Goal: Task Accomplishment & Management: Complete application form

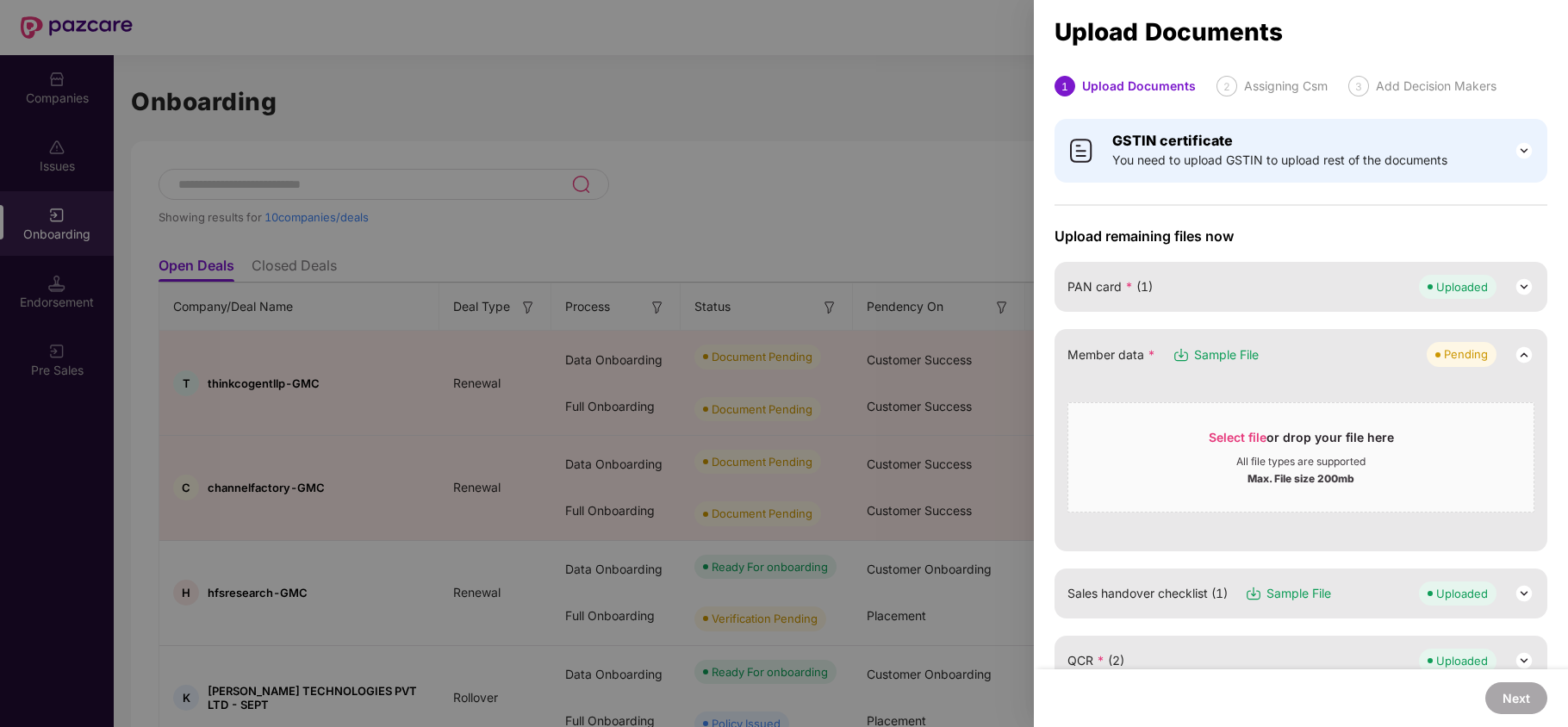
scroll to position [92, 0]
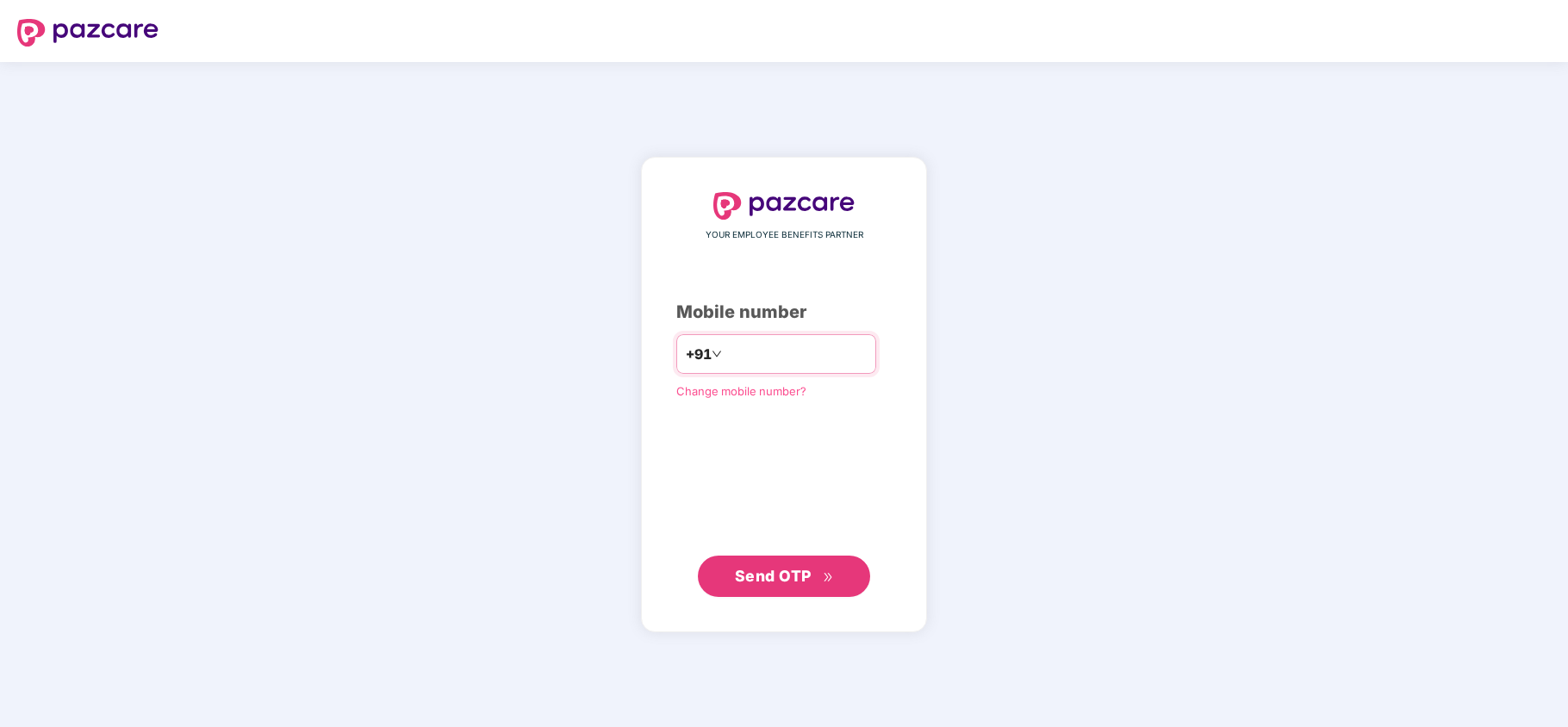
type input "**********"
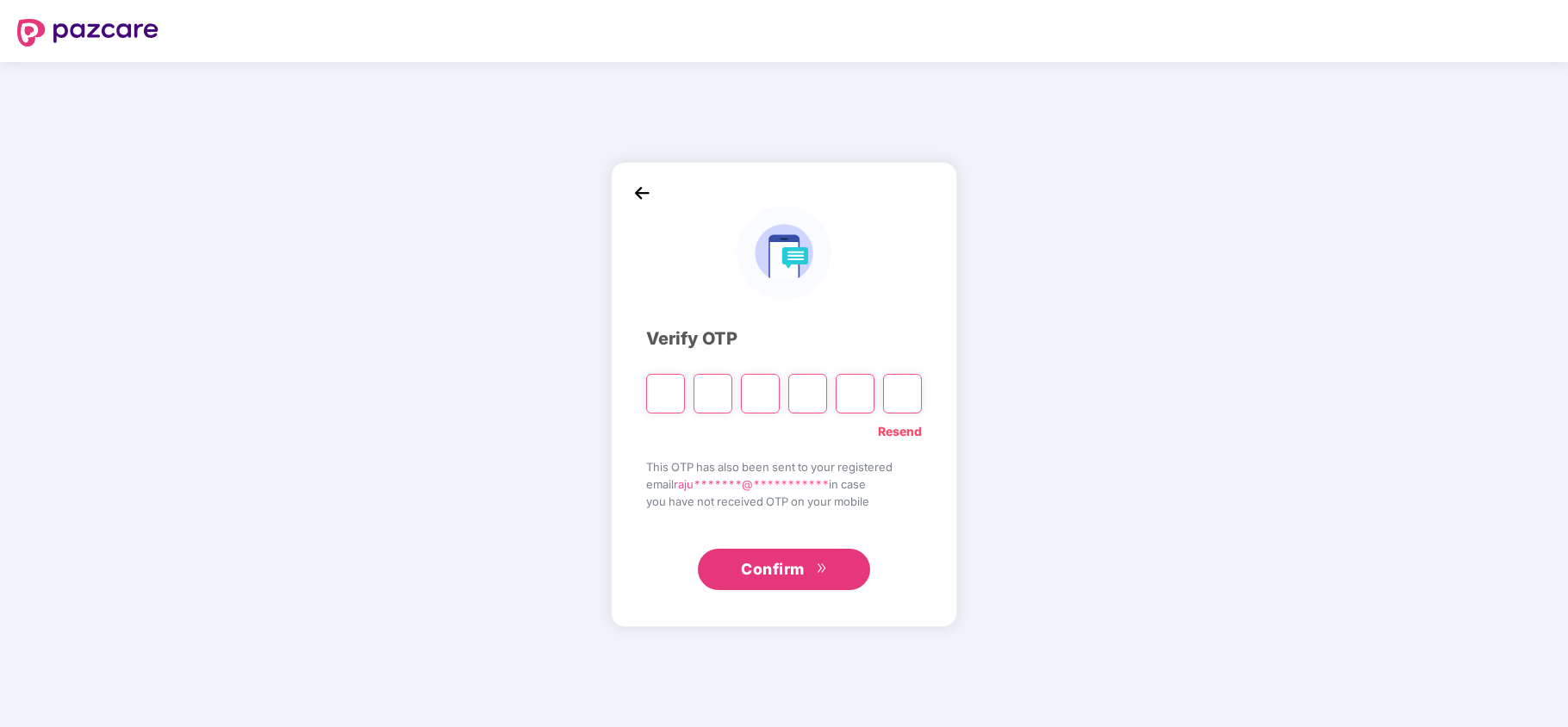
type input "*"
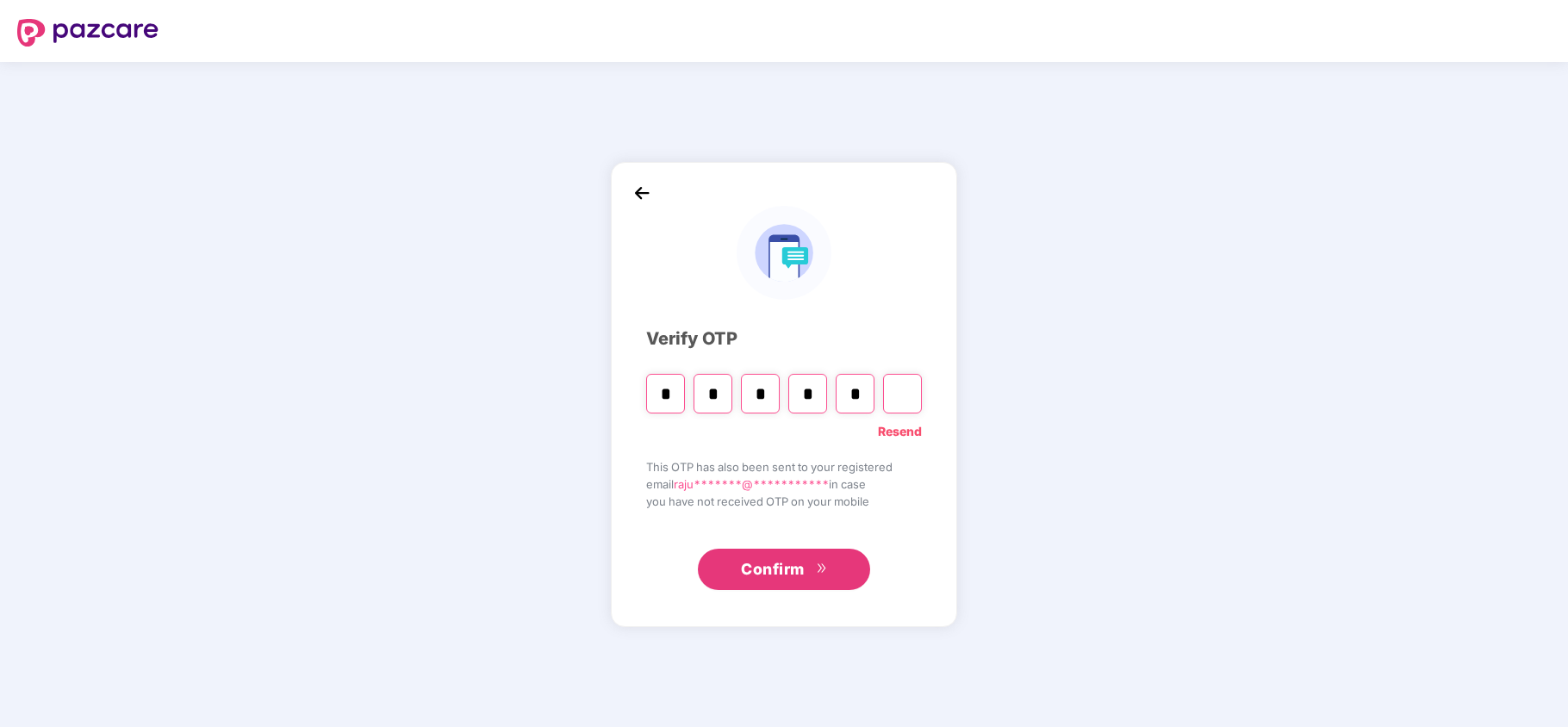
type input "*"
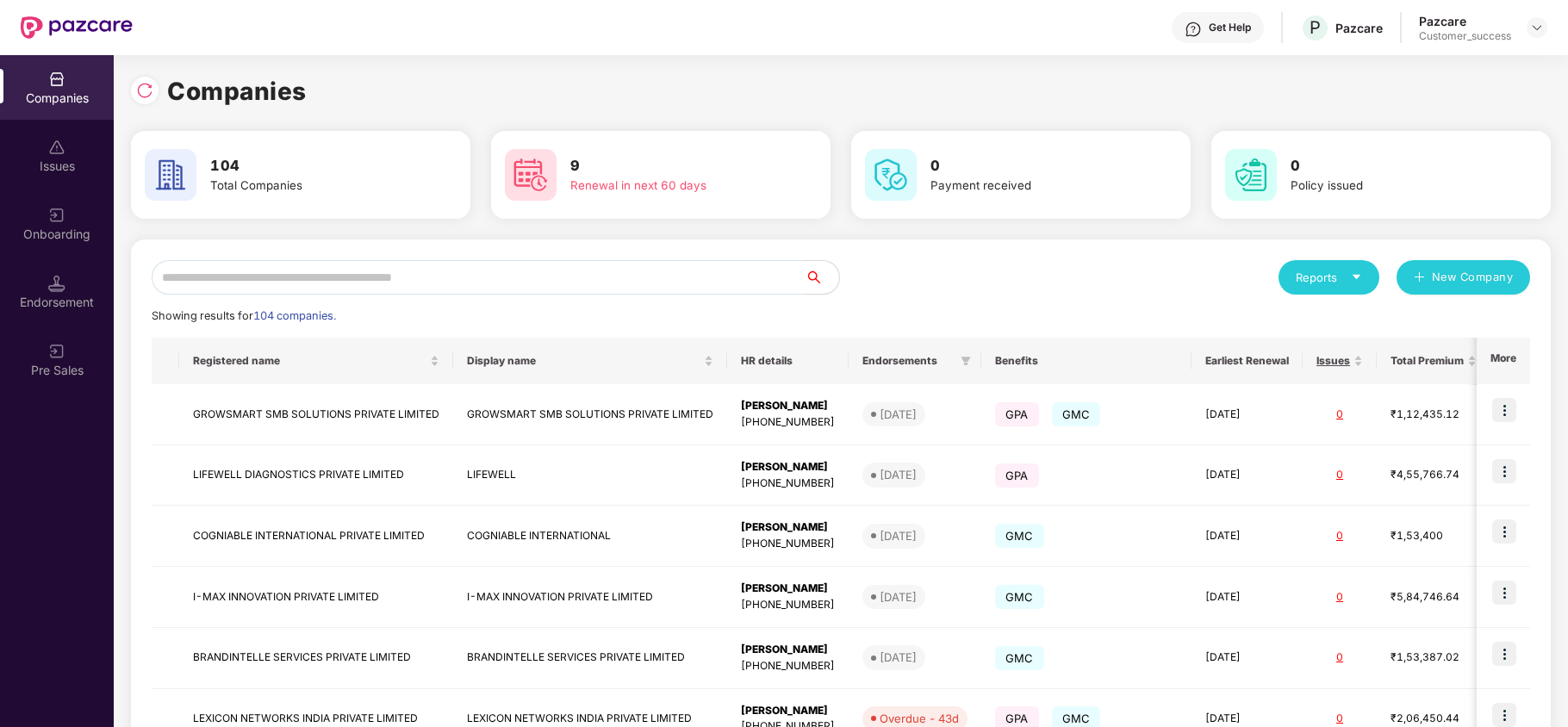
click at [56, 226] on div "Onboarding" at bounding box center [57, 234] width 113 height 17
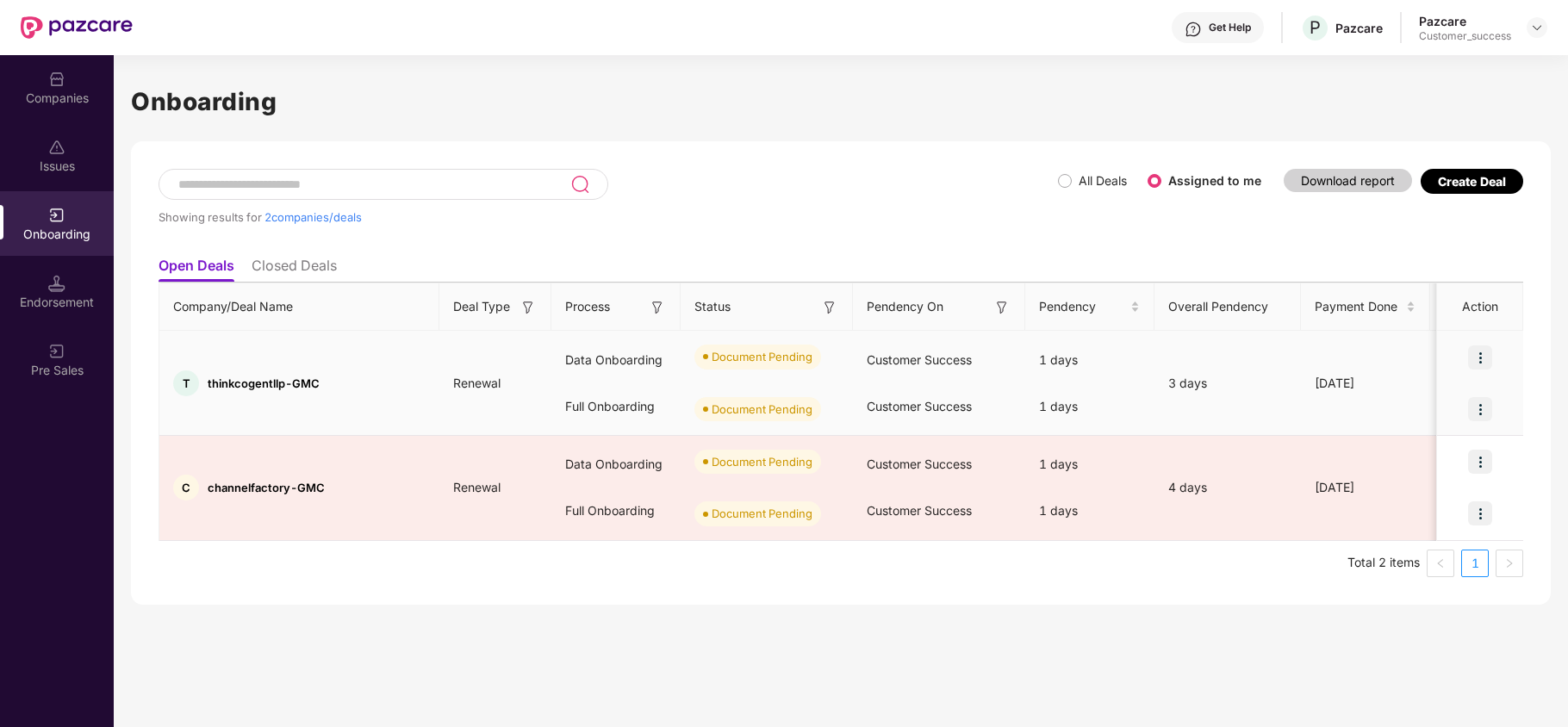
click at [1480, 352] on img at bounding box center [1480, 357] width 24 height 24
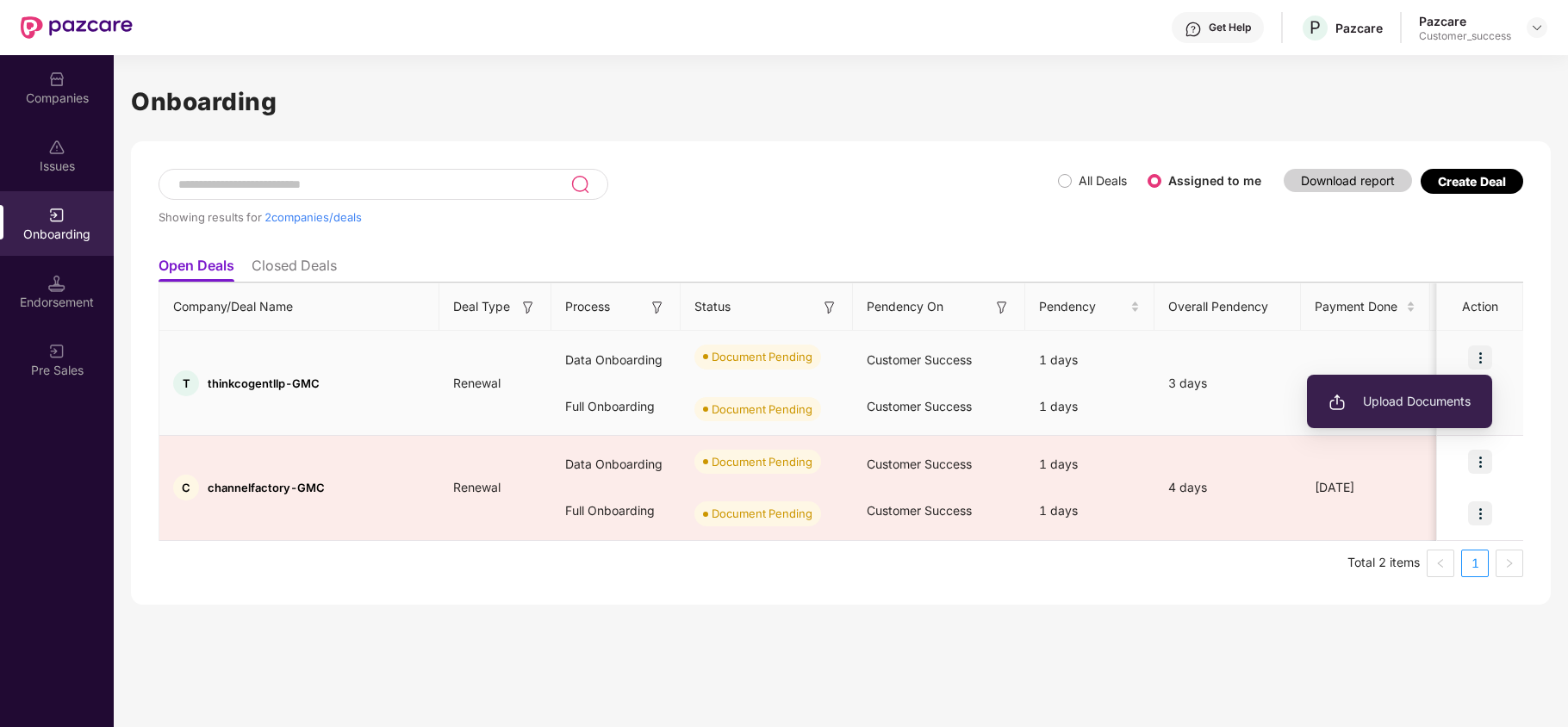
click at [1448, 406] on span "Upload Documents" at bounding box center [1399, 402] width 142 height 19
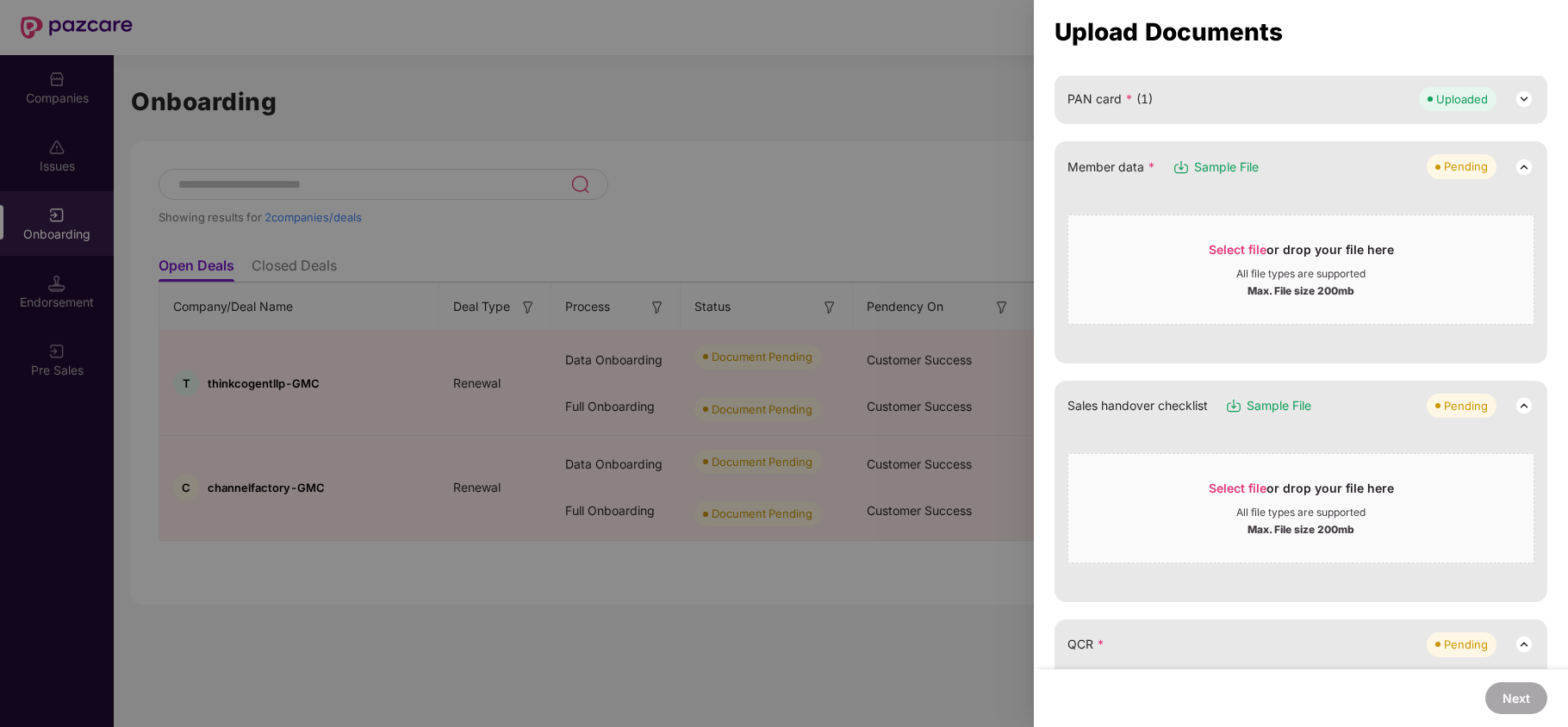
scroll to position [189, 0]
click at [1203, 476] on span "Select file or drop your file here All file types are supported Max. File size …" at bounding box center [1300, 506] width 465 height 83
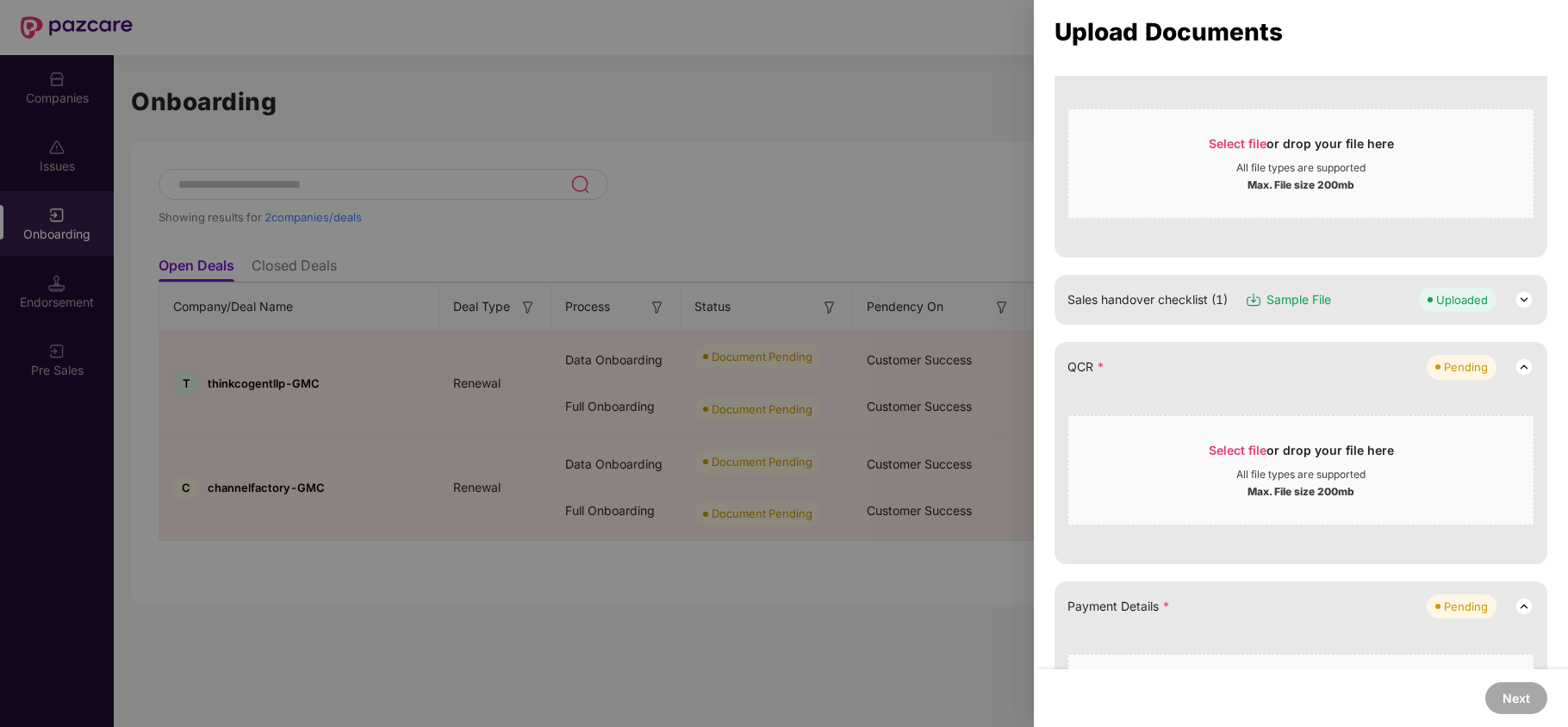
scroll to position [418, 0]
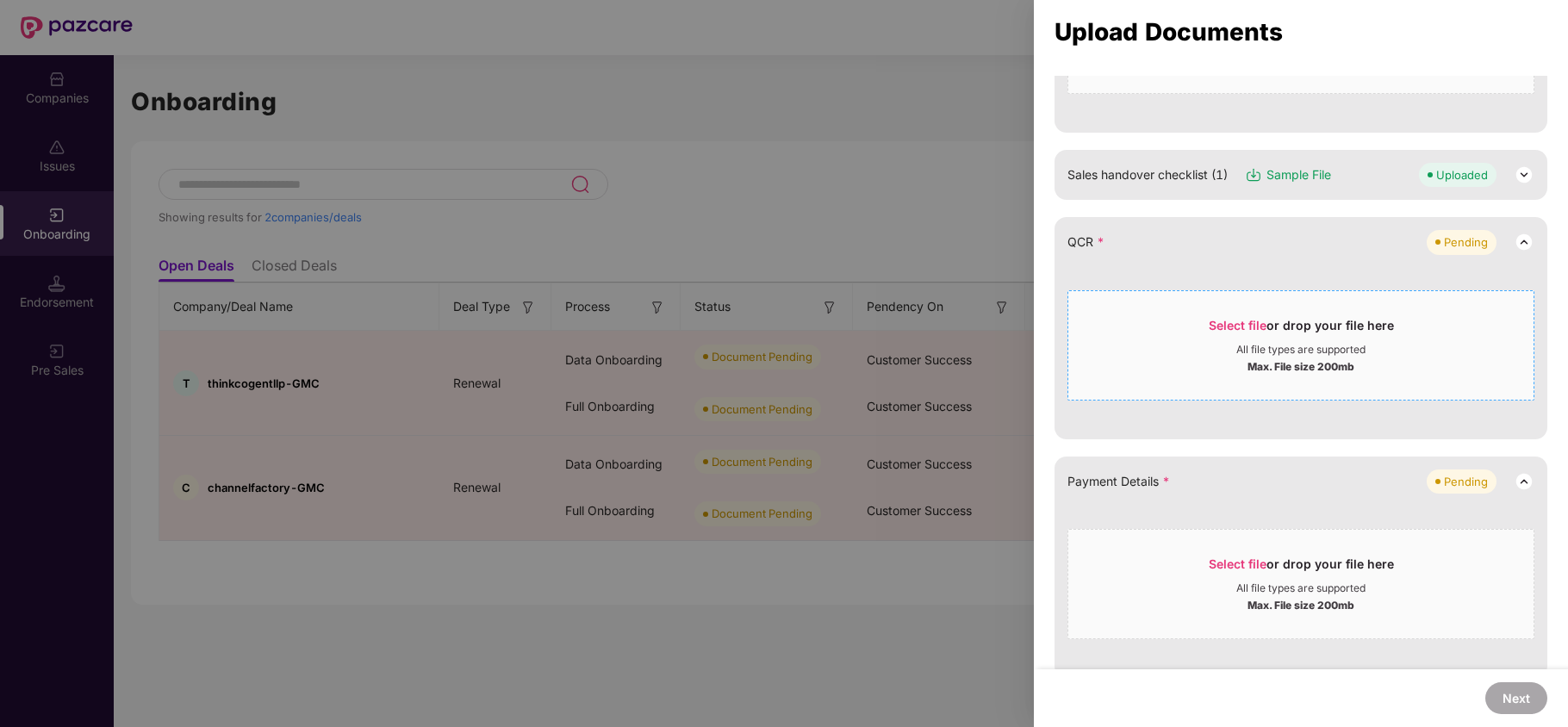
click at [1252, 328] on span "Select file" at bounding box center [1237, 325] width 58 height 15
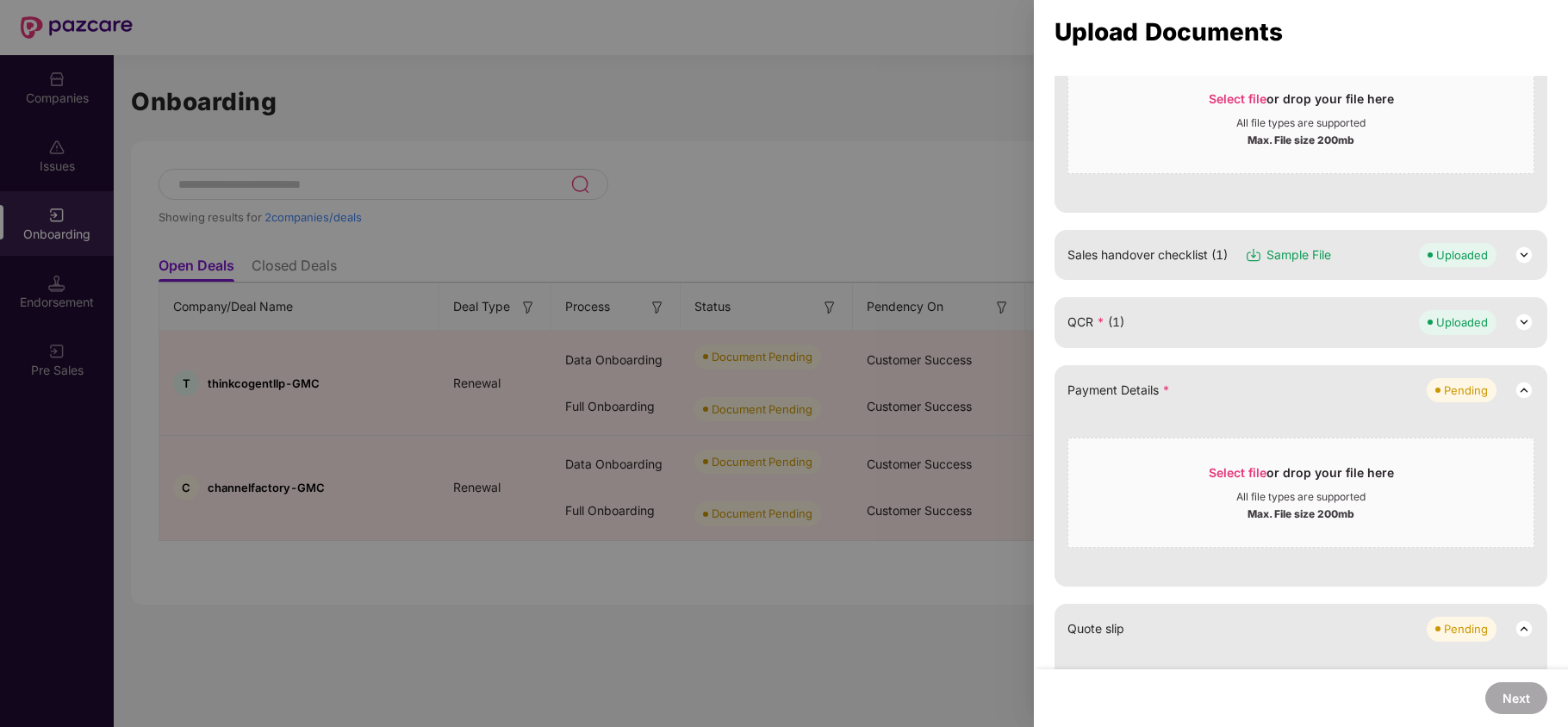
scroll to position [304, 0]
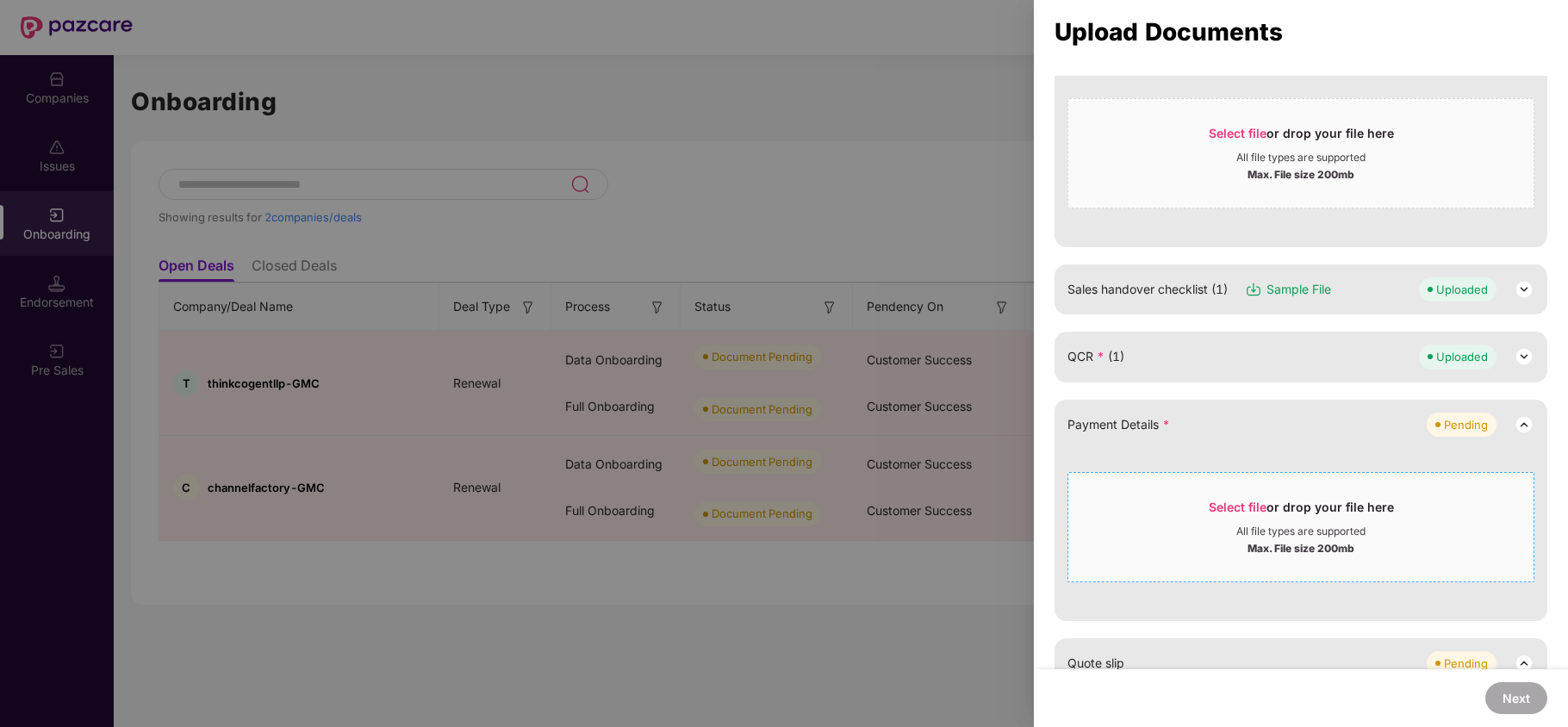
click at [1234, 499] on span "Select file" at bounding box center [1237, 506] width 58 height 15
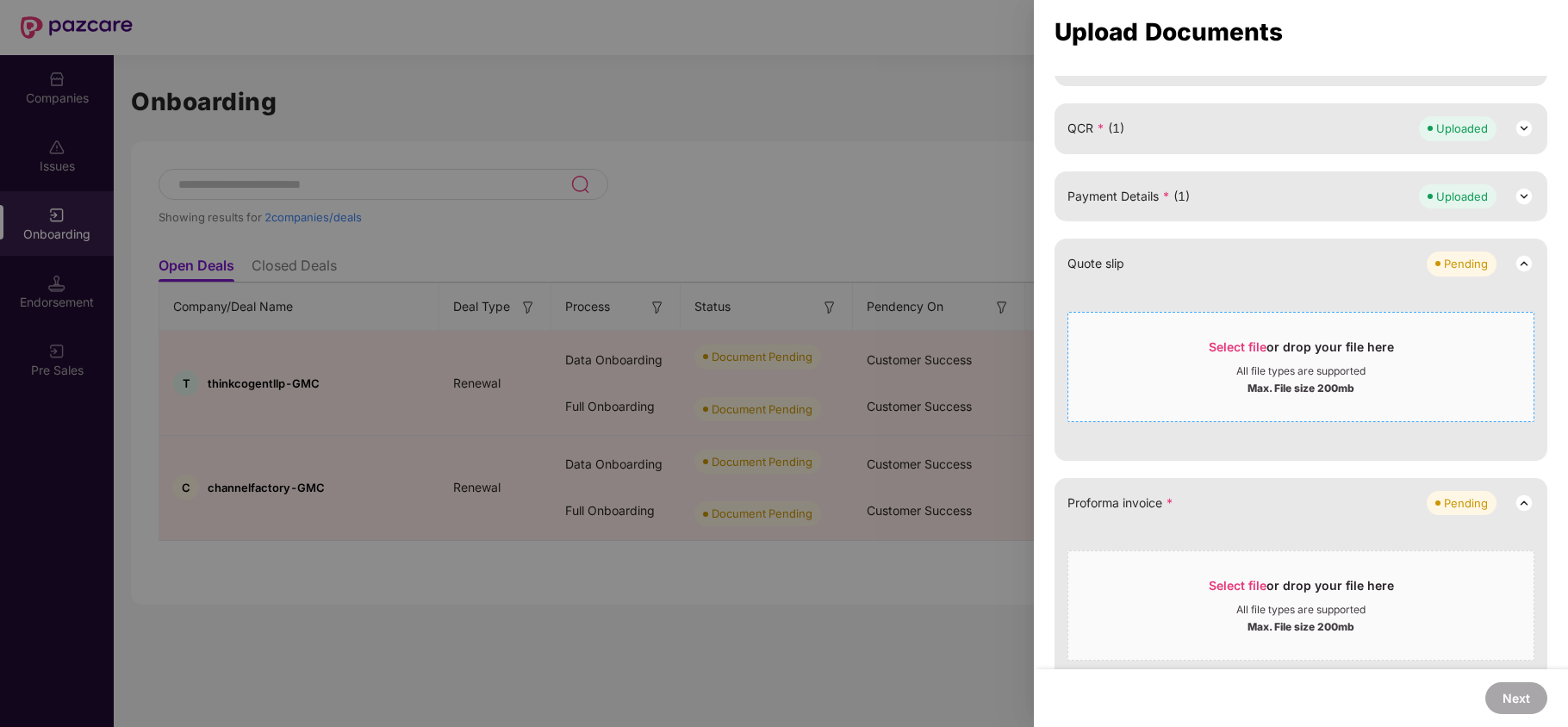
scroll to position [534, 0]
click at [1220, 346] on span "Select file" at bounding box center [1237, 344] width 58 height 15
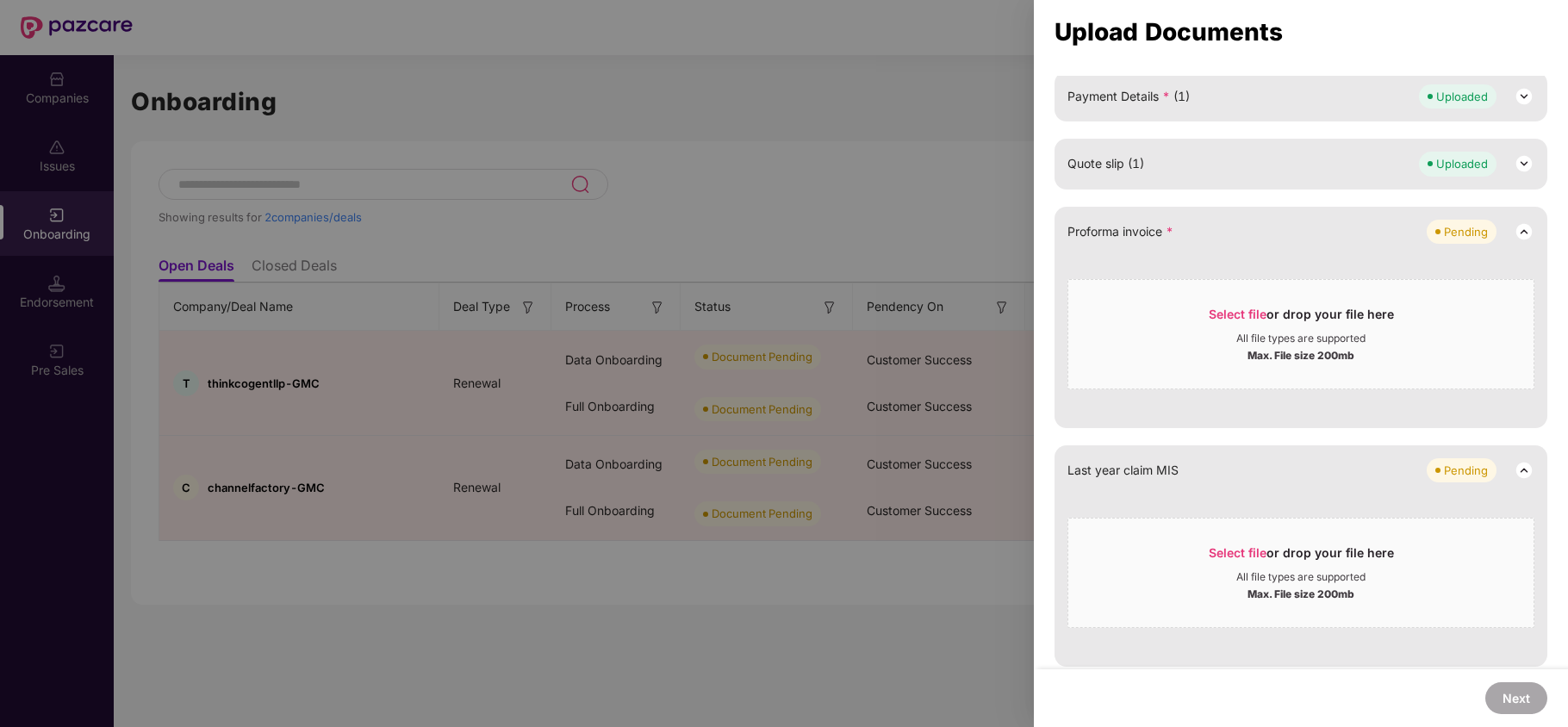
scroll to position [649, 0]
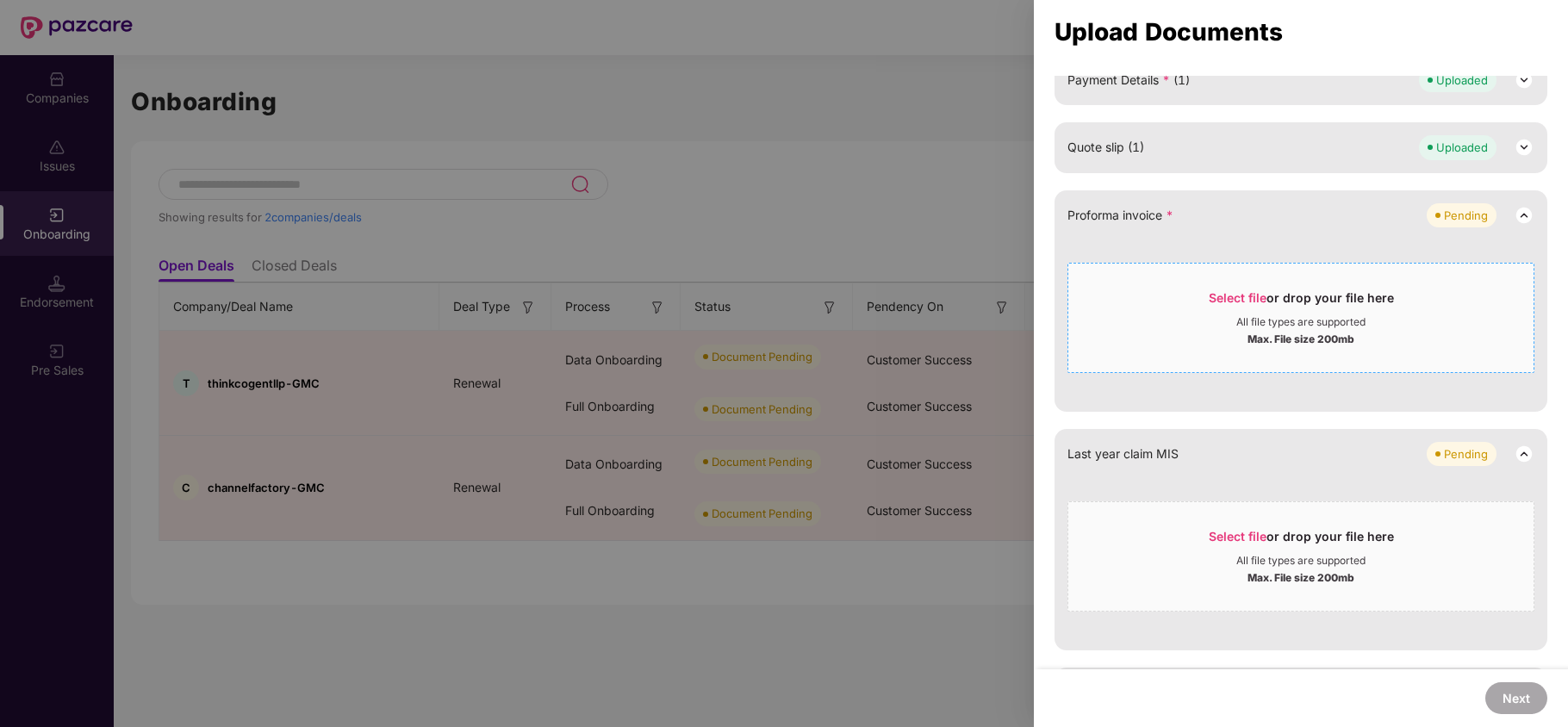
click at [1201, 287] on span "Select file or drop your file here All file types are supported Max. File size …" at bounding box center [1300, 317] width 465 height 83
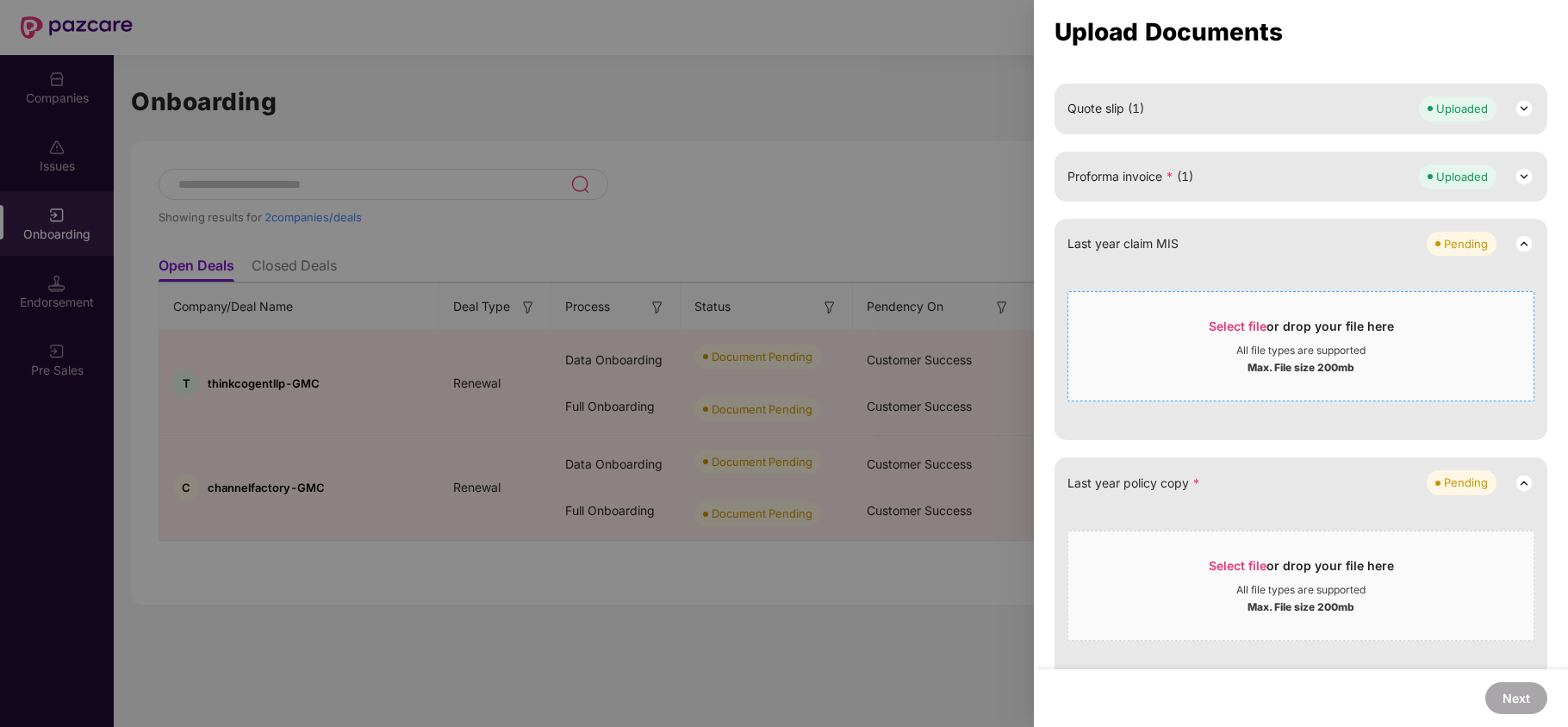
scroll to position [710, 0]
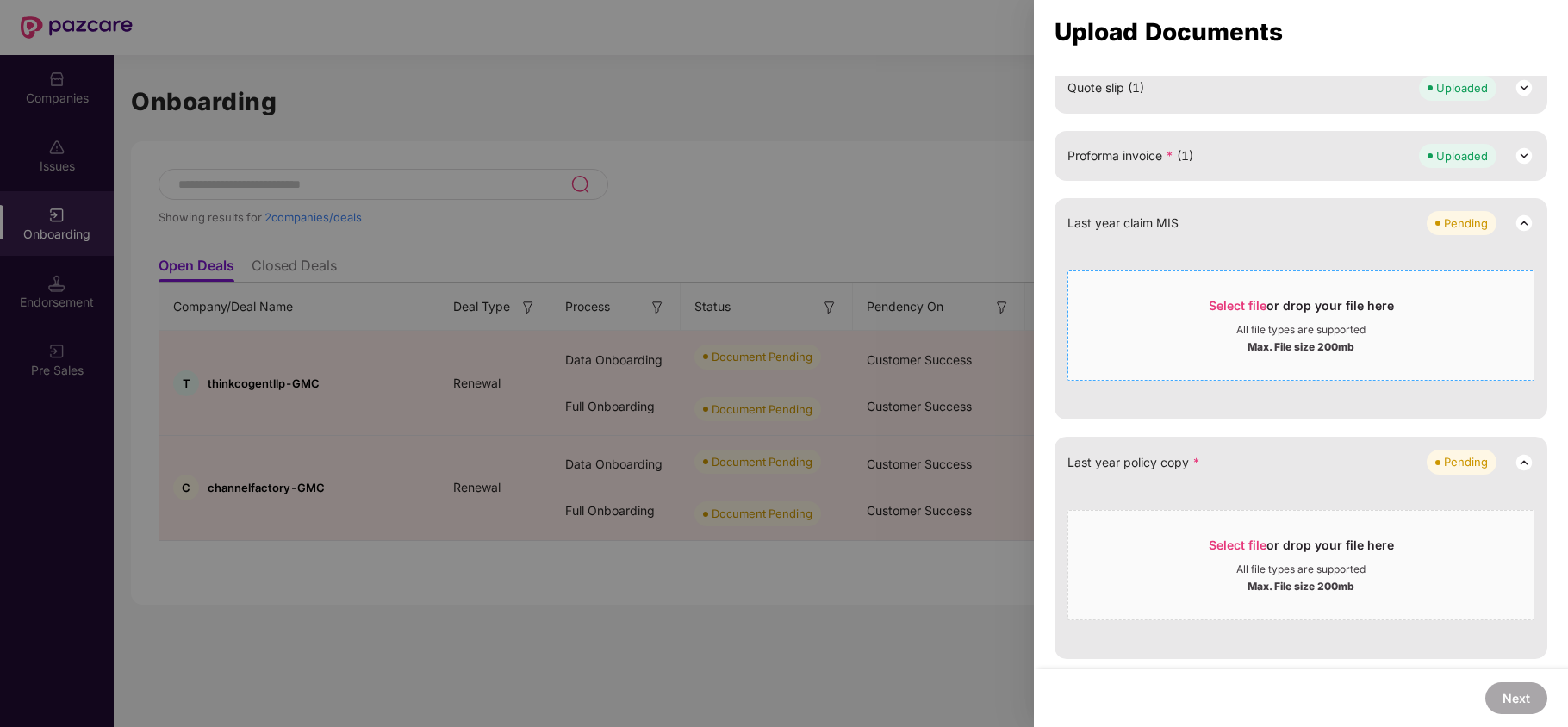
click at [1443, 336] on div "Max. File size 200mb" at bounding box center [1300, 345] width 465 height 17
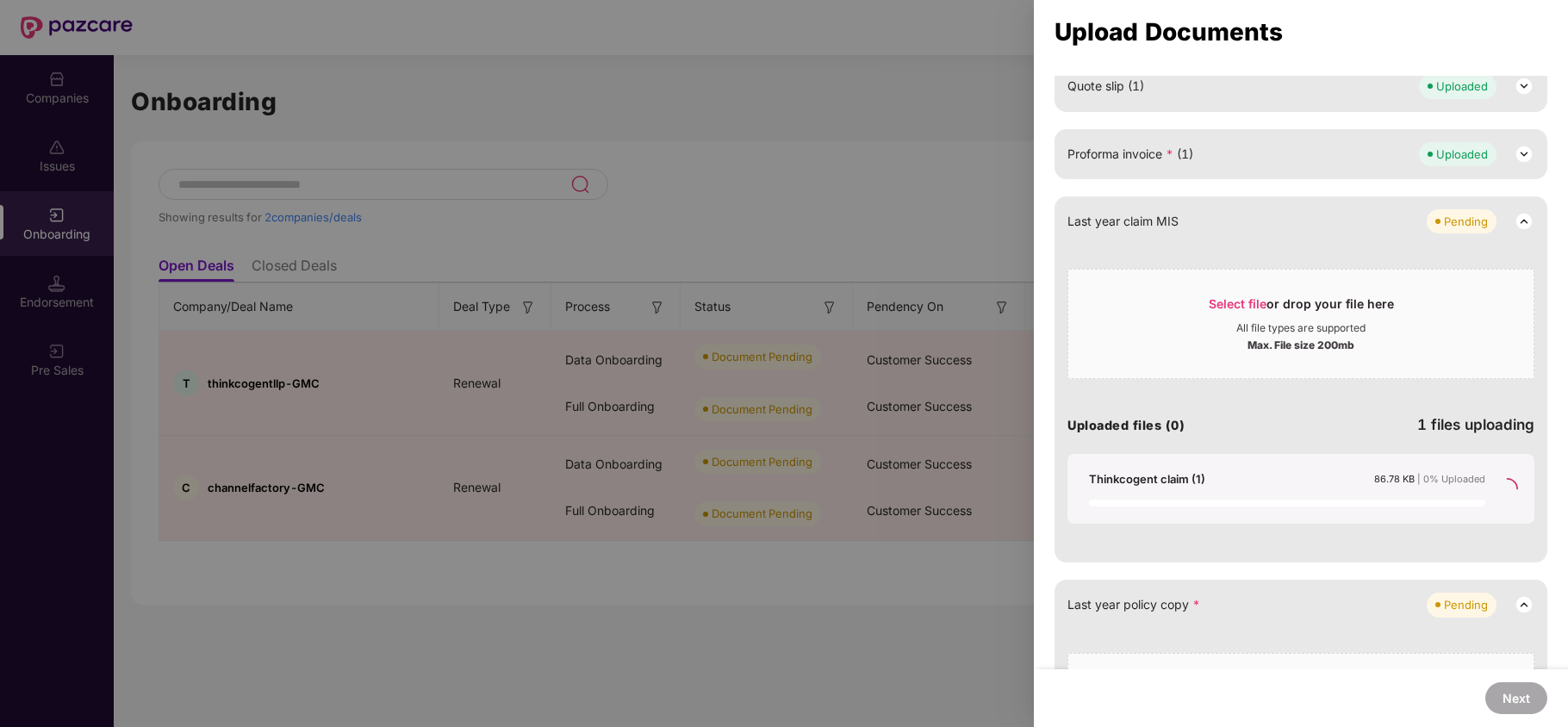
scroll to position [538, 0]
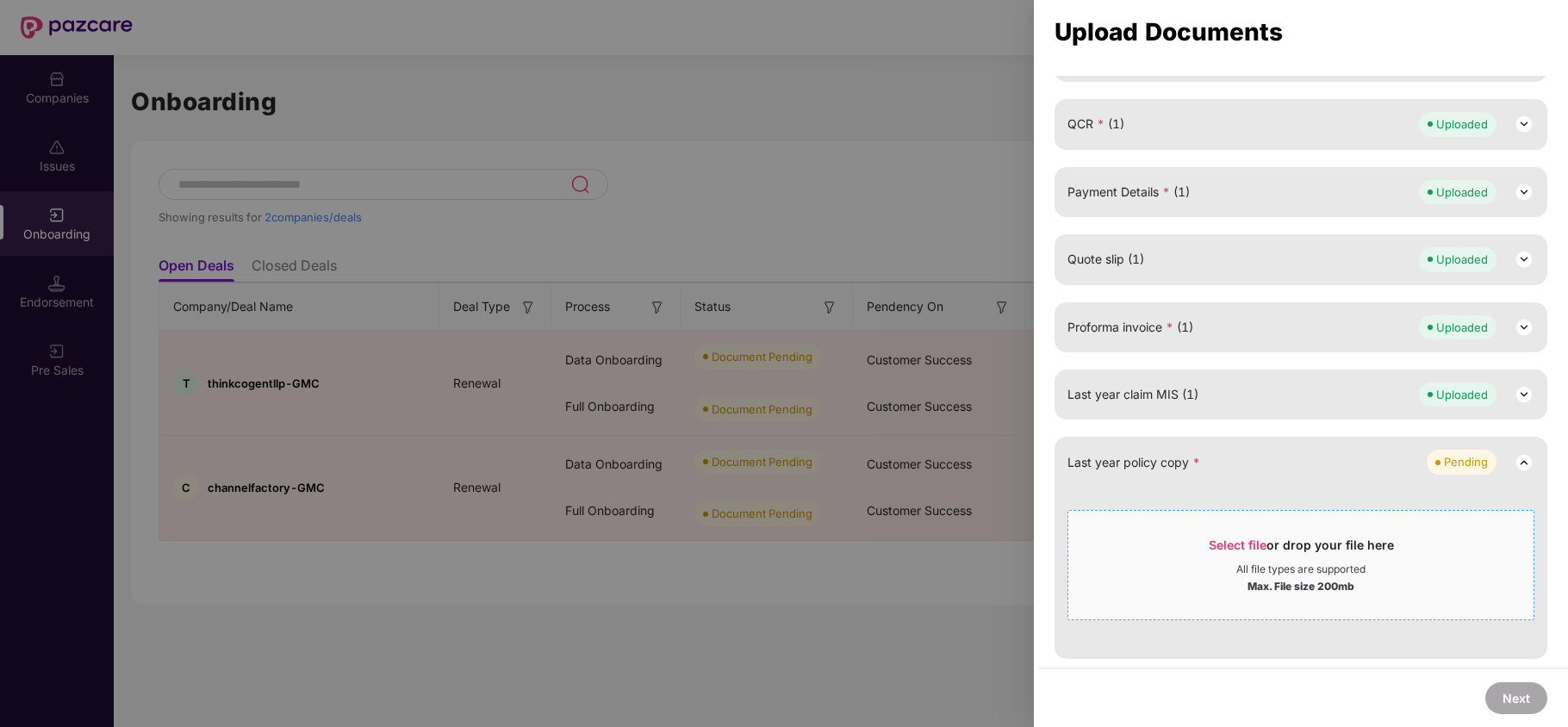
click at [1249, 549] on span "Select file" at bounding box center [1237, 545] width 58 height 15
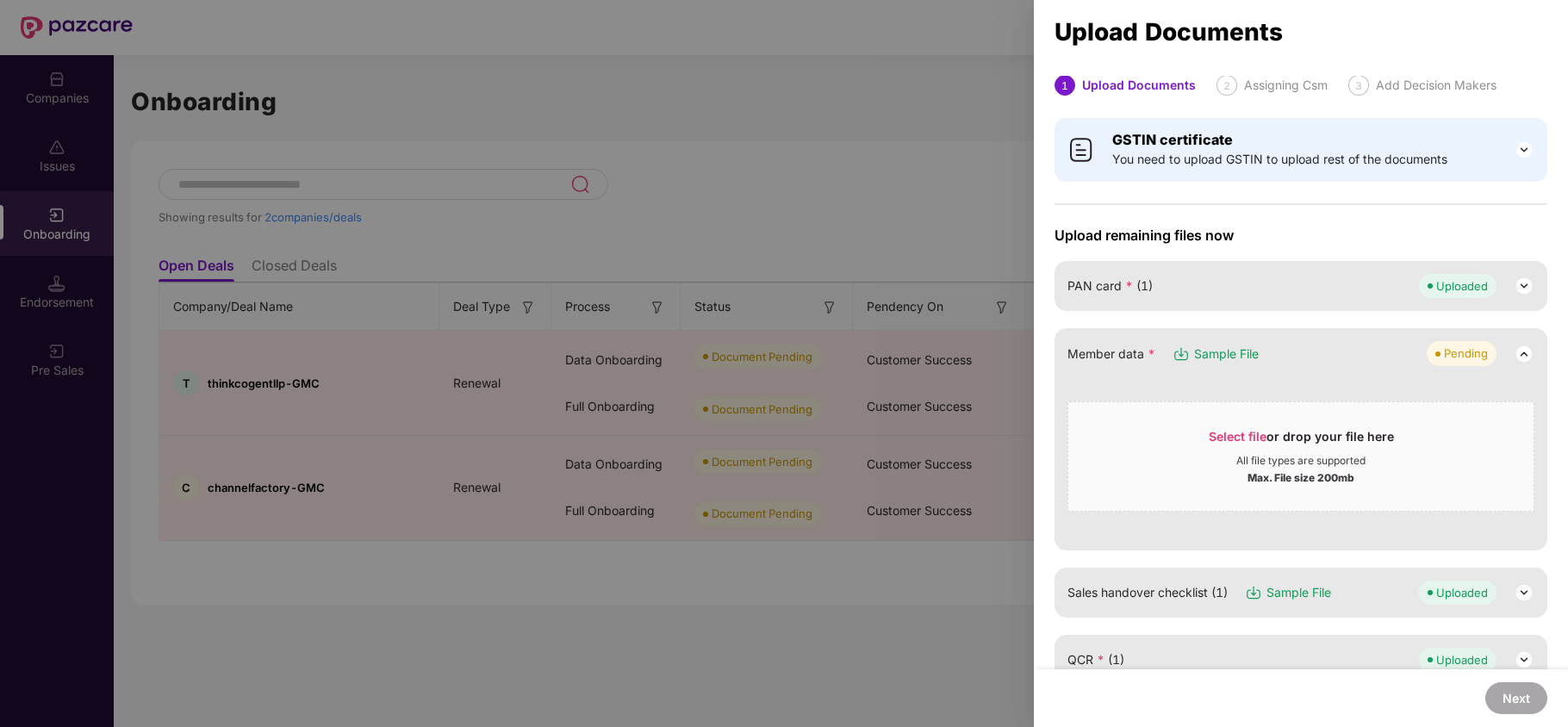
scroll to position [0, 0]
click at [1244, 443] on span "Select file" at bounding box center [1237, 437] width 58 height 15
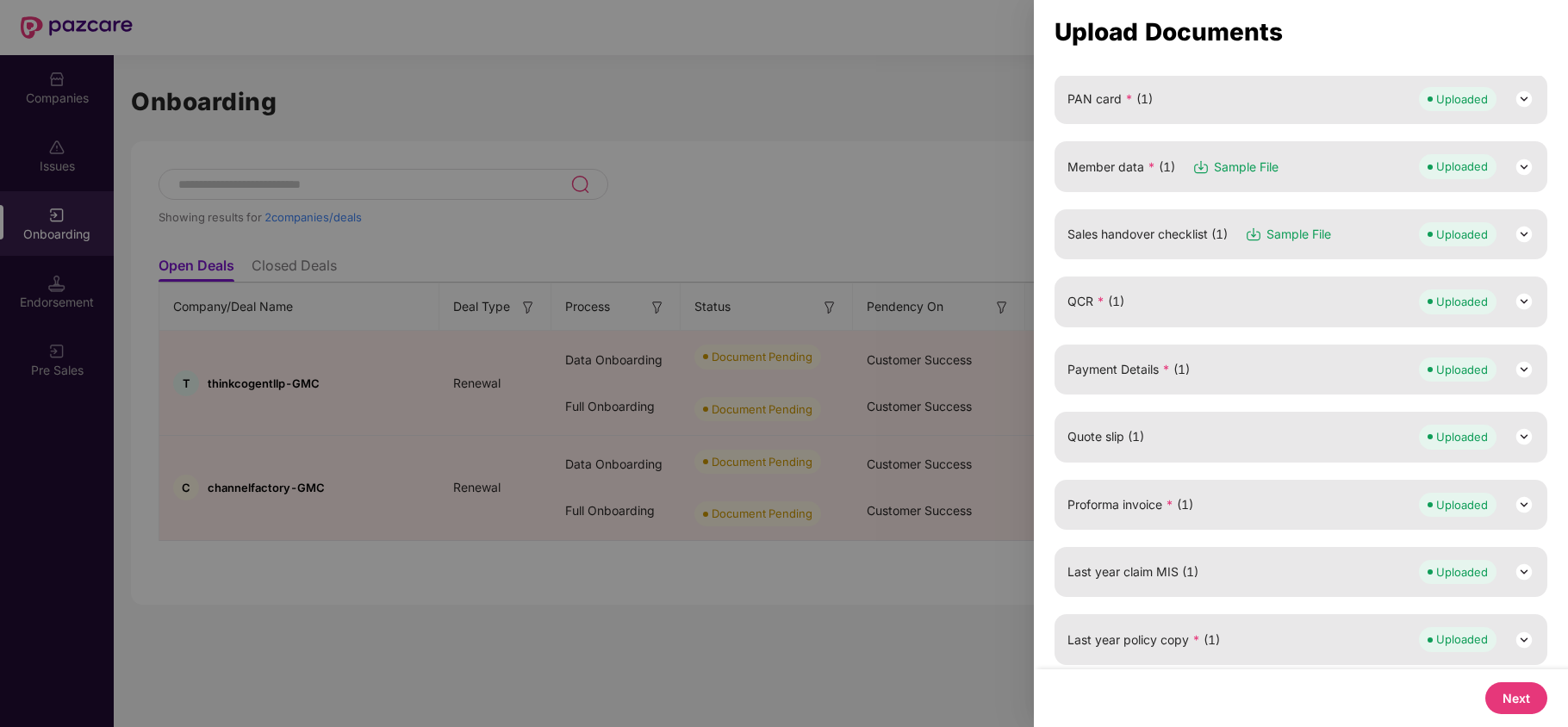
scroll to position [194, 0]
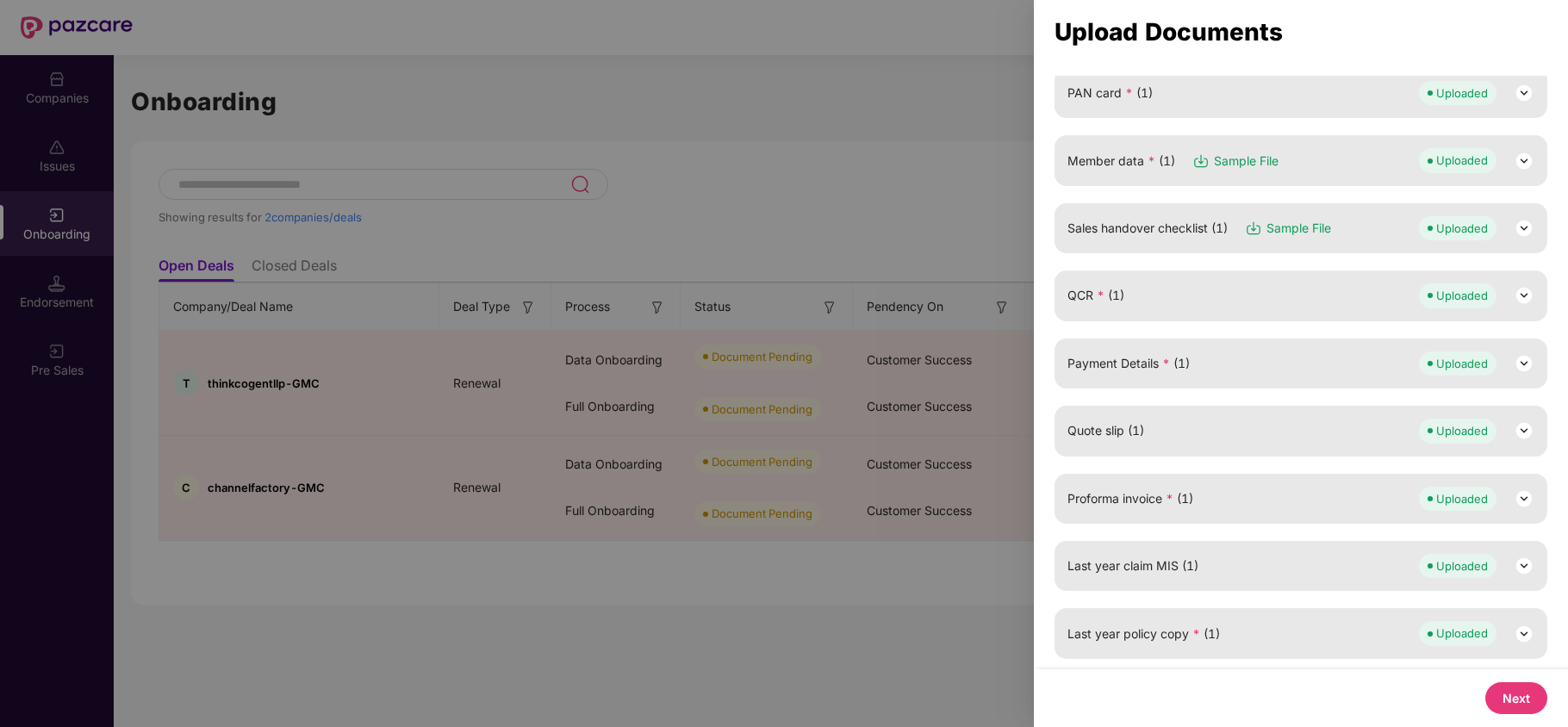
click at [1506, 699] on button "Next" at bounding box center [1516, 698] width 62 height 32
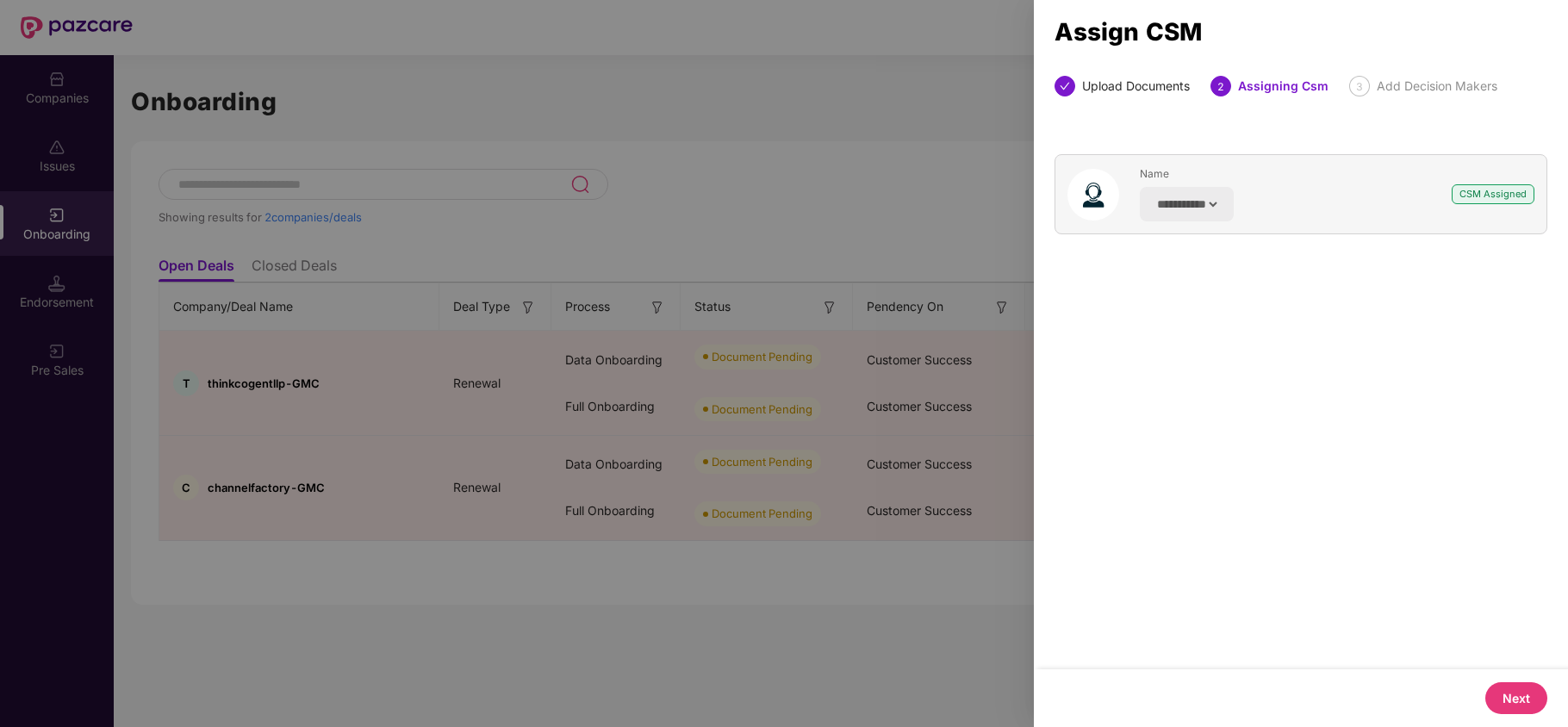
click at [1521, 703] on button "Next" at bounding box center [1516, 698] width 62 height 32
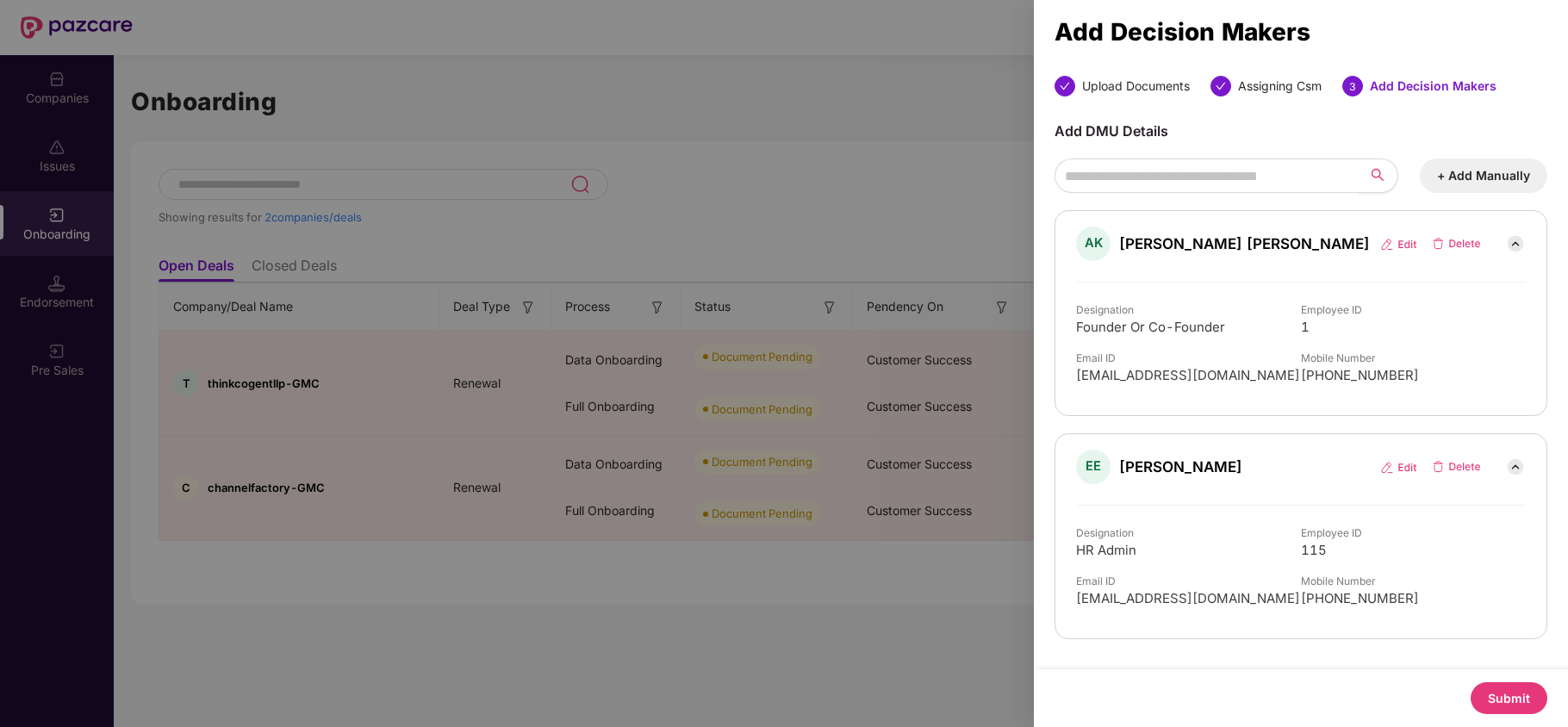
click at [1502, 700] on button "Submit" at bounding box center [1509, 698] width 77 height 32
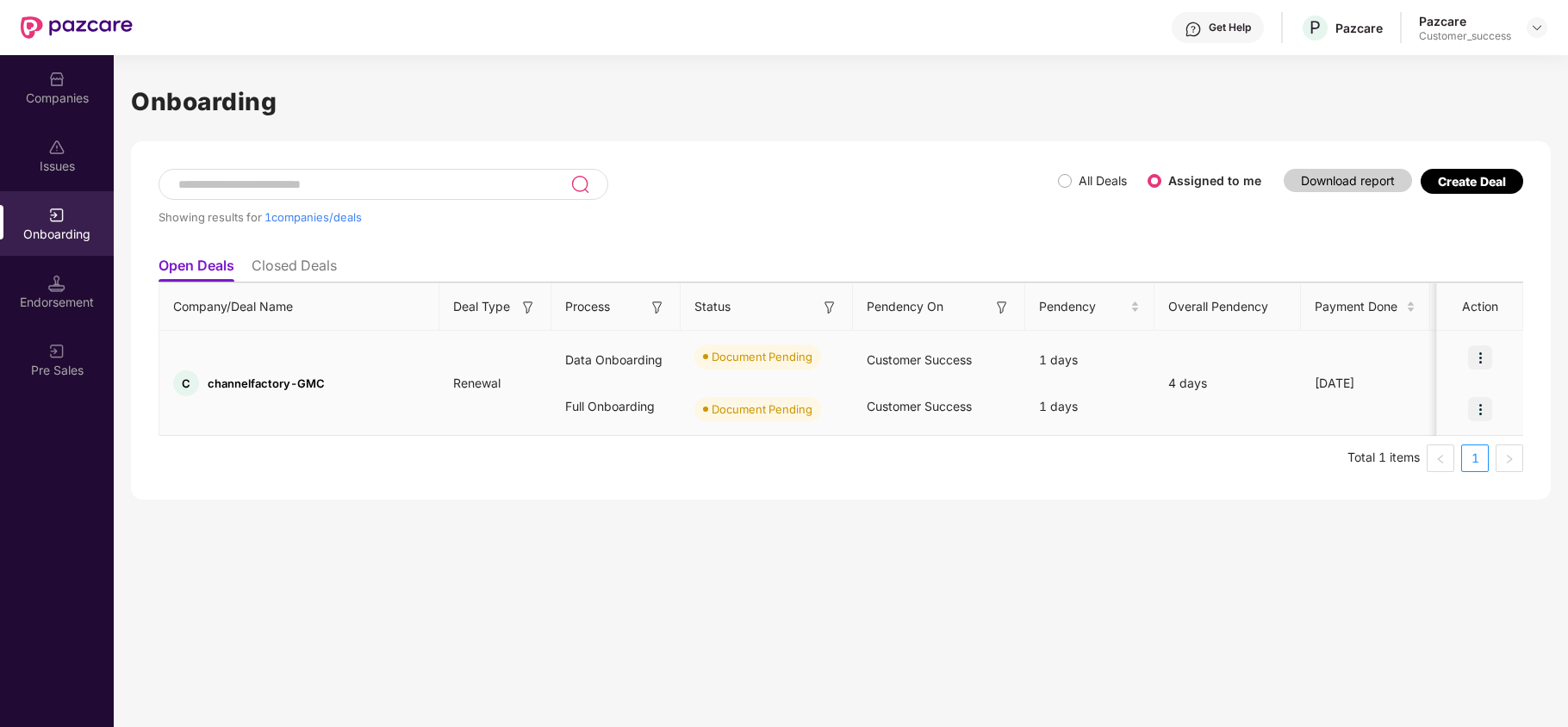
click at [1479, 356] on img at bounding box center [1480, 357] width 24 height 24
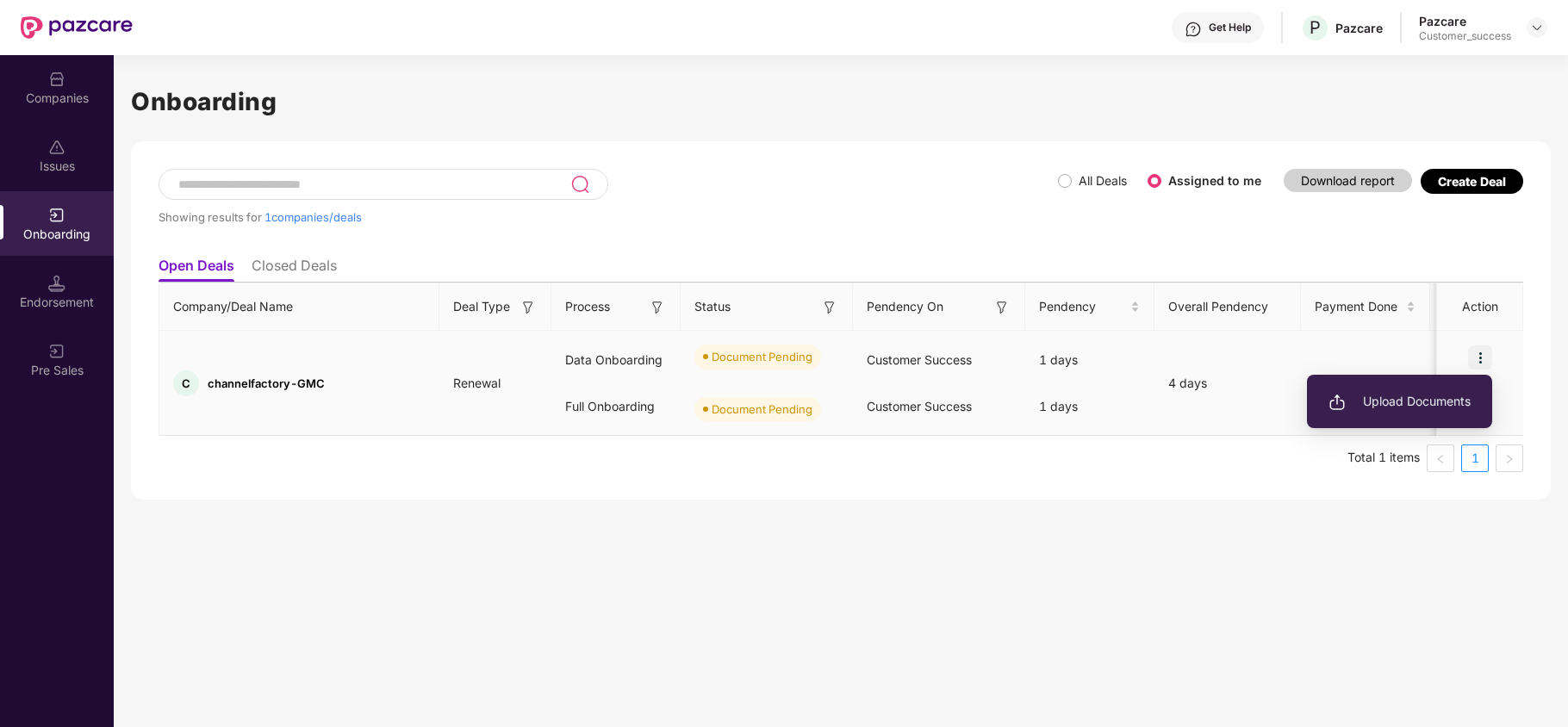
click at [1393, 404] on span "Upload Documents" at bounding box center [1399, 402] width 142 height 19
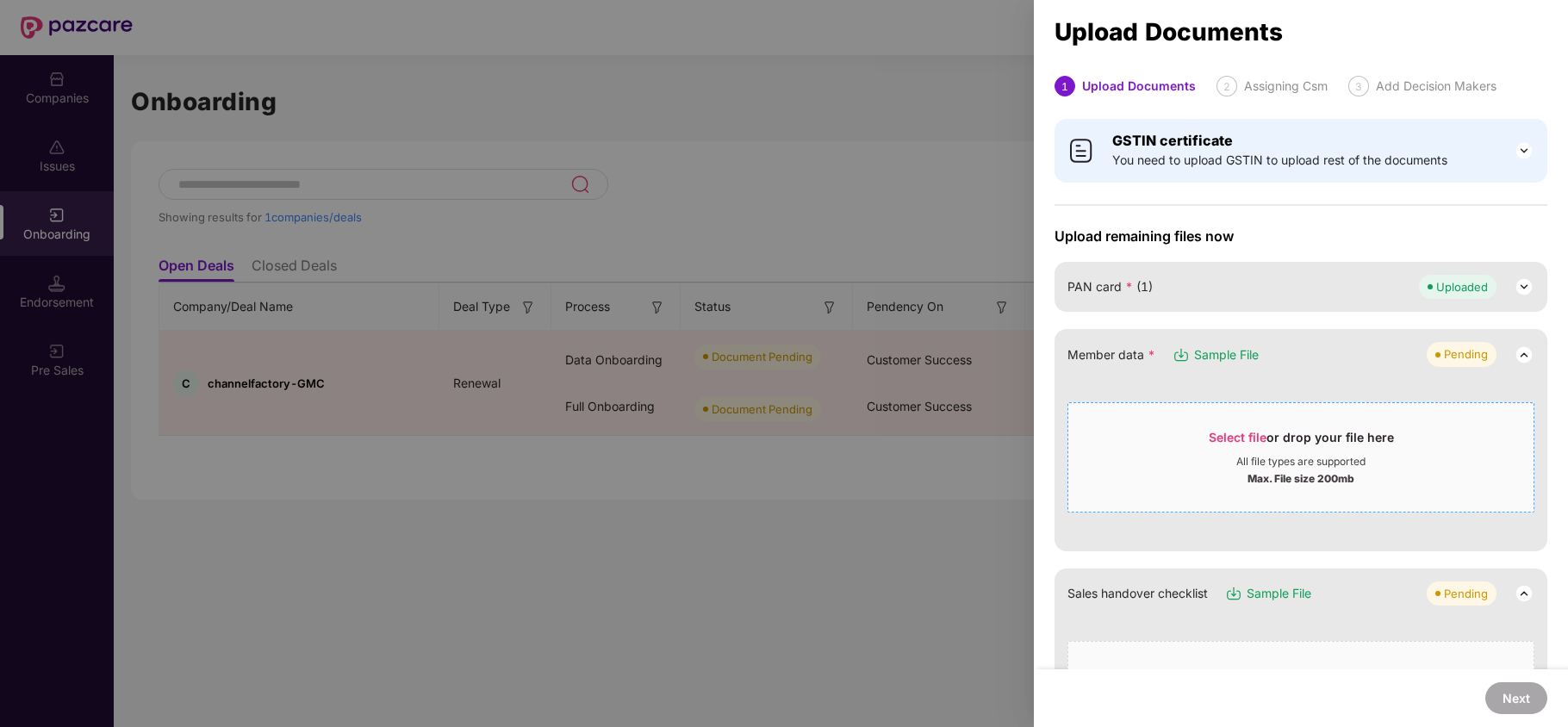
click at [1235, 445] on div "Select file or drop your file here" at bounding box center [1300, 442] width 185 height 26
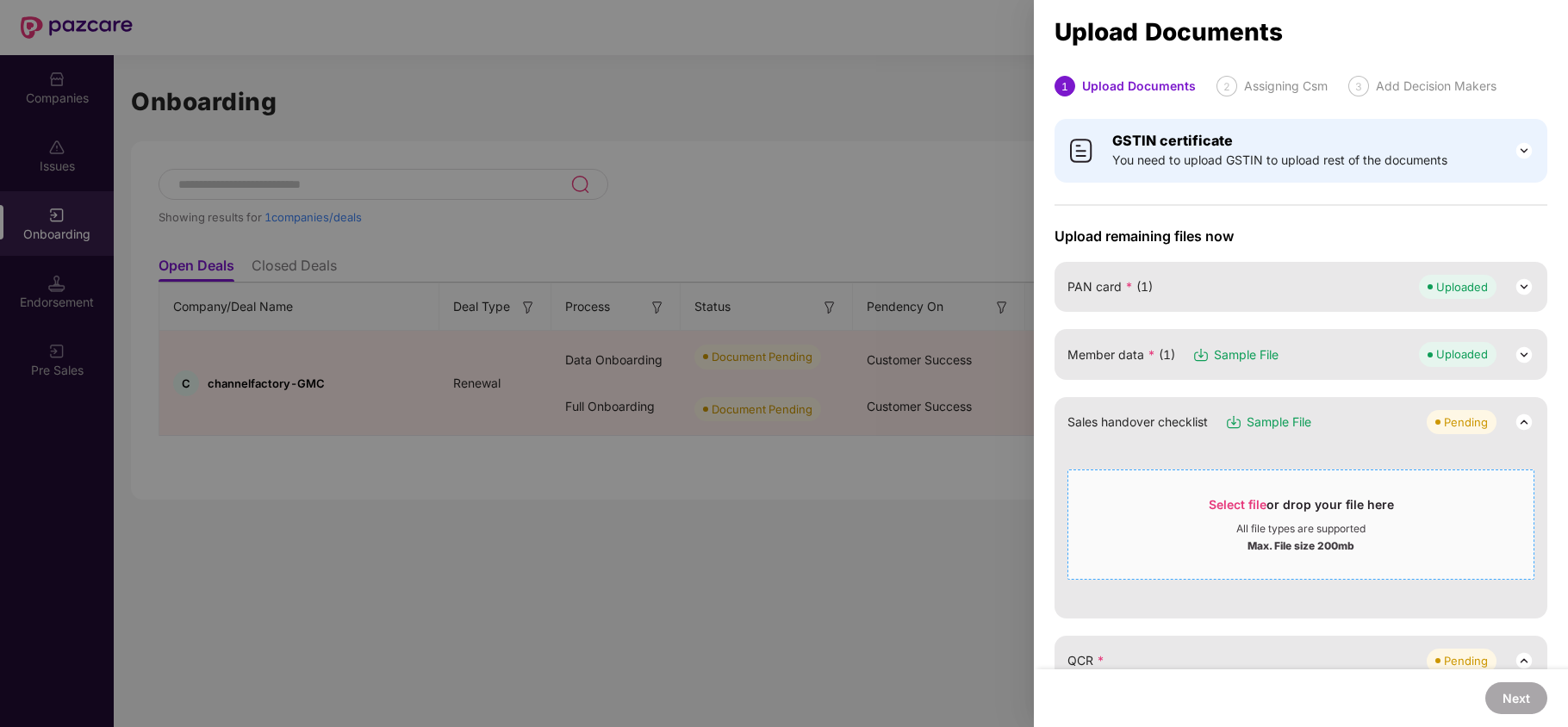
click at [1231, 555] on span "Select file or drop your file here All file types are supported Max. File size …" at bounding box center [1300, 524] width 465 height 83
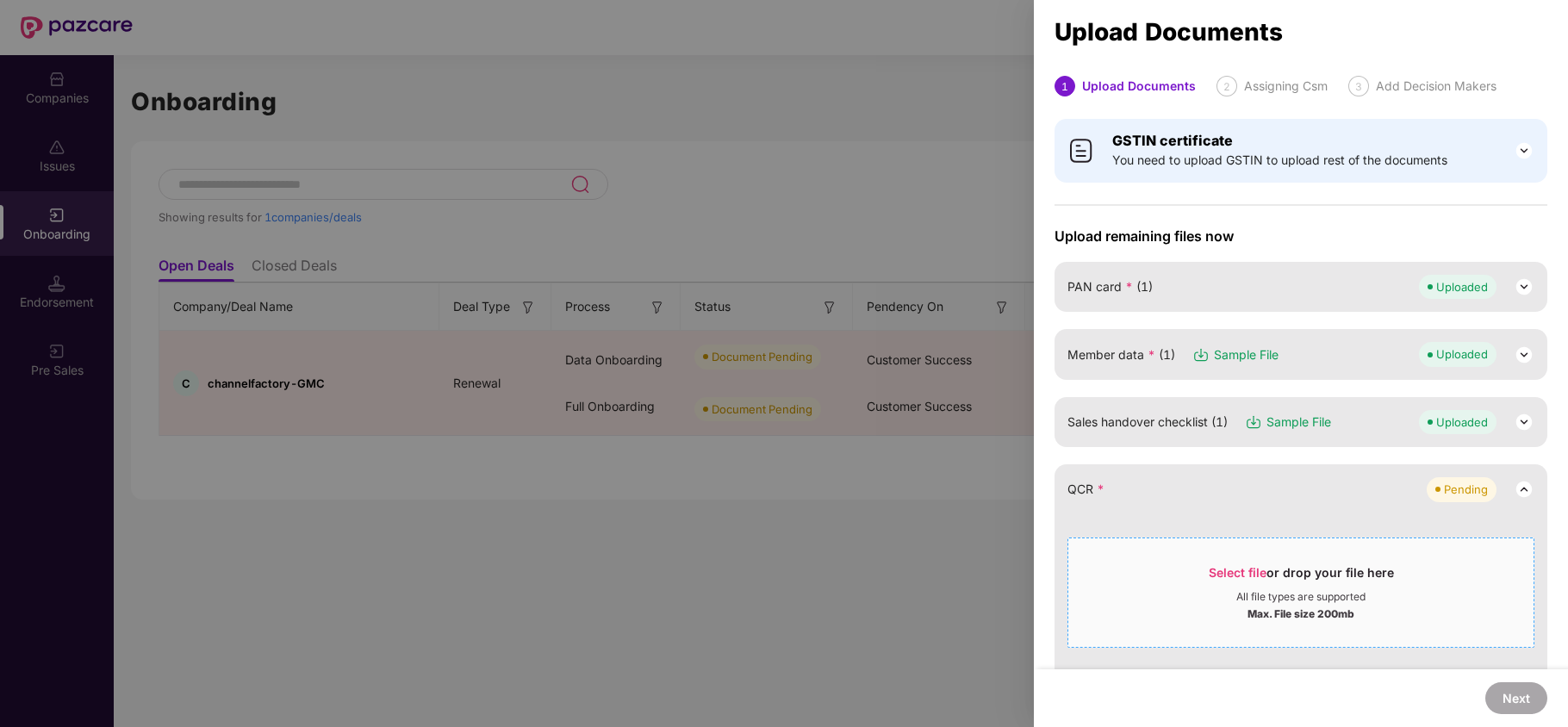
click at [1238, 577] on span "Select file" at bounding box center [1237, 572] width 58 height 15
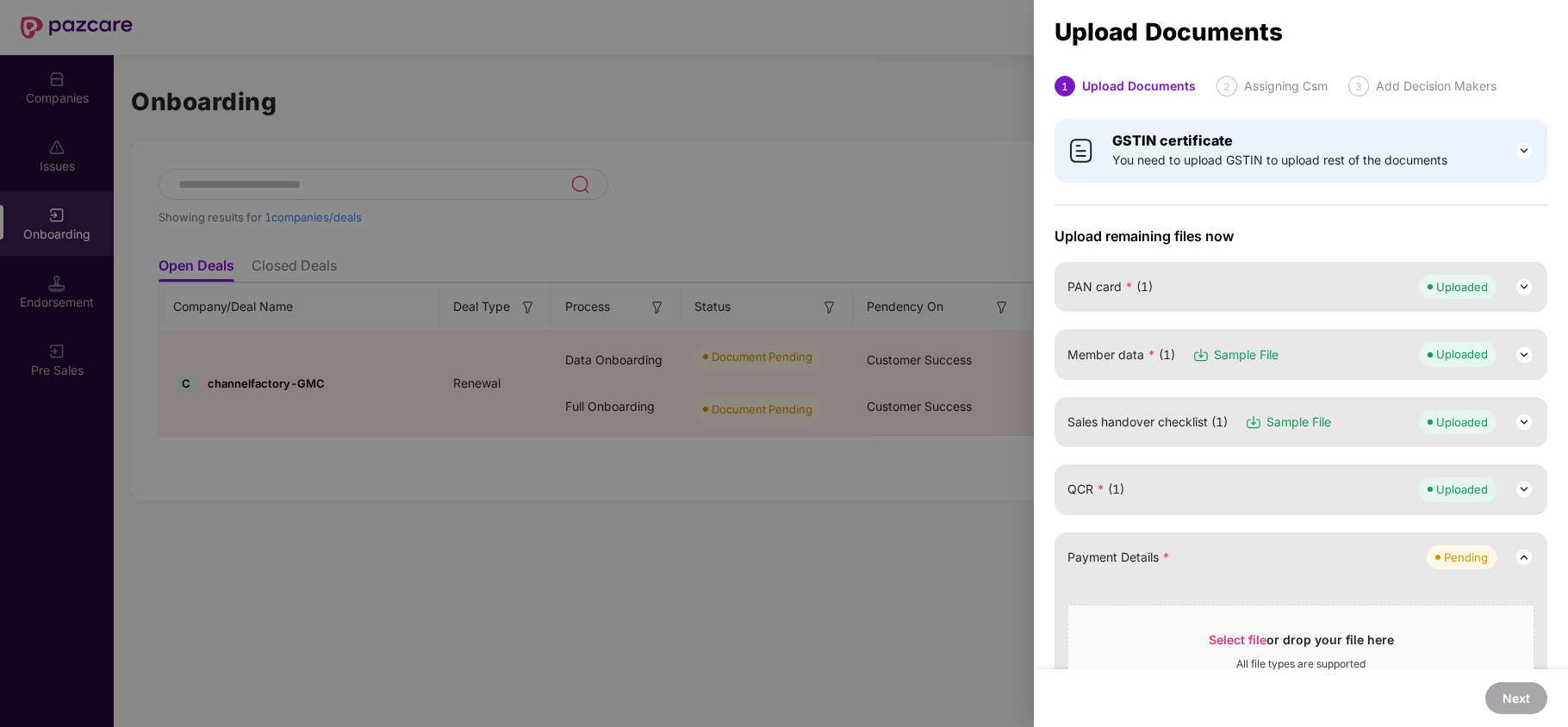
click at [1240, 501] on div "QCR * (1) Uploaded" at bounding box center [1300, 489] width 467 height 24
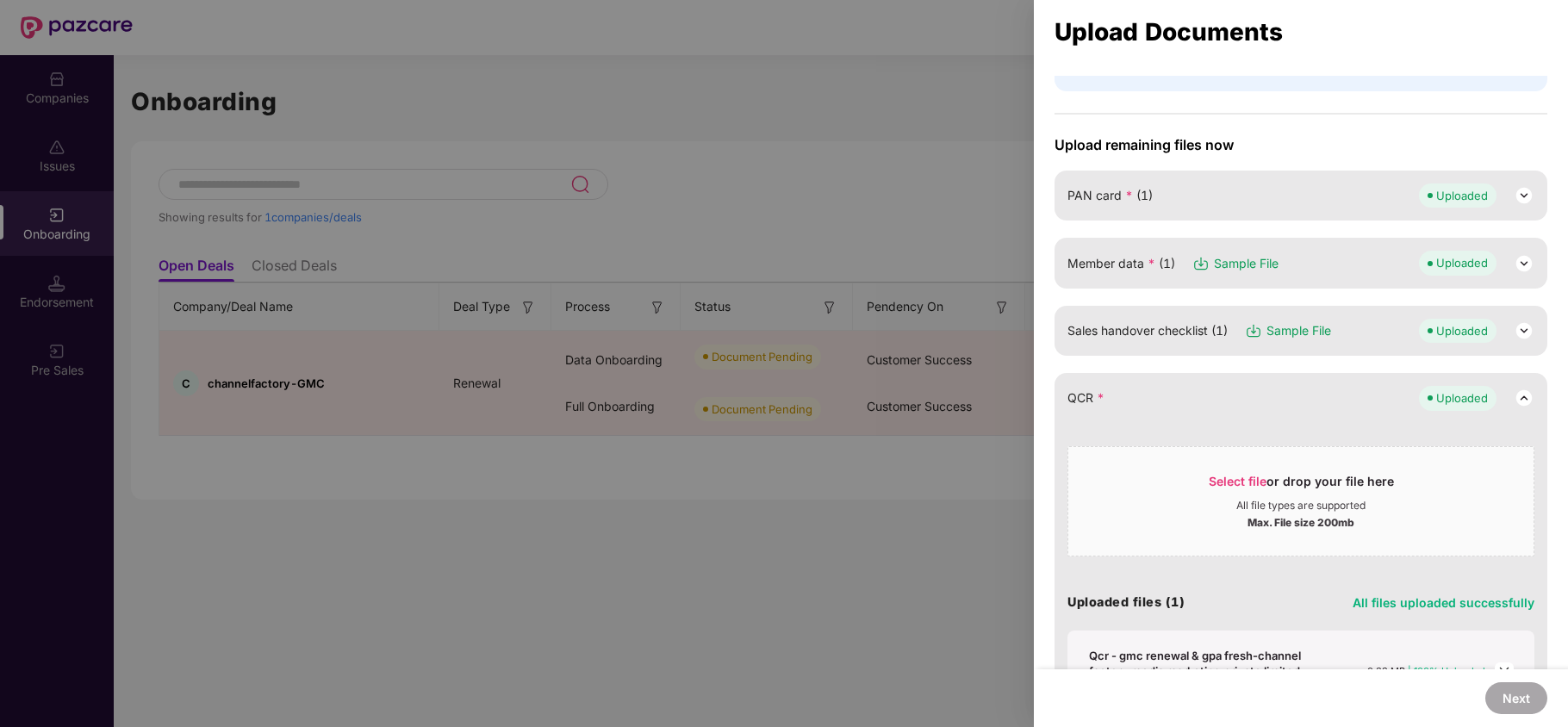
scroll to position [229, 0]
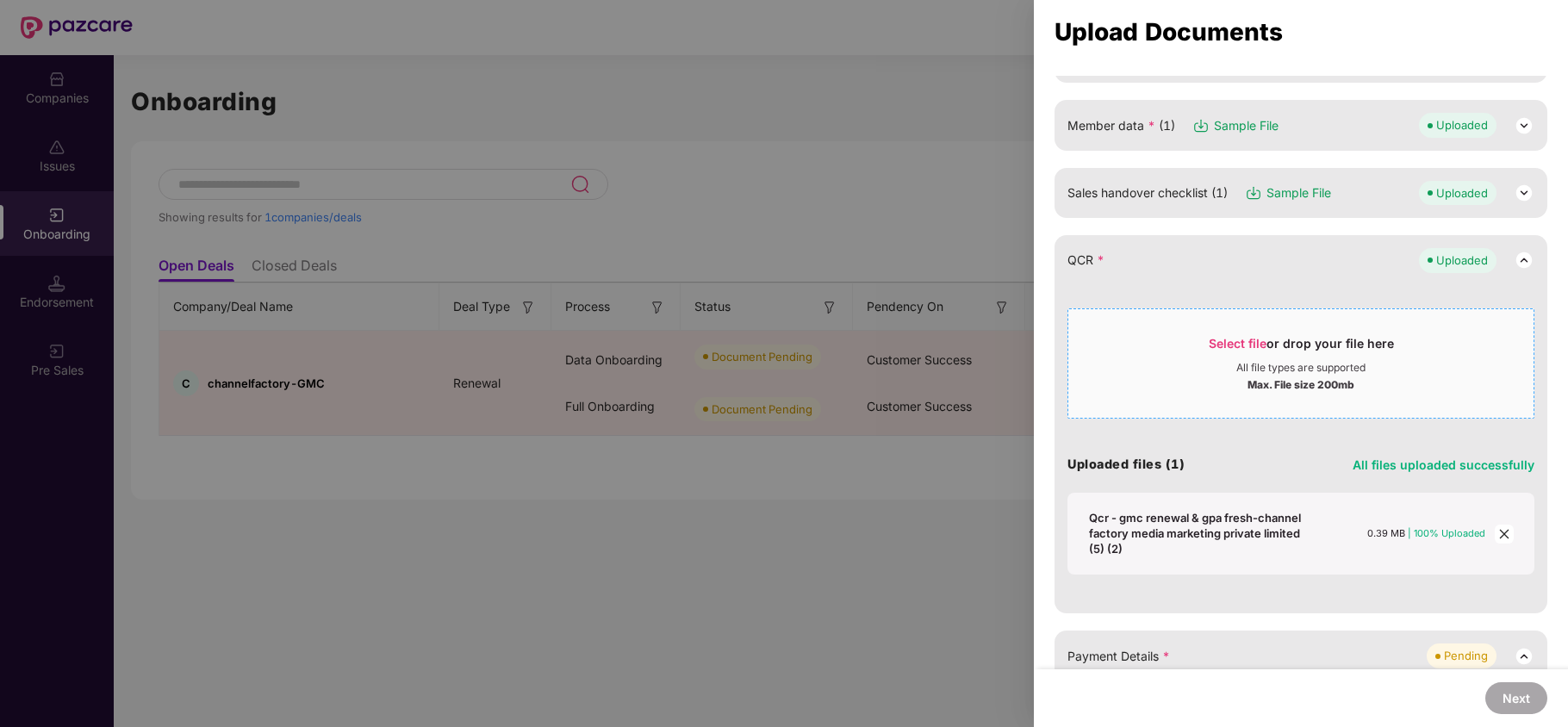
click at [1216, 337] on span "Select file" at bounding box center [1237, 343] width 58 height 15
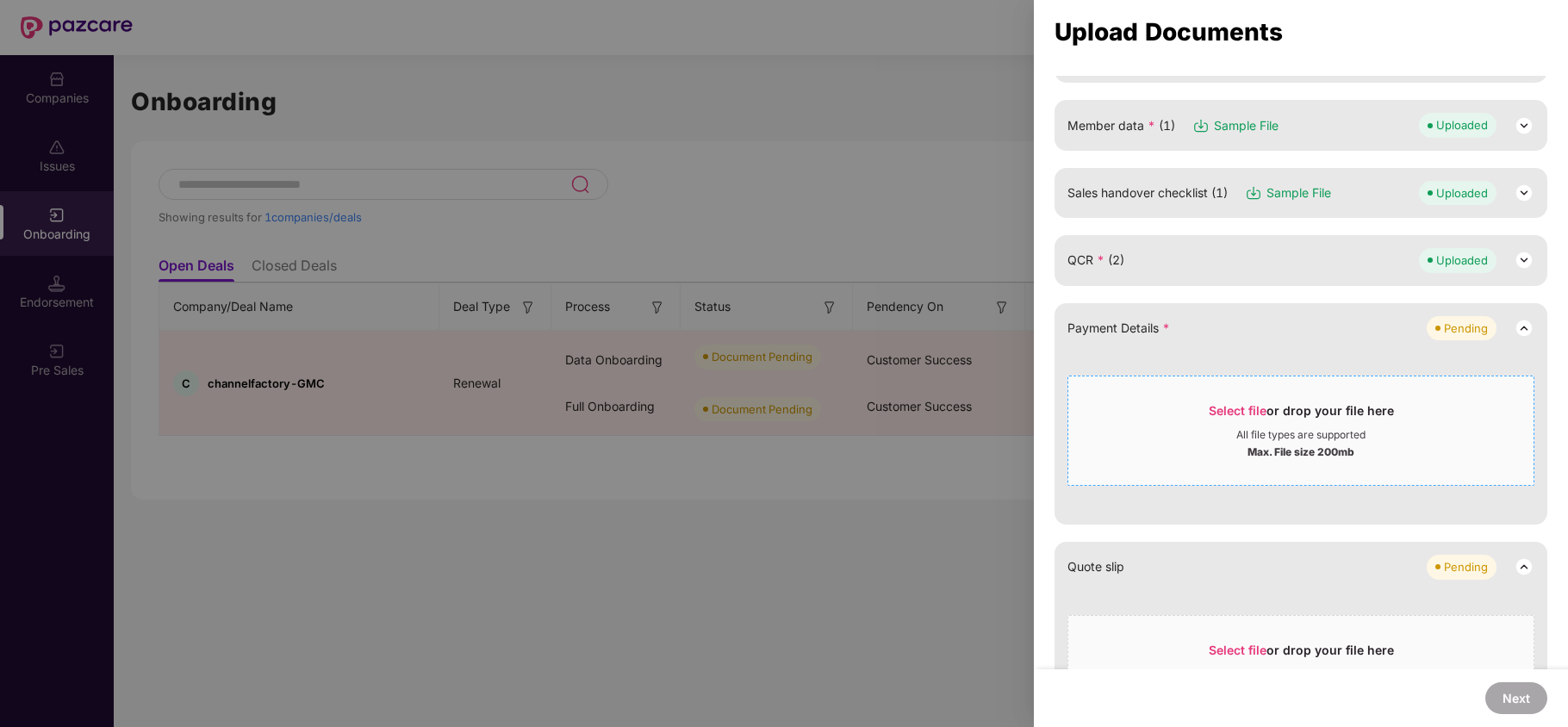
click at [1220, 415] on span "Select file" at bounding box center [1237, 410] width 58 height 15
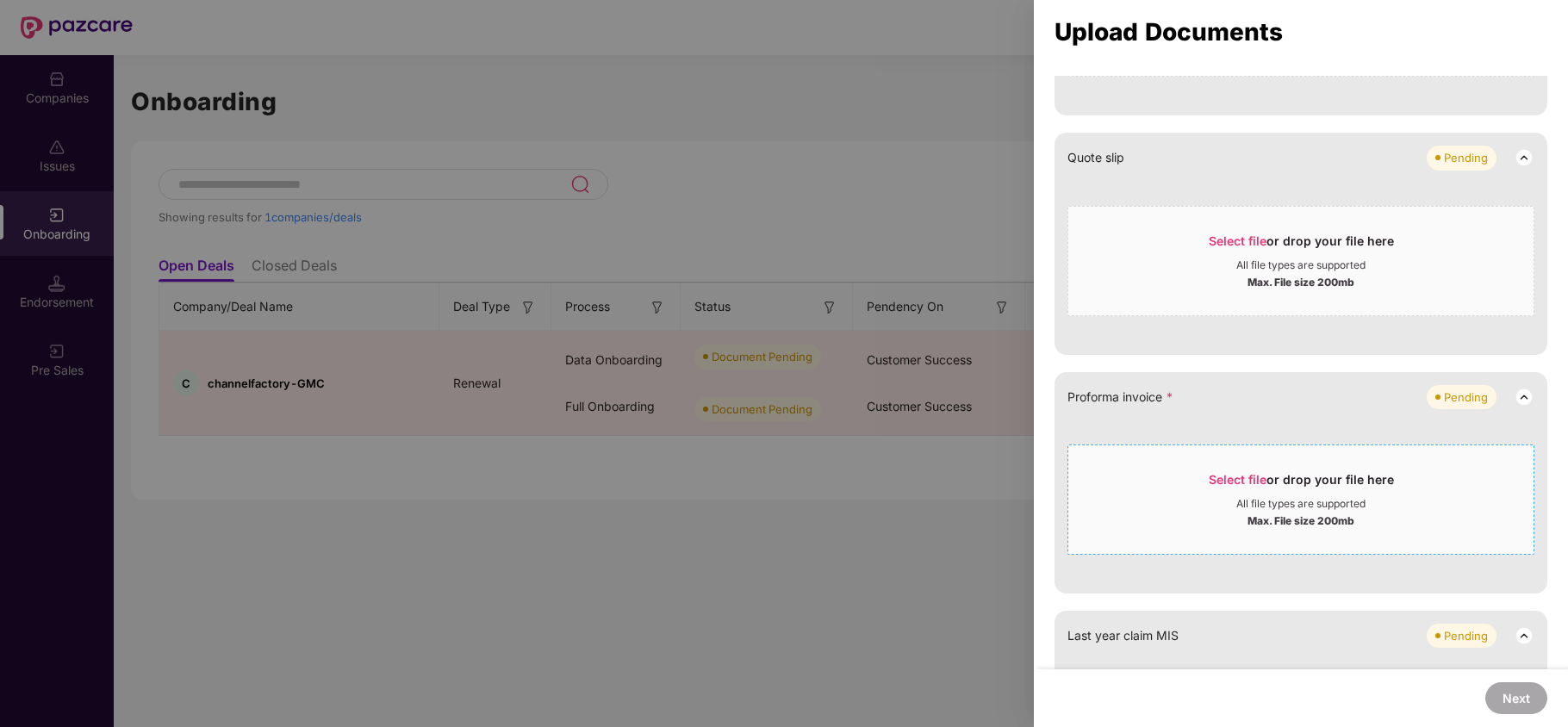
scroll to position [690, 0]
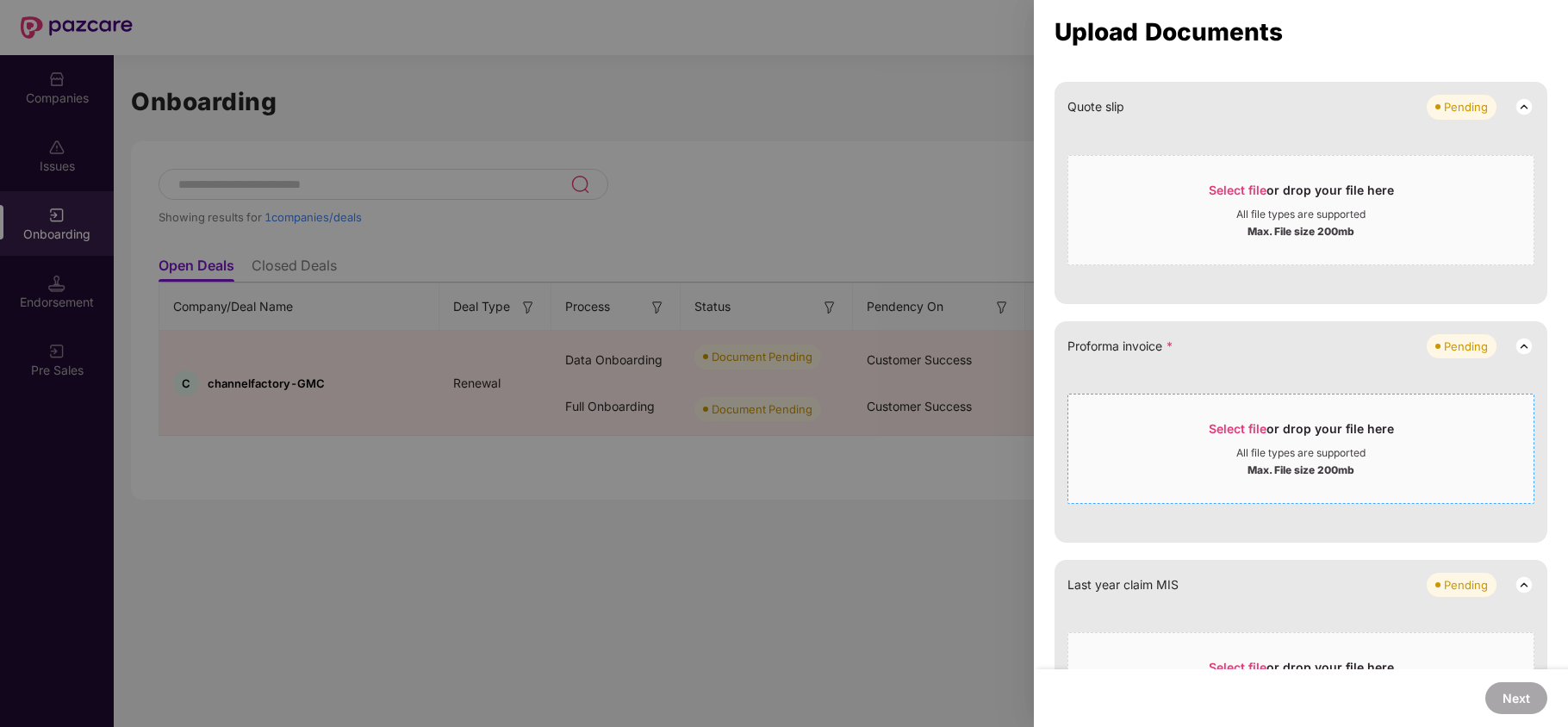
click at [1196, 438] on div "Select file or drop your file here" at bounding box center [1300, 433] width 465 height 26
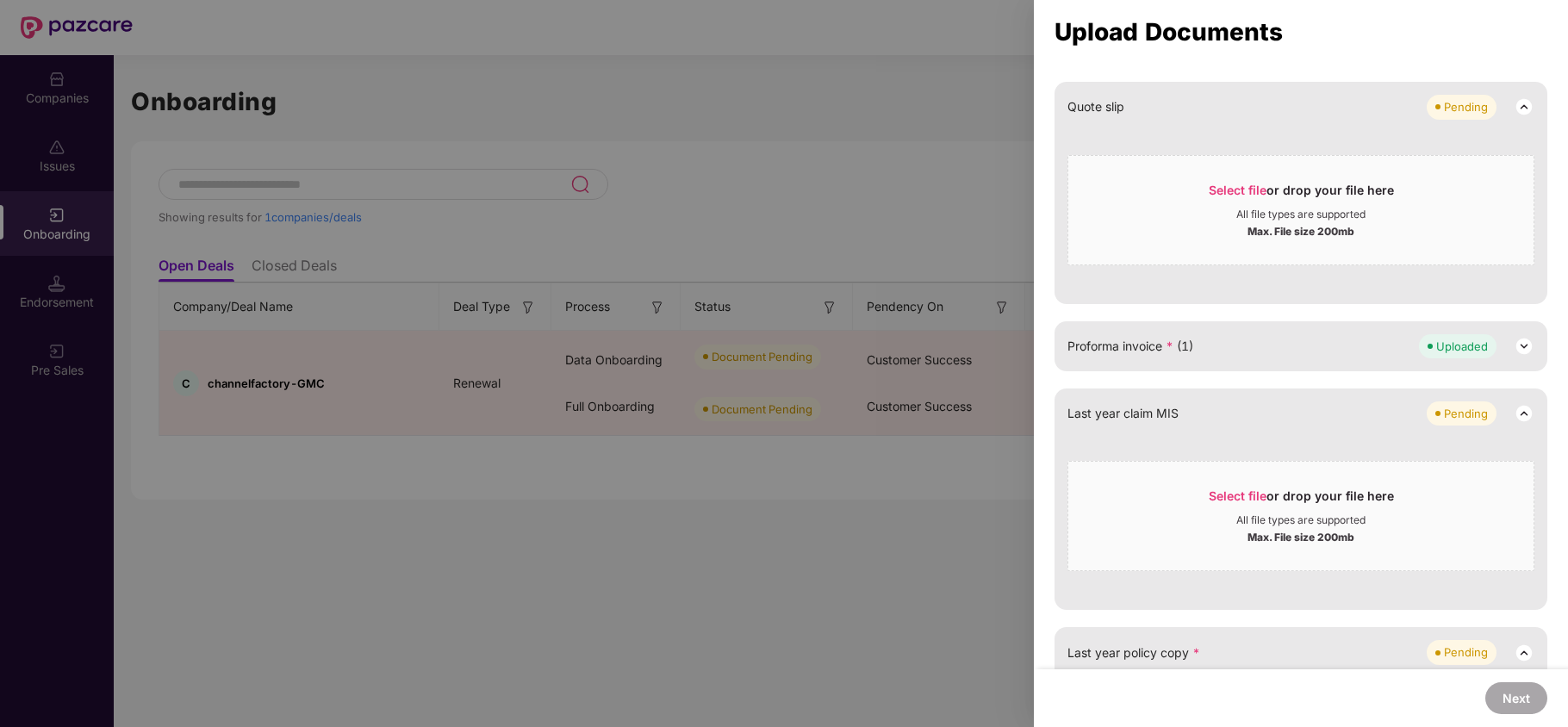
click at [1285, 374] on div "Upload remaining files now PAN card * (1) Uploaded Member data * (1) Sample Fil…" at bounding box center [1300, 194] width 492 height 1311
click at [1266, 343] on div "Proforma invoice * (1) Uploaded" at bounding box center [1300, 346] width 467 height 24
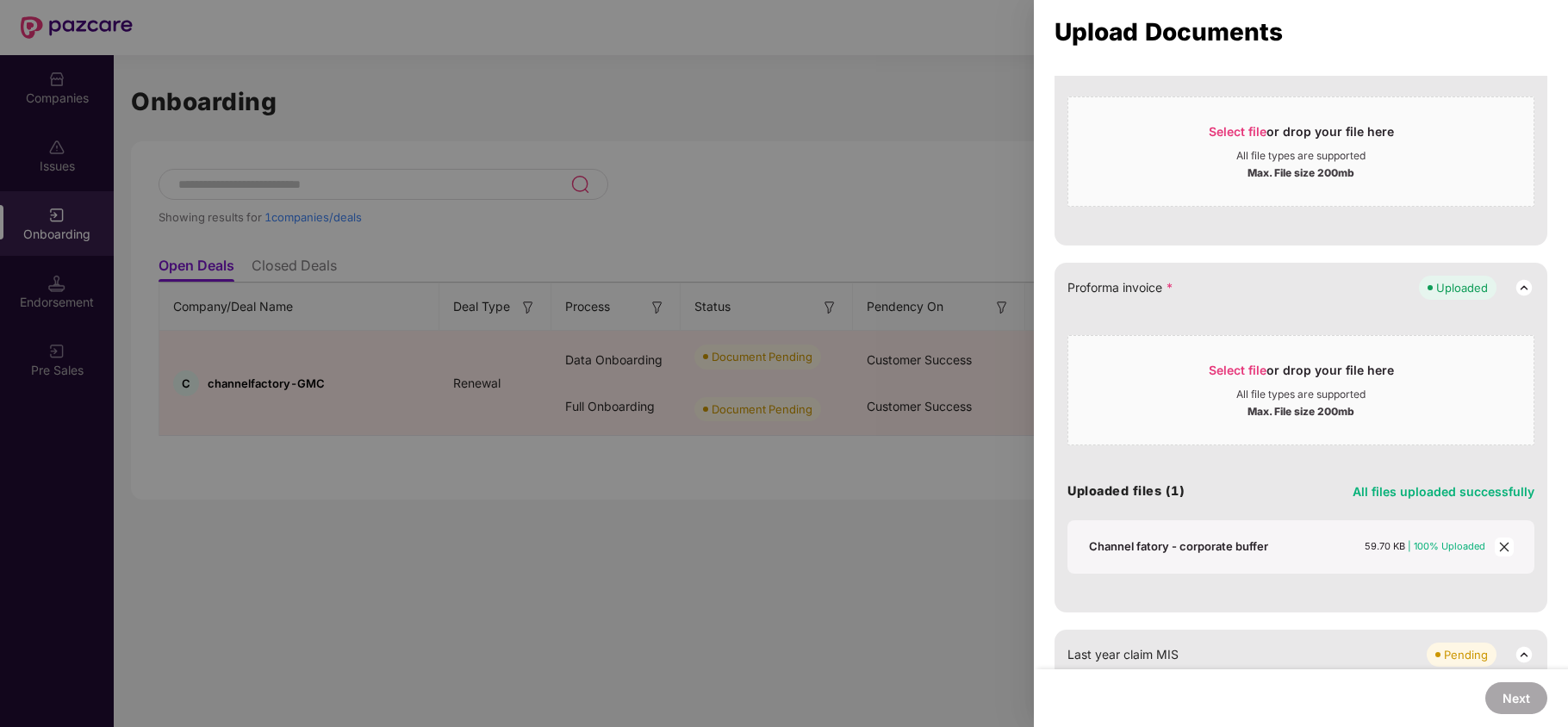
scroll to position [804, 0]
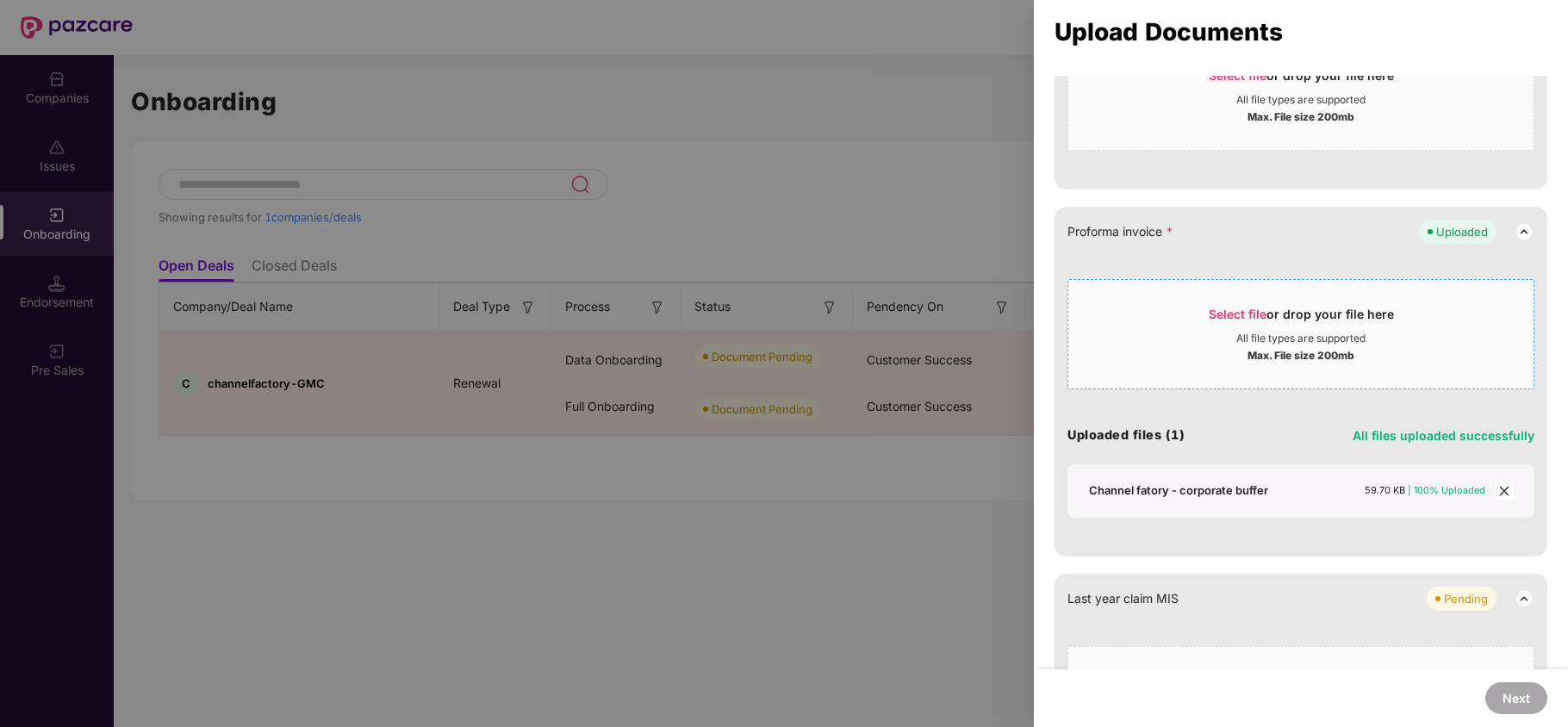
click at [1217, 310] on span "Select file" at bounding box center [1237, 314] width 58 height 15
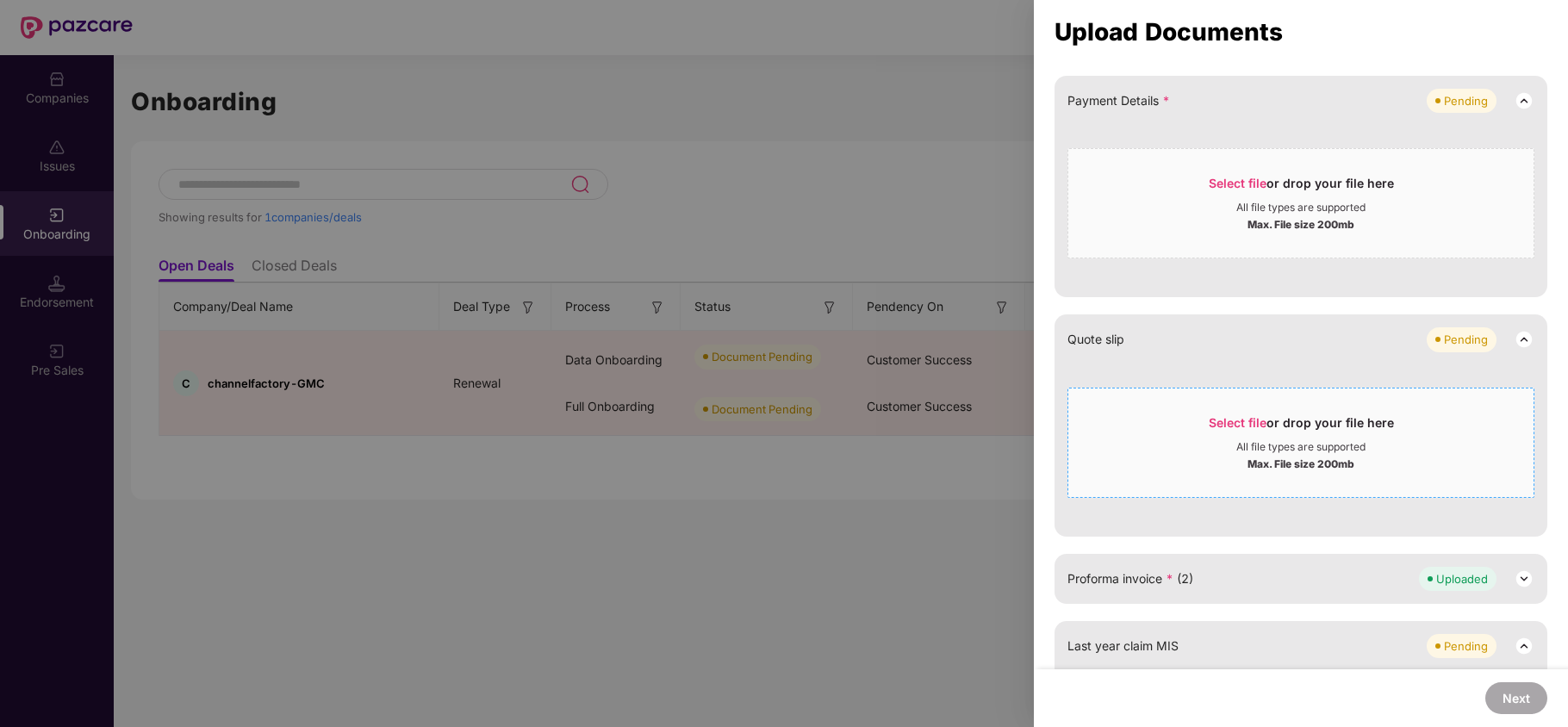
scroll to position [459, 0]
click at [1231, 391] on div "Select file or drop your file here All file types are supported Max. File size …" at bounding box center [1300, 440] width 467 height 110
click at [1239, 422] on span "Select file" at bounding box center [1237, 419] width 58 height 15
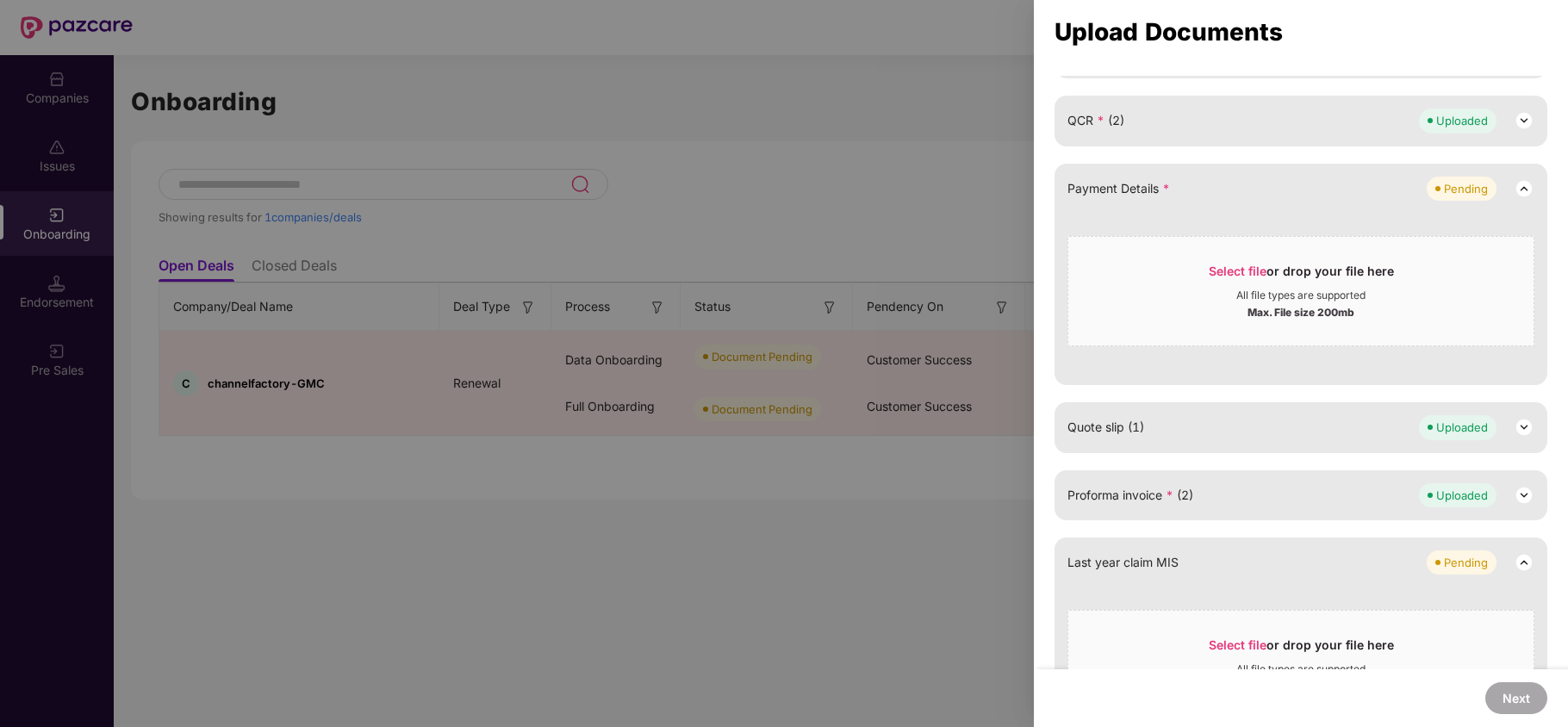
scroll to position [229, 0]
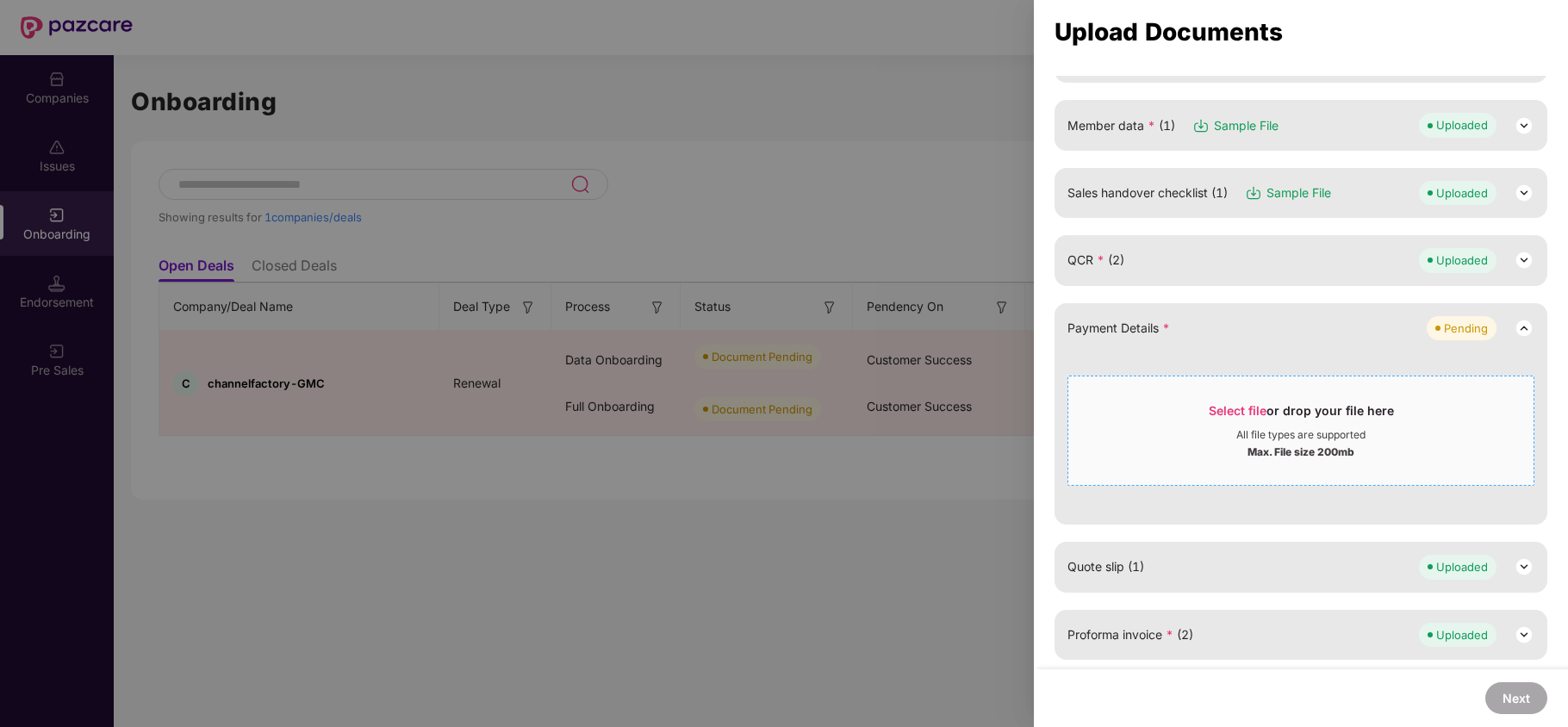
click at [1226, 413] on span "Select file" at bounding box center [1237, 410] width 58 height 15
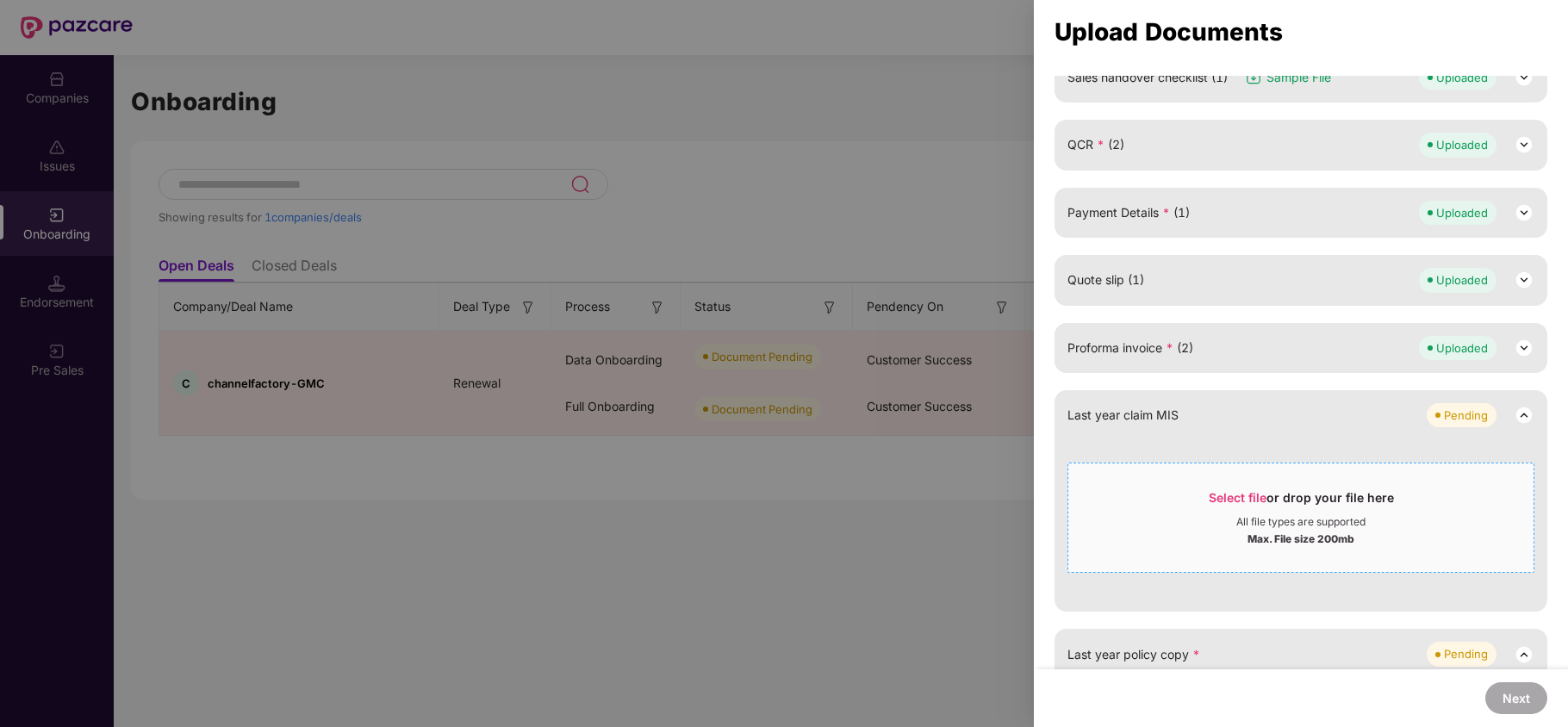
scroll to position [459, 0]
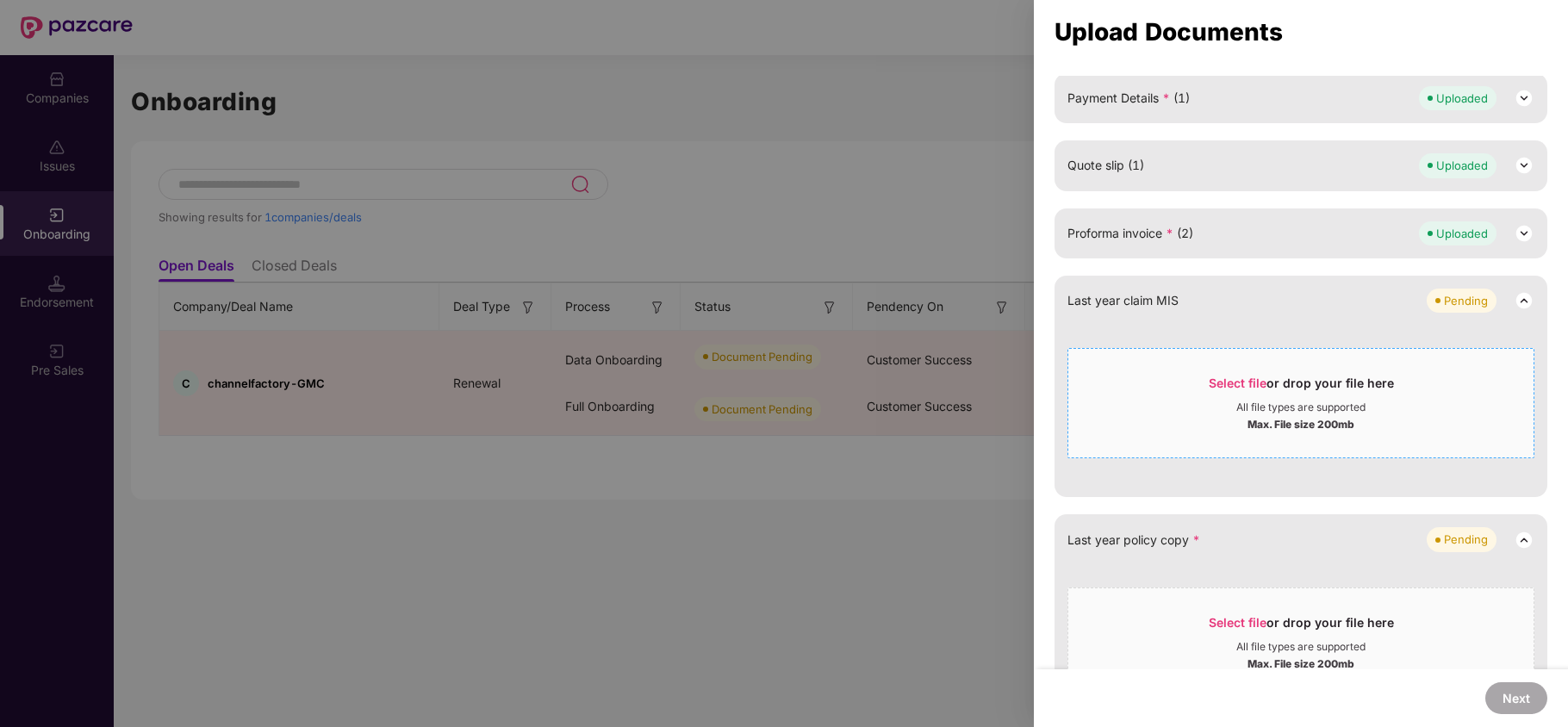
click at [1219, 400] on div "Select file or drop your file here" at bounding box center [1300, 388] width 185 height 26
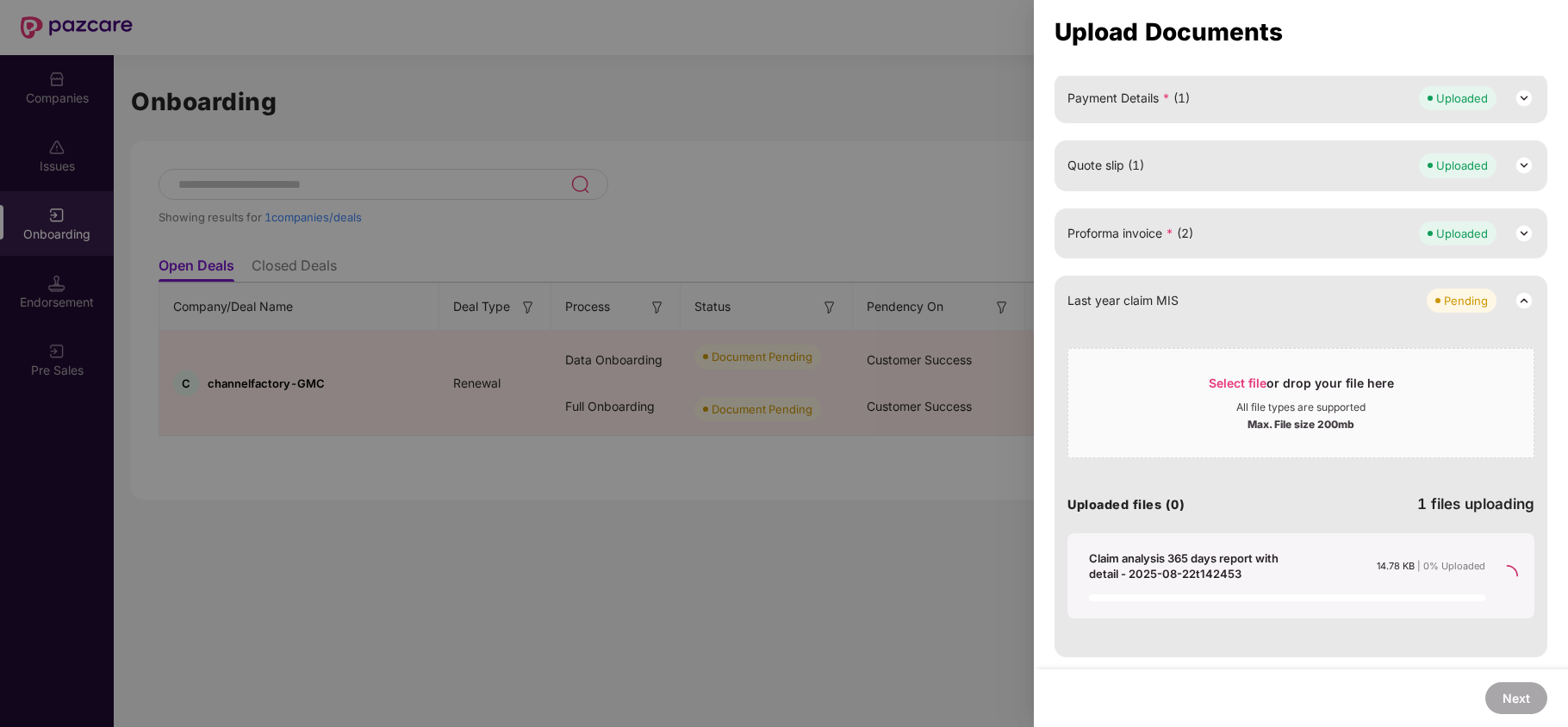
scroll to position [366, 0]
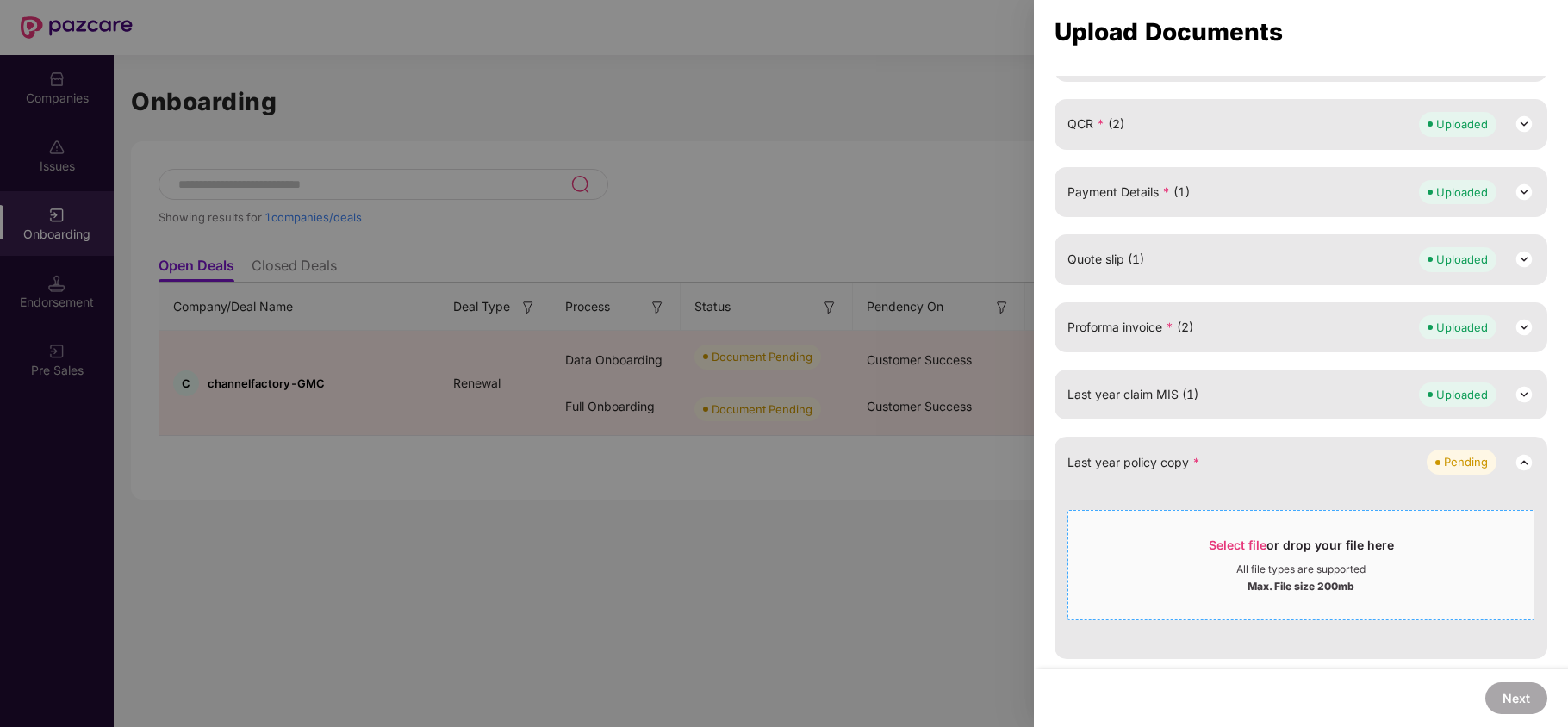
click at [1251, 545] on span "Select file" at bounding box center [1237, 545] width 58 height 15
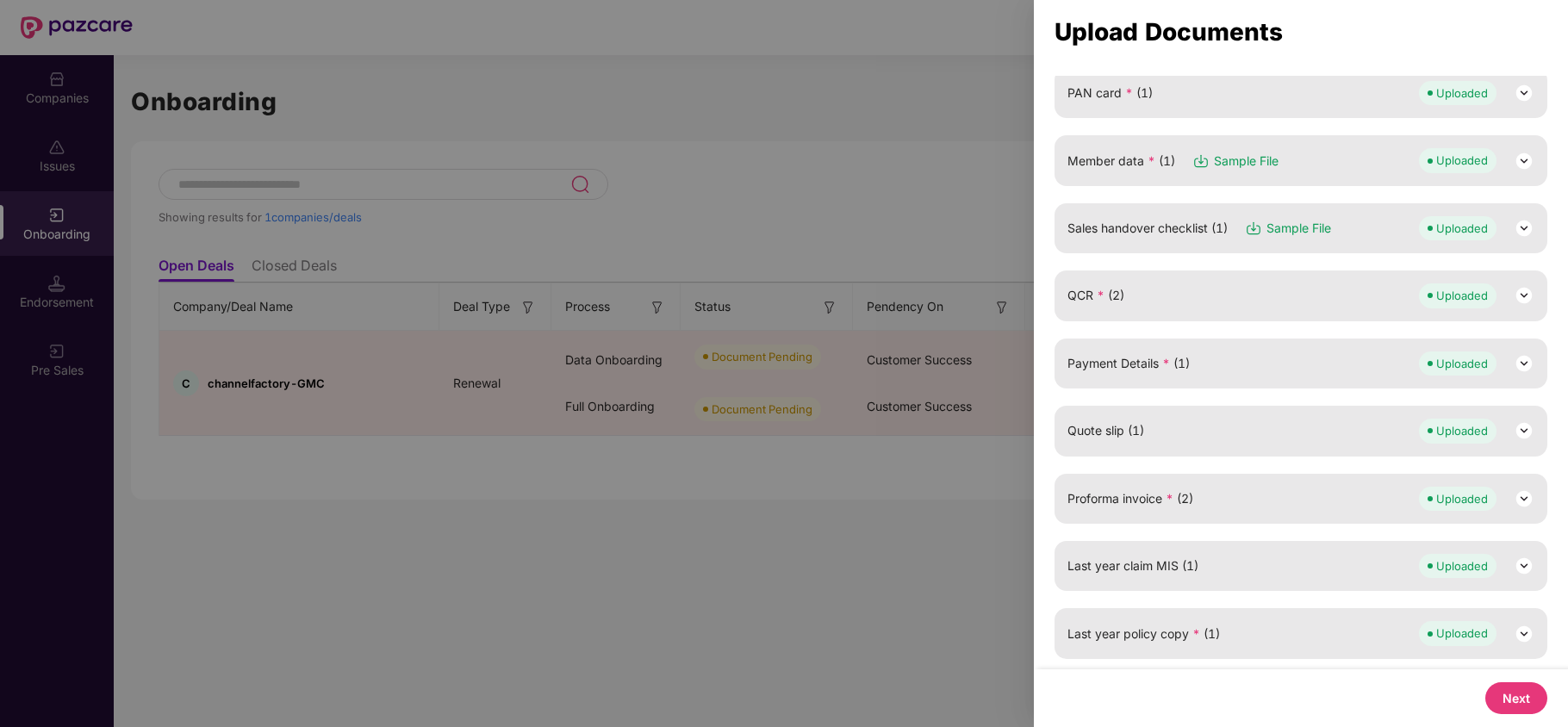
scroll to position [194, 0]
click at [1517, 703] on button "Next" at bounding box center [1516, 698] width 62 height 32
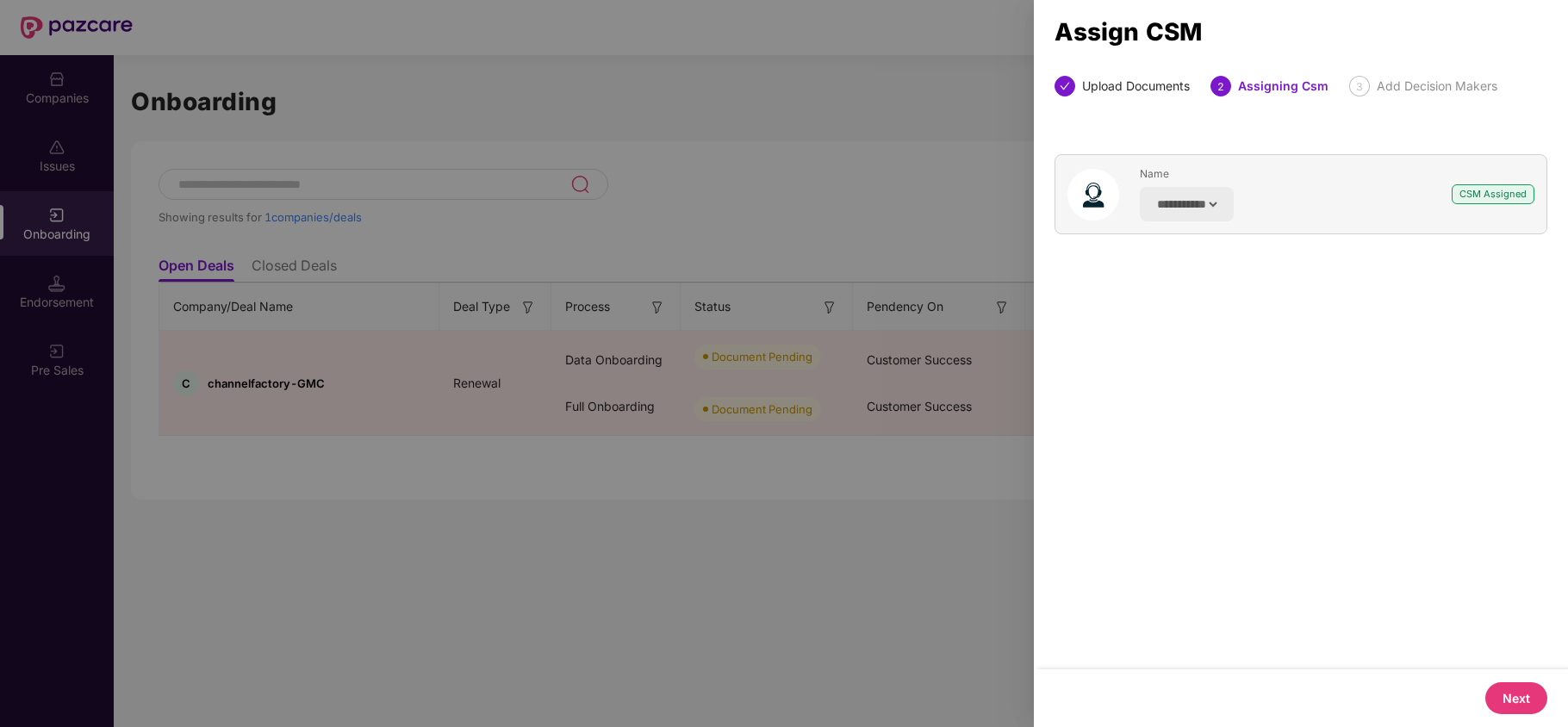
scroll to position [0, 0]
click at [1516, 696] on button "Next" at bounding box center [1516, 698] width 62 height 32
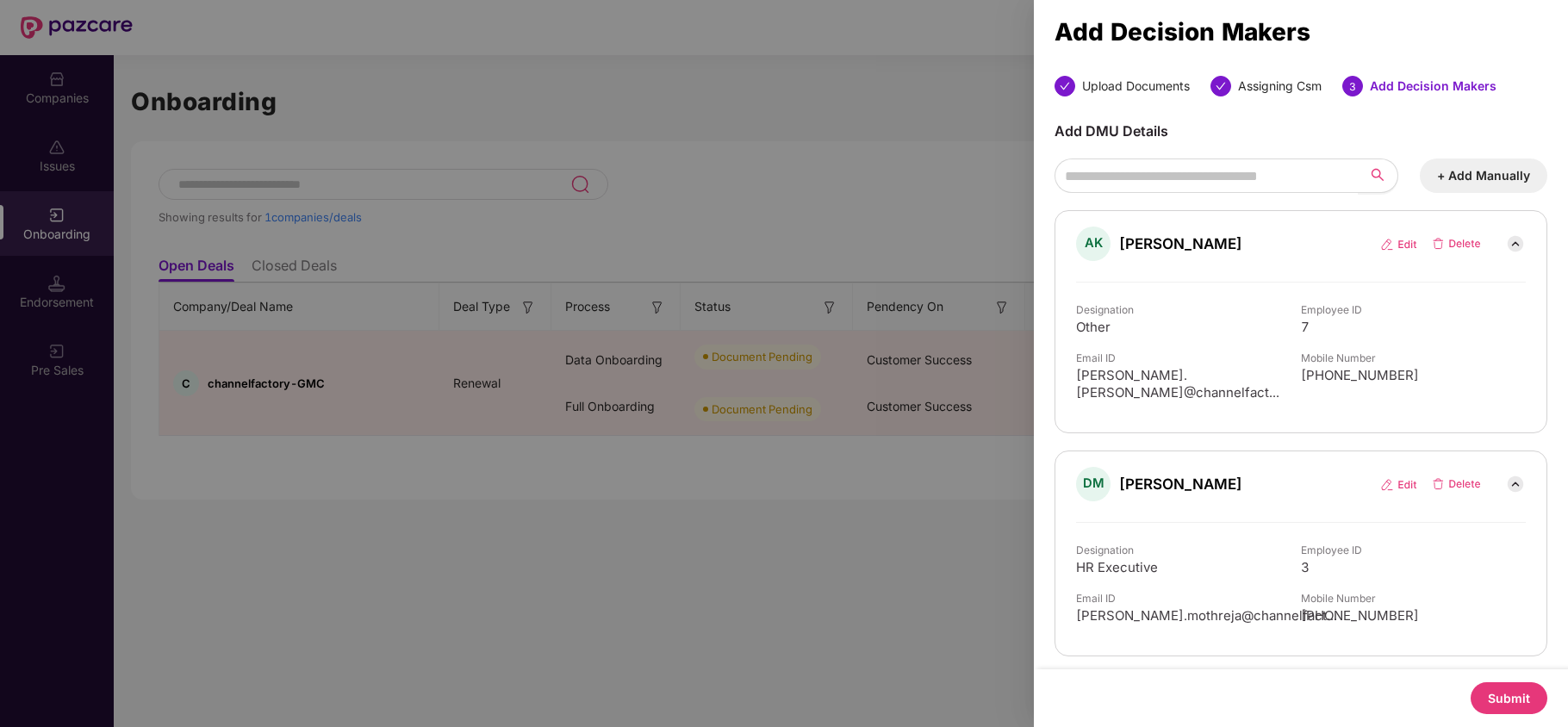
click at [1490, 686] on button "Submit" at bounding box center [1509, 698] width 77 height 32
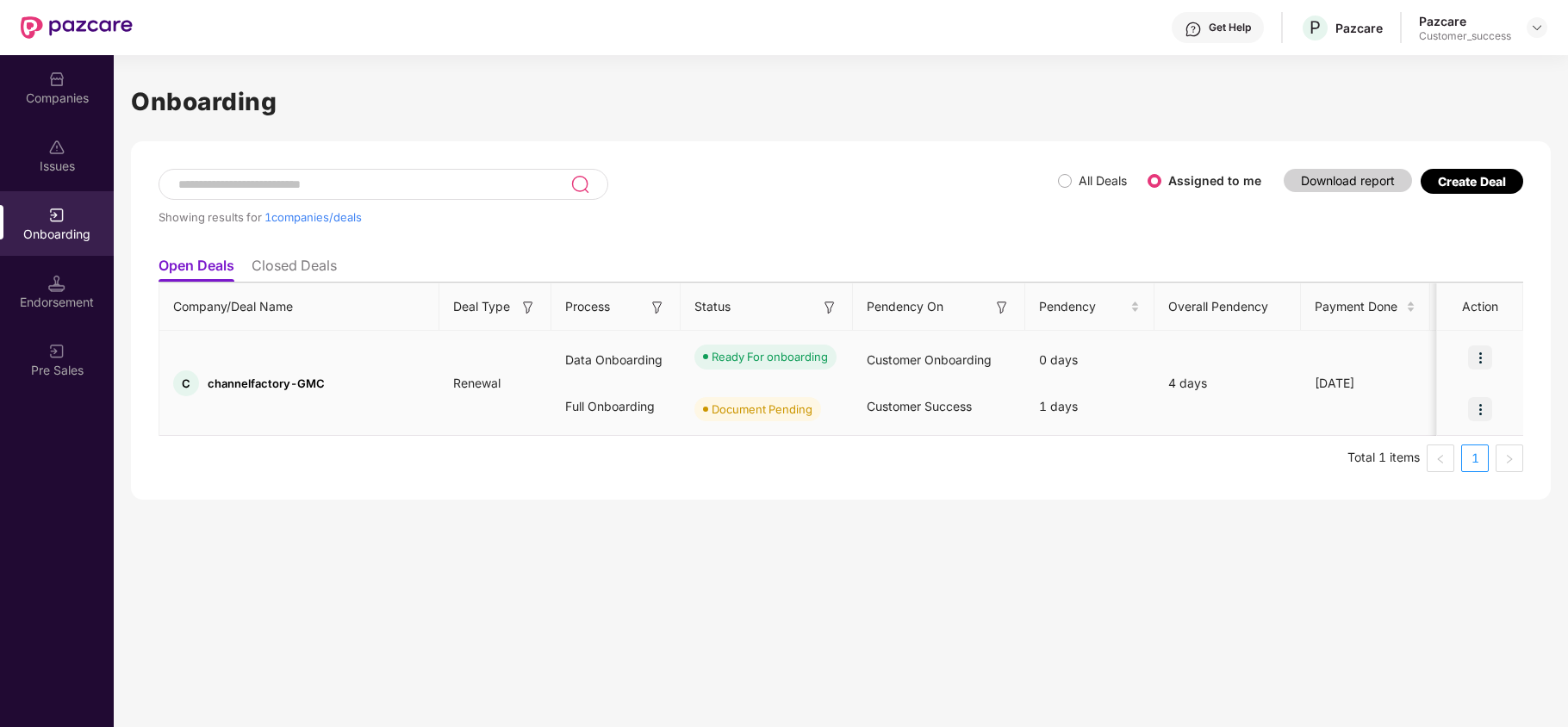
click at [1480, 358] on img at bounding box center [1480, 357] width 24 height 24
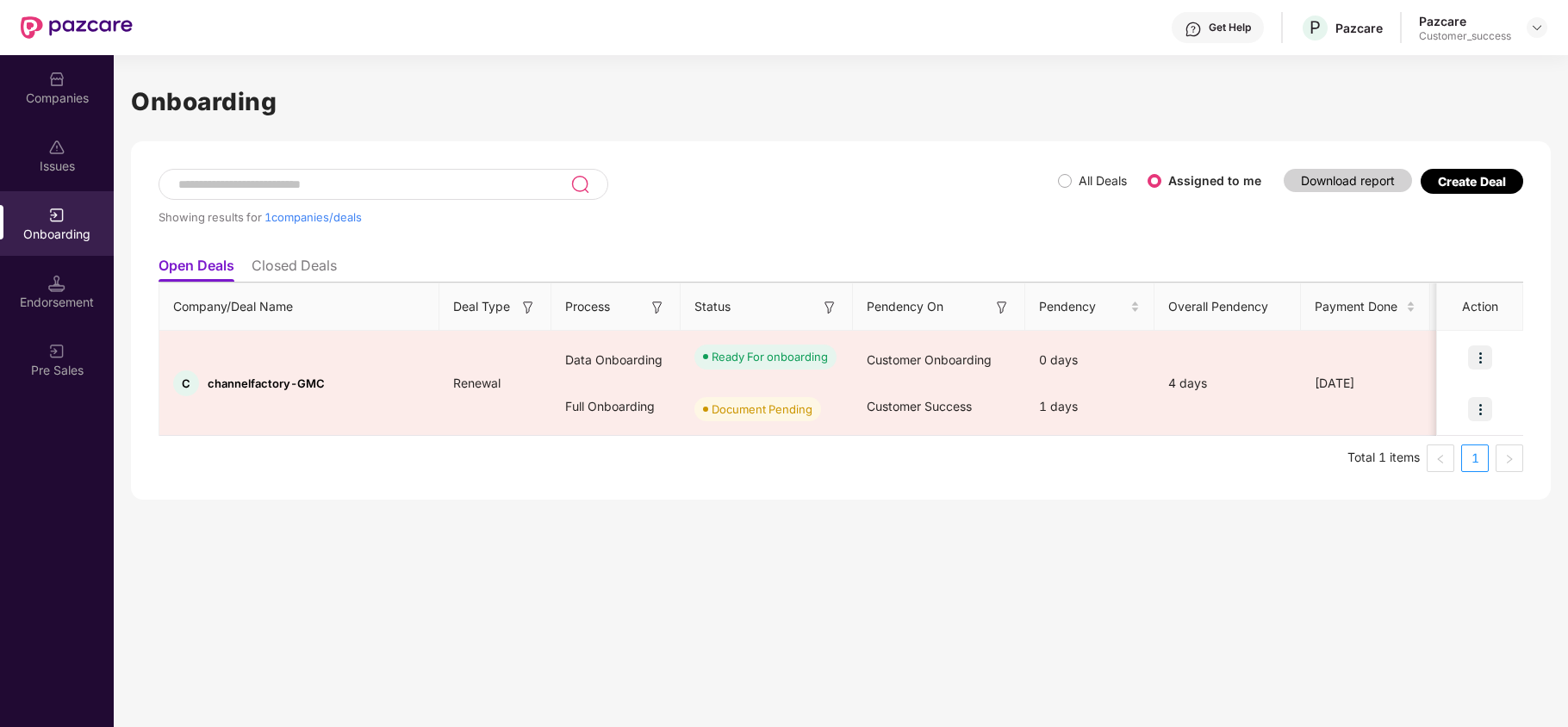
click at [1275, 487] on div "Showing results for 1 companies/deals All Deals Assigned to me Download report …" at bounding box center [840, 320] width 1420 height 358
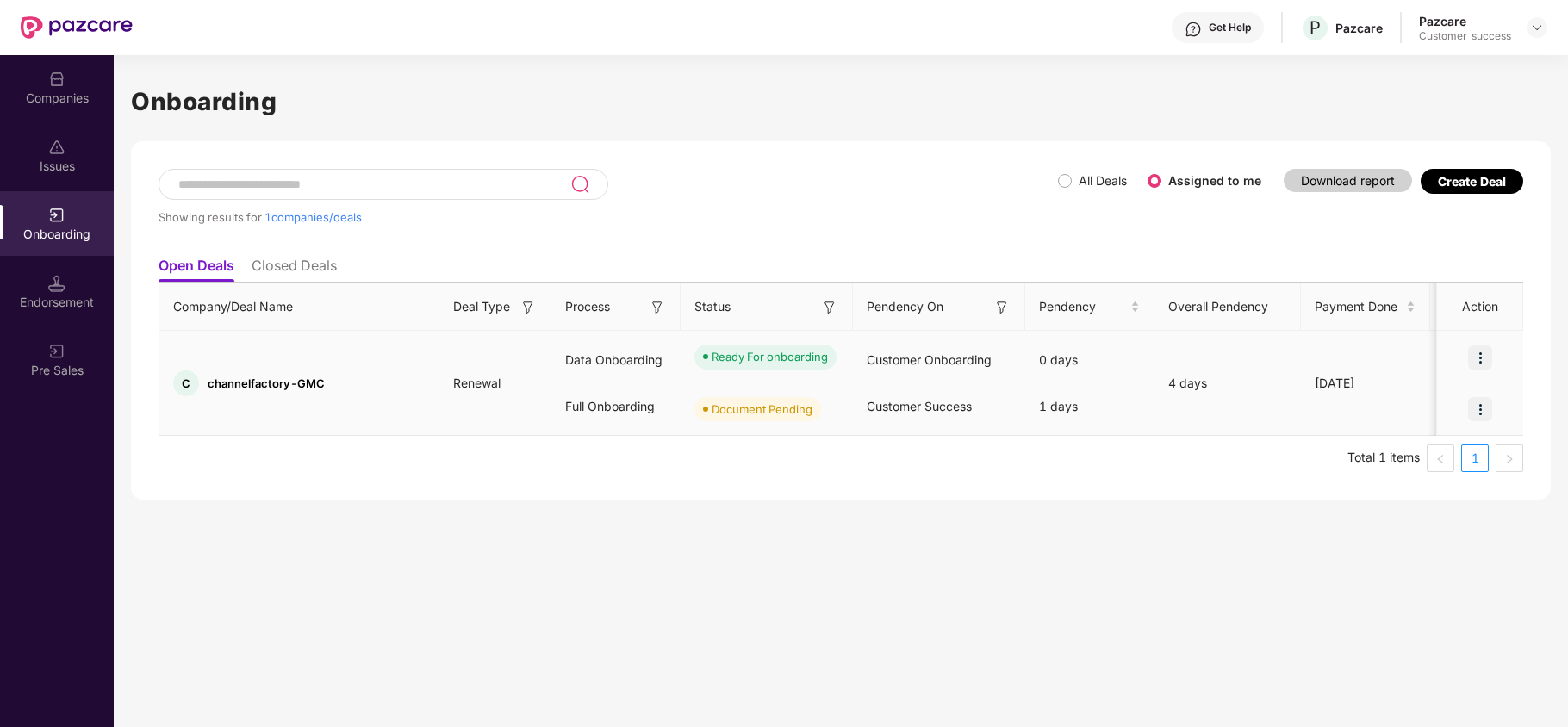
click at [1479, 406] on img at bounding box center [1480, 410] width 24 height 24
click at [1411, 448] on span "Upload Documents" at bounding box center [1399, 453] width 142 height 19
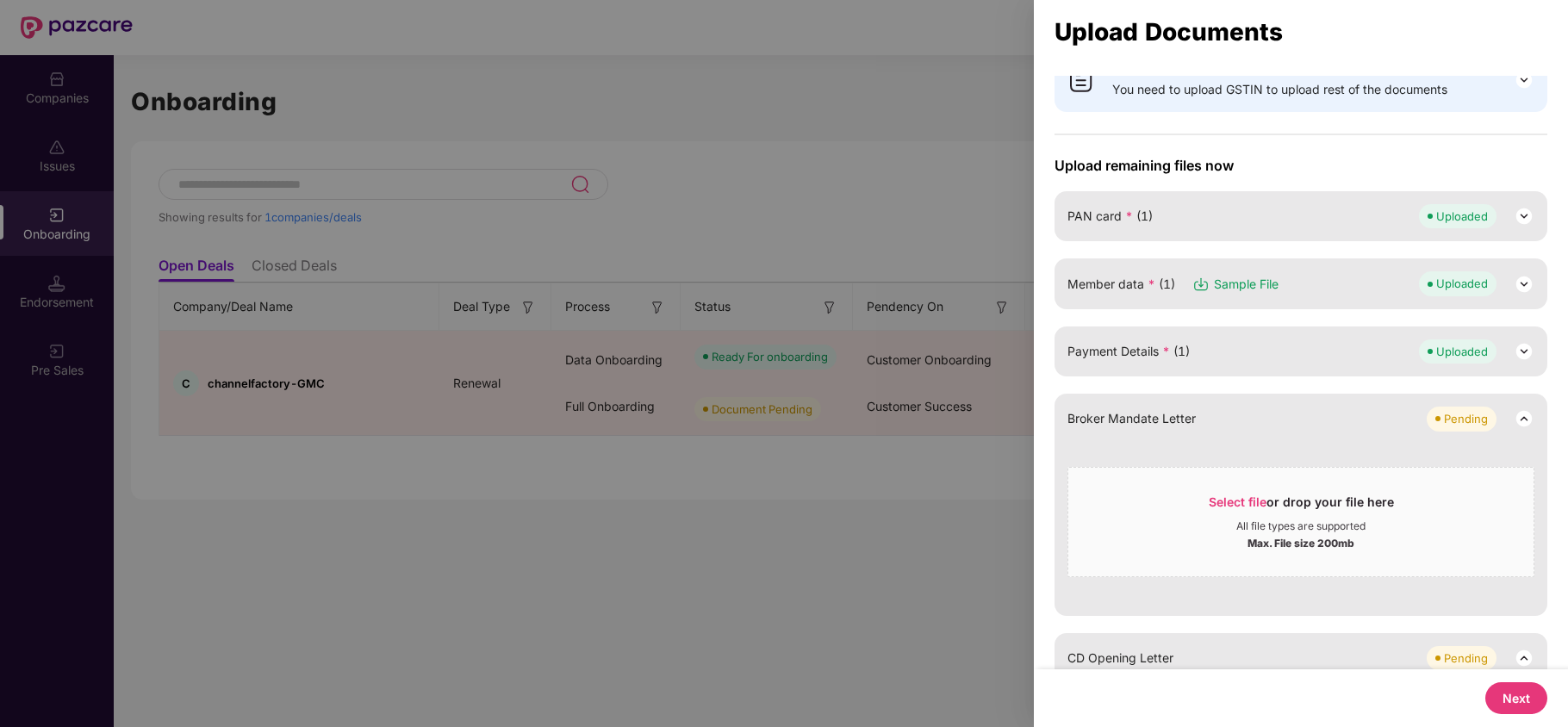
scroll to position [344, 0]
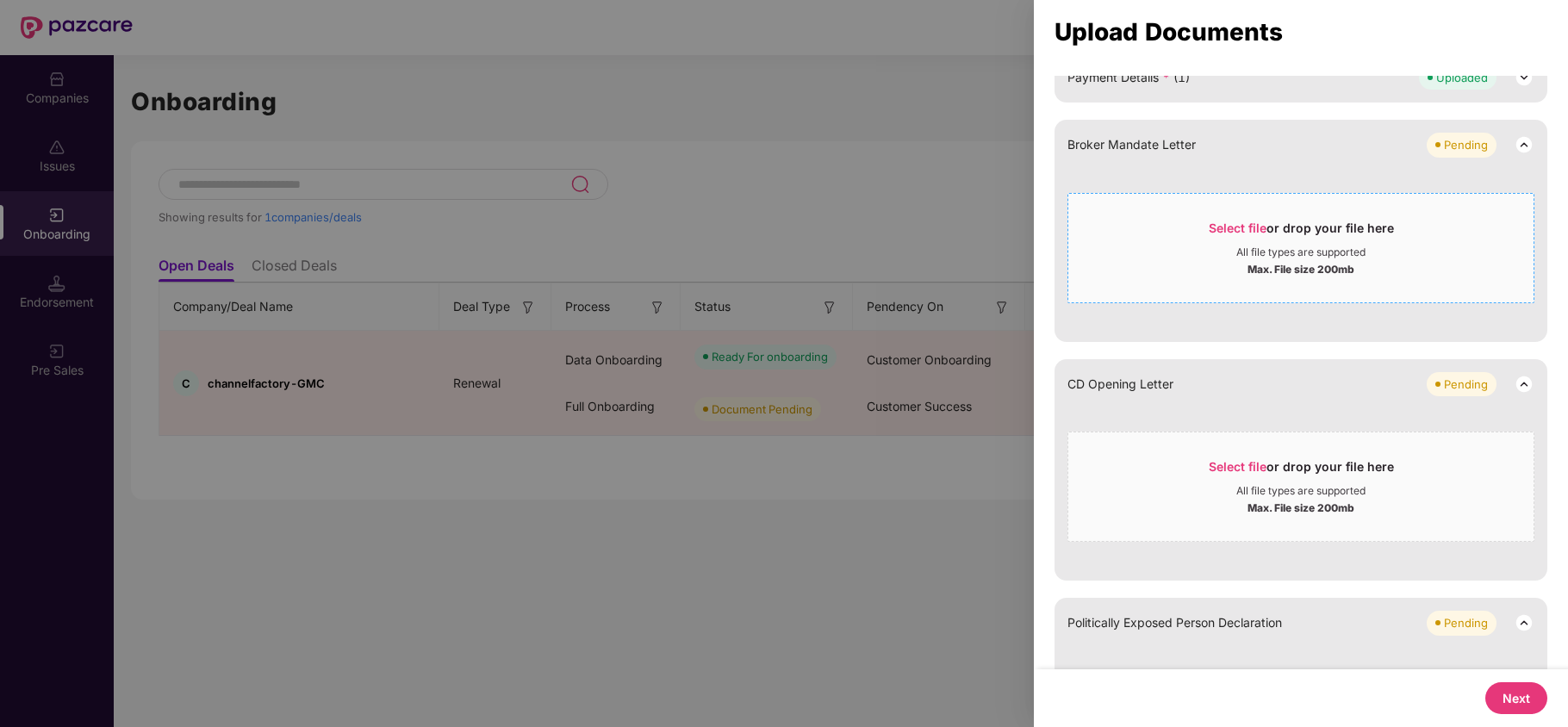
click at [1266, 225] on div "Select file or drop your file here" at bounding box center [1300, 233] width 185 height 26
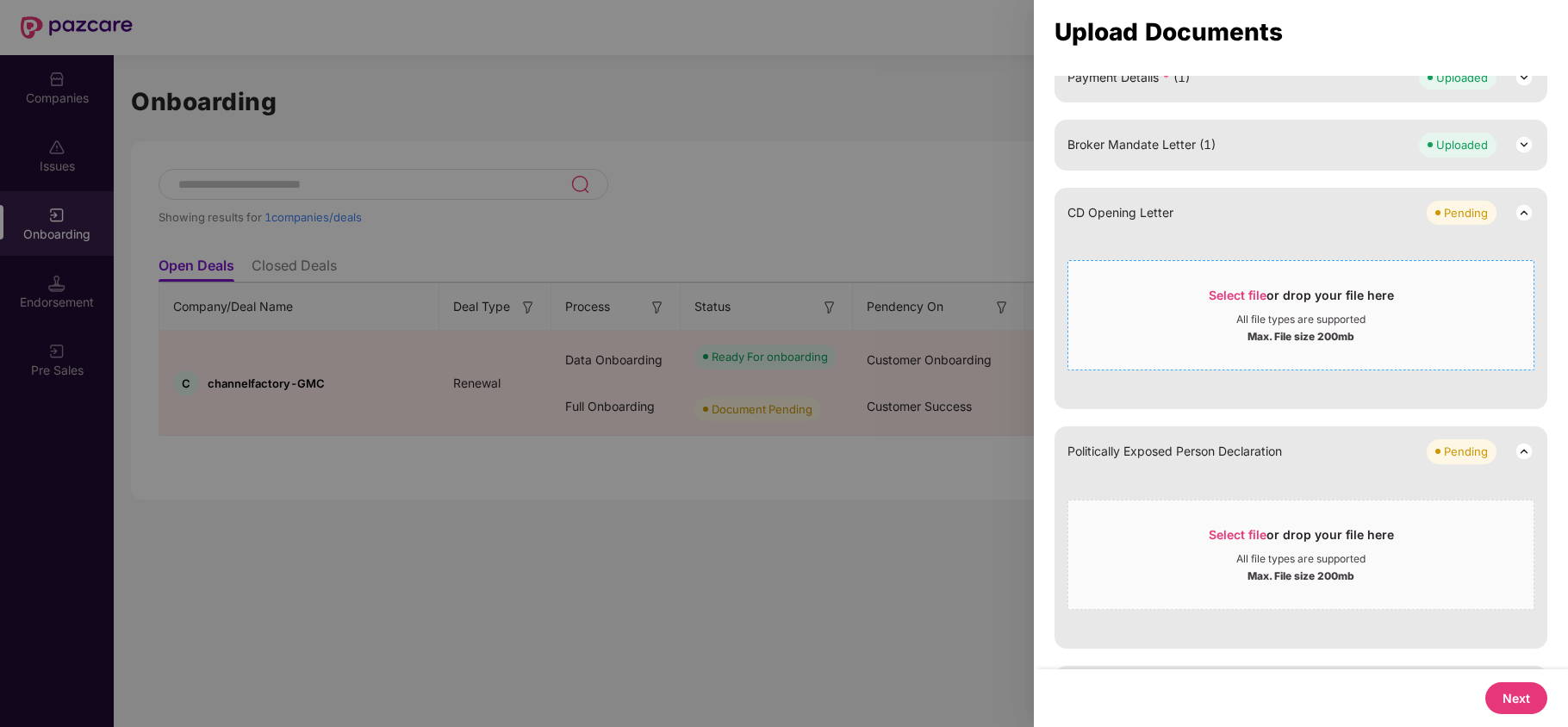
click at [1241, 288] on span "Select file" at bounding box center [1237, 295] width 58 height 15
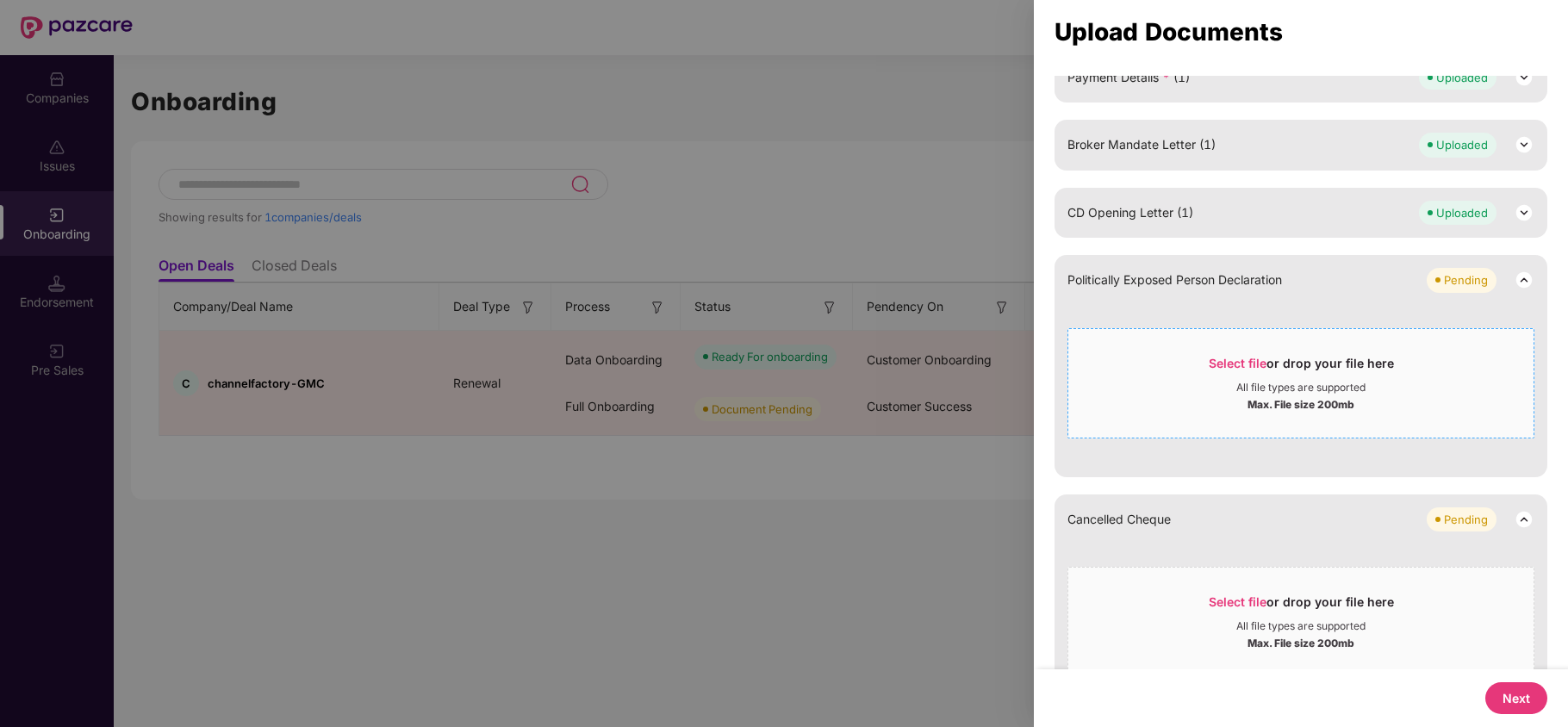
click at [1259, 362] on span "Select file" at bounding box center [1237, 363] width 58 height 15
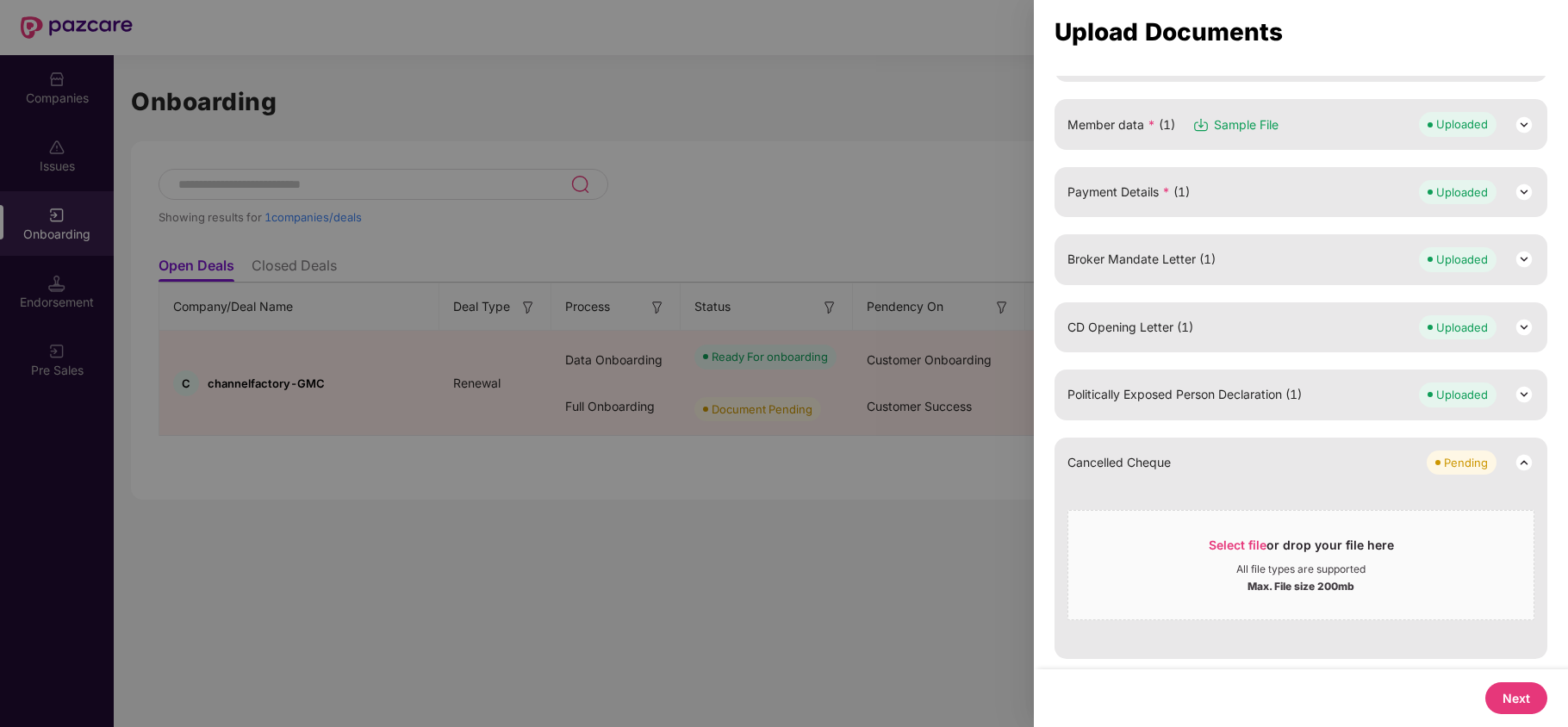
scroll to position [231, 0]
click at [1221, 527] on span "Select file or drop your file here All file types are supported Max. File size …" at bounding box center [1300, 565] width 465 height 83
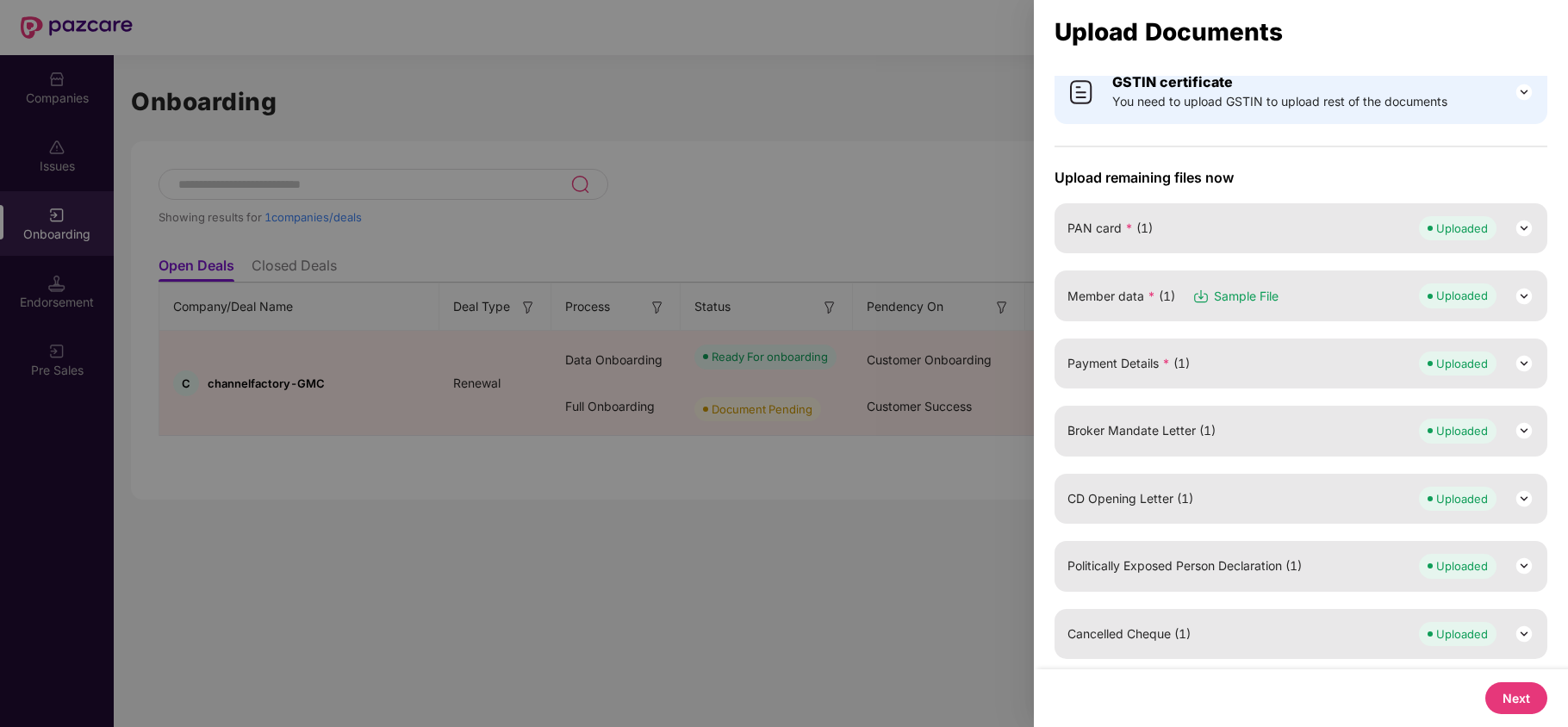
click at [1509, 693] on button "Next" at bounding box center [1516, 698] width 62 height 32
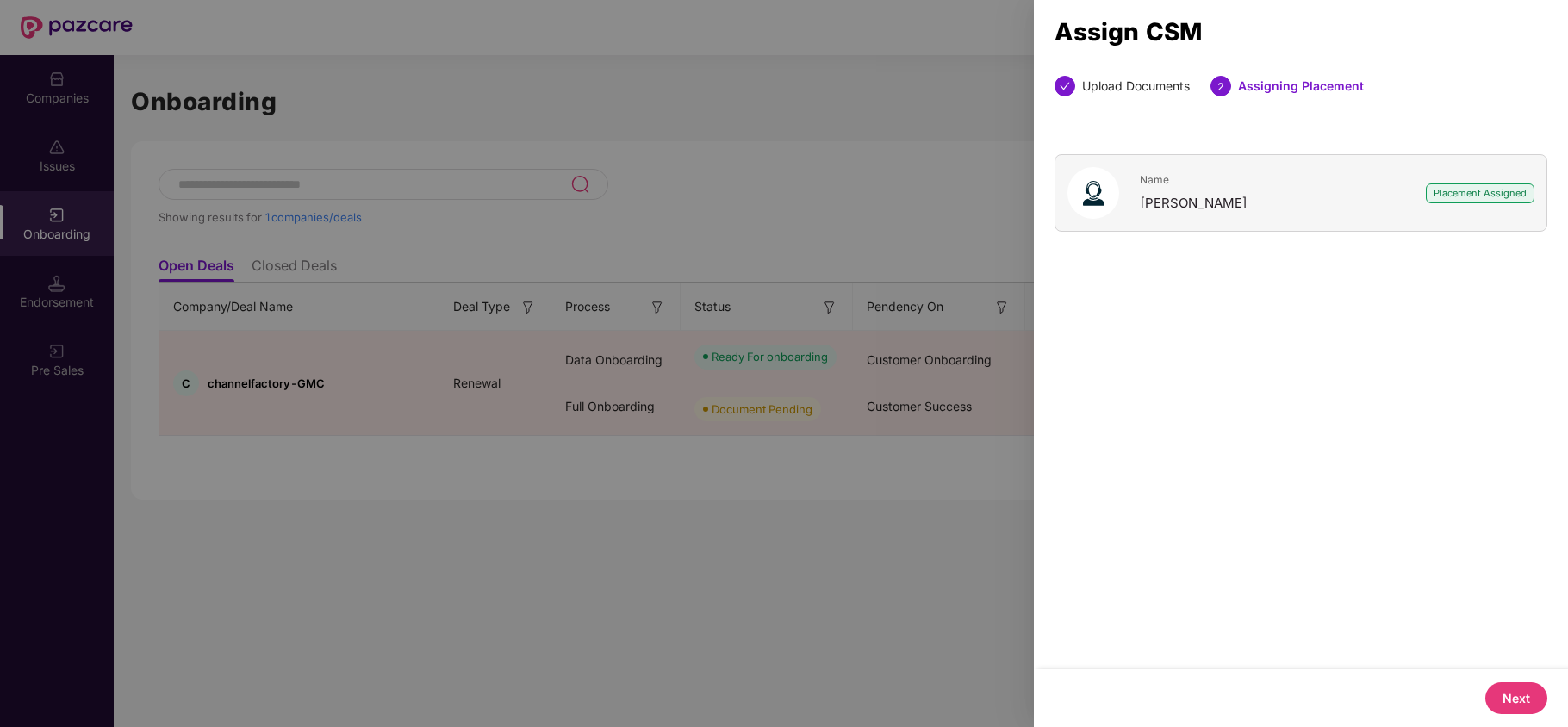
scroll to position [0, 0]
click at [1506, 690] on button "Next" at bounding box center [1516, 698] width 62 height 32
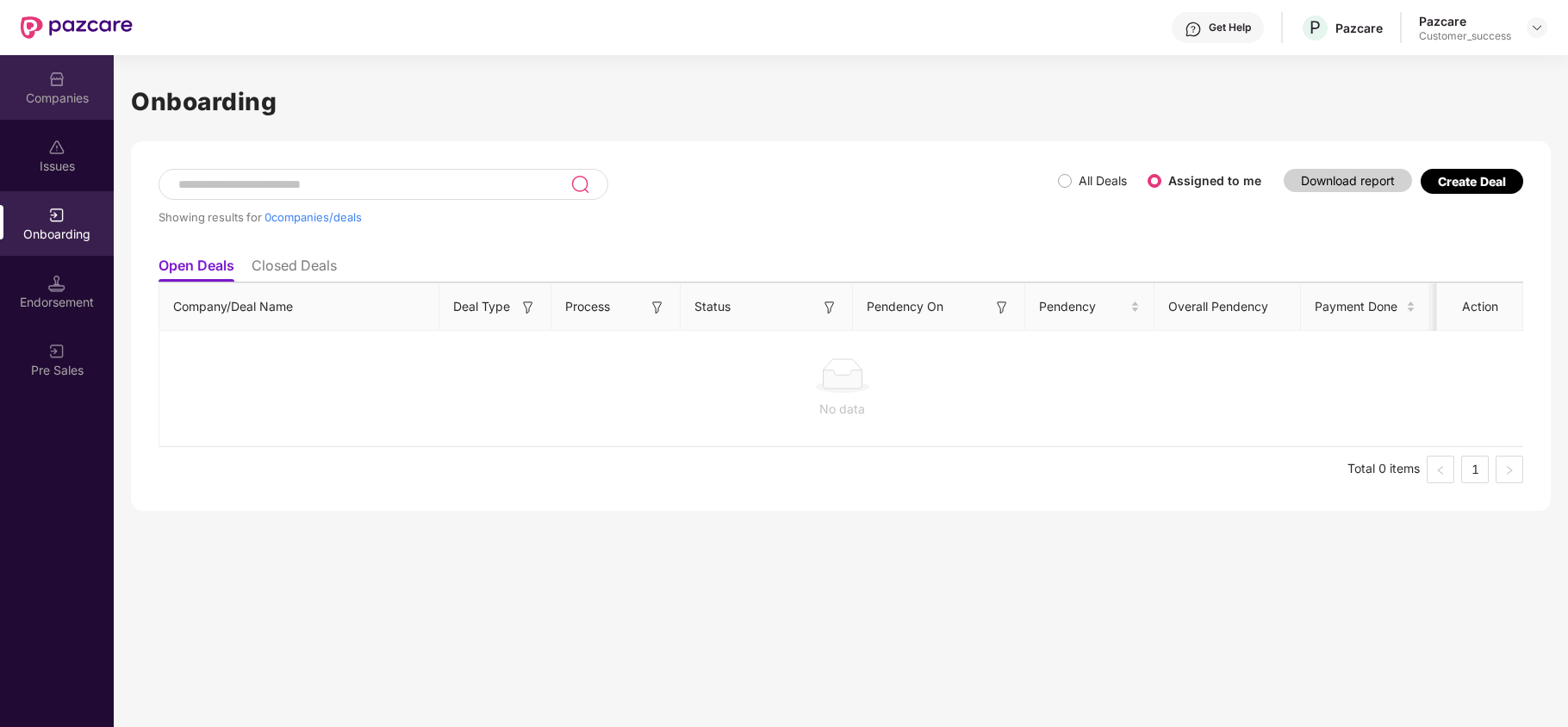
click at [51, 99] on div "Companies" at bounding box center [57, 99] width 113 height 17
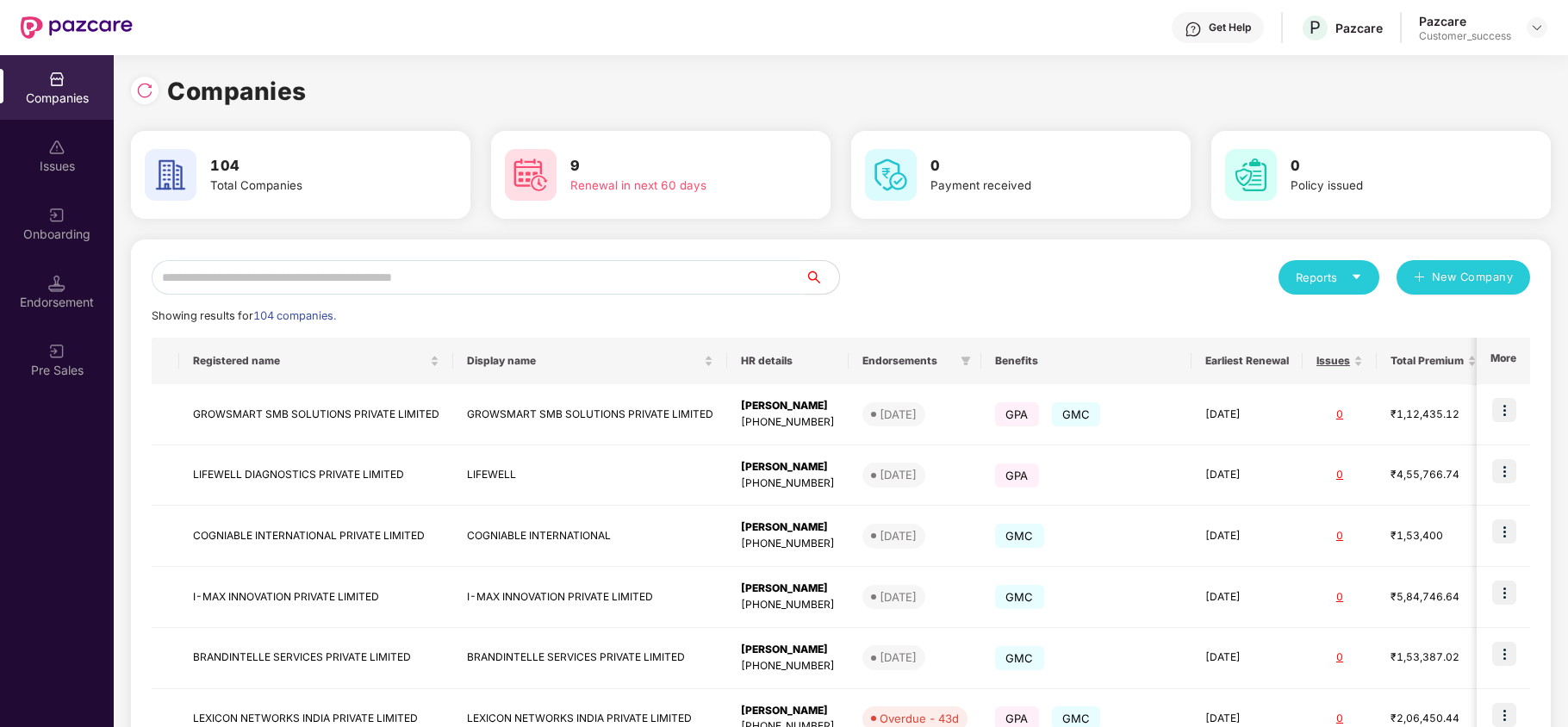
click at [360, 276] on input "text" at bounding box center [478, 277] width 653 height 35
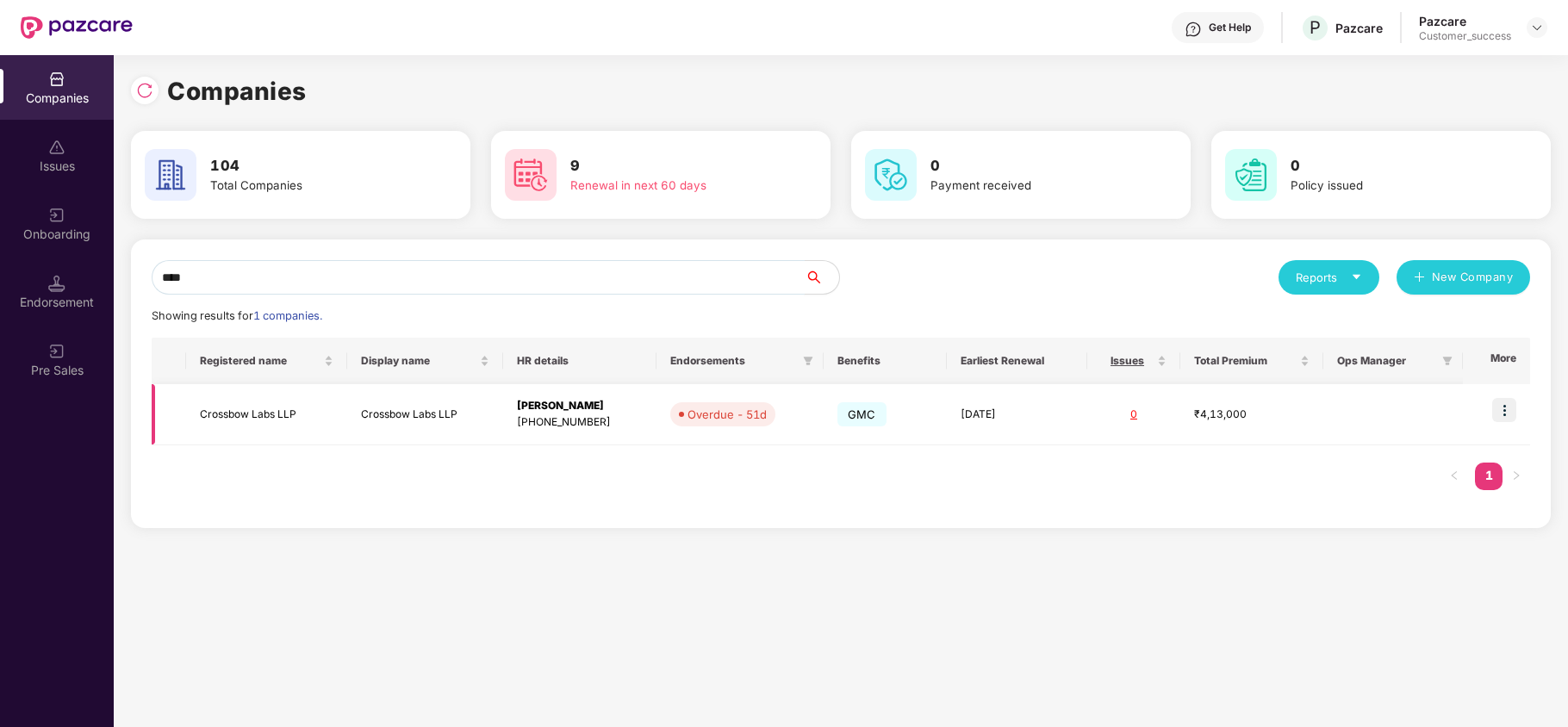
type input "****"
click at [1500, 410] on img at bounding box center [1504, 411] width 24 height 24
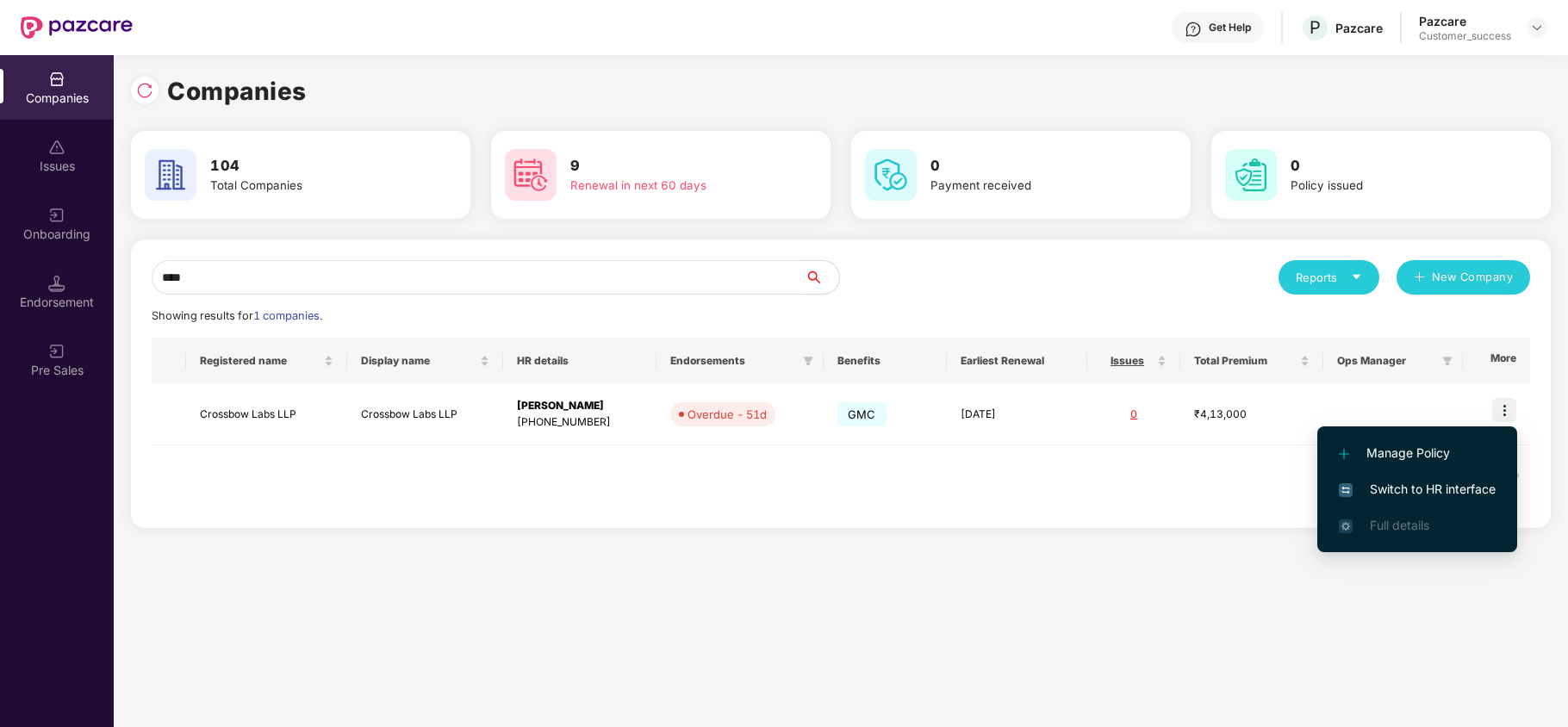
click at [1441, 489] on span "Switch to HR interface" at bounding box center [1417, 489] width 157 height 19
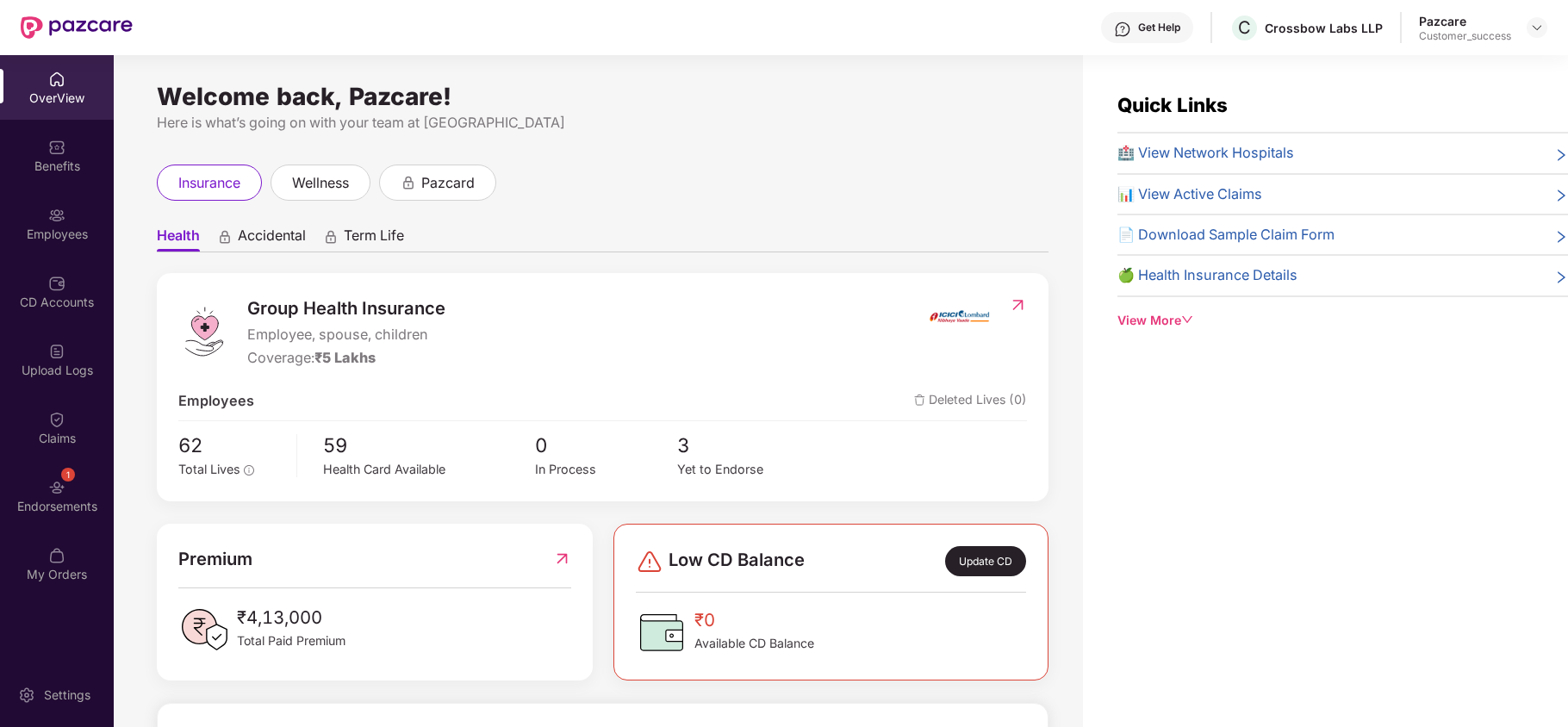
click at [4, 513] on div "Endorsements" at bounding box center [57, 506] width 113 height 17
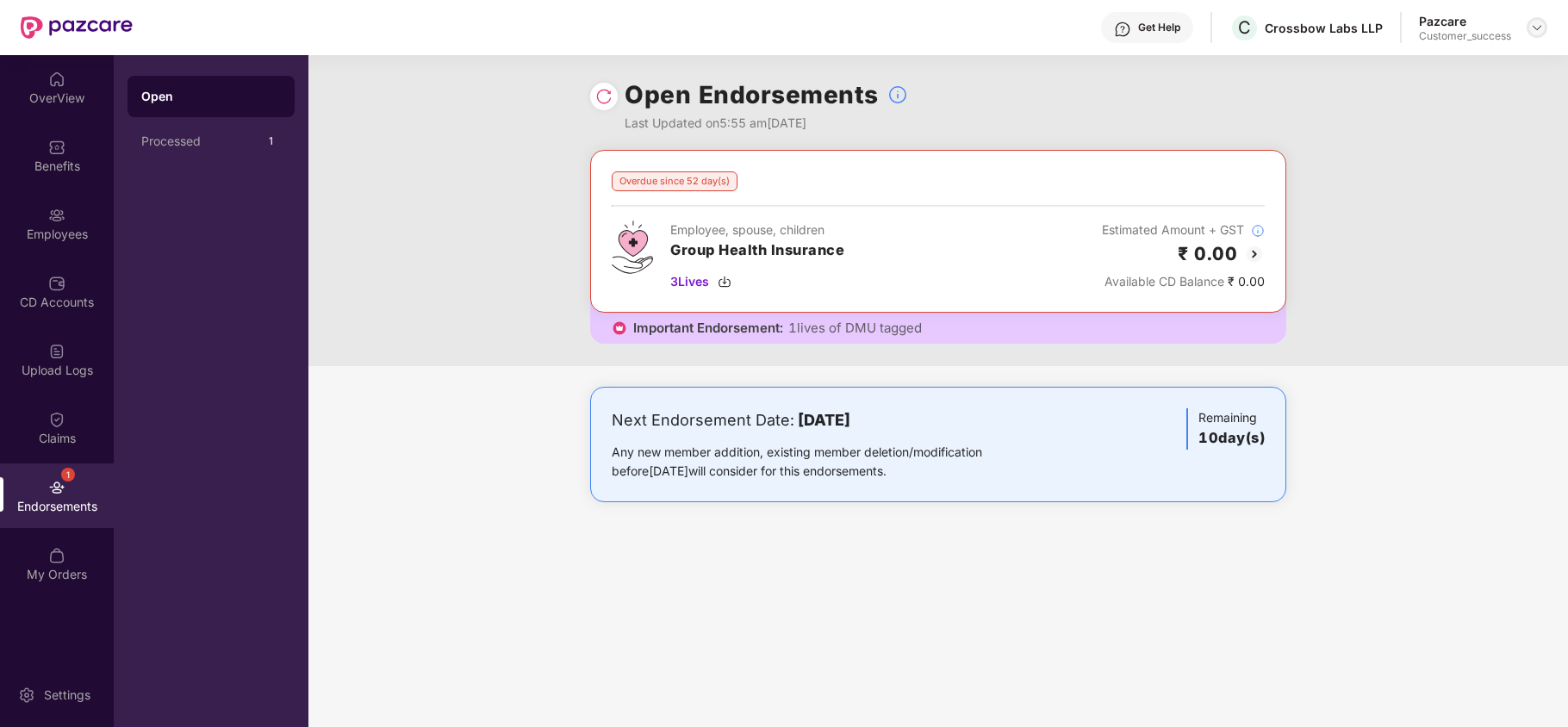
click at [1531, 28] on img at bounding box center [1537, 28] width 14 height 14
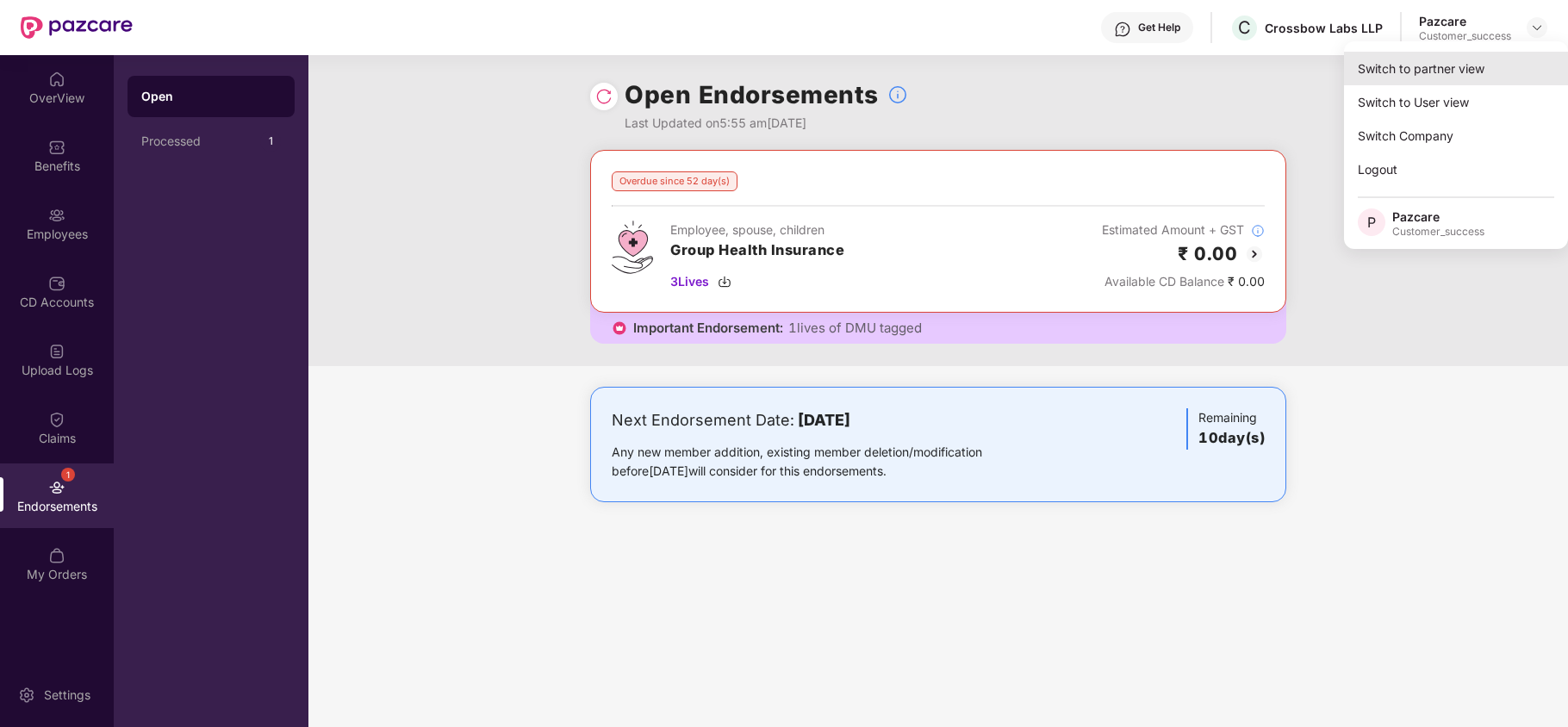
click at [1423, 58] on div "Switch to partner view" at bounding box center [1456, 68] width 224 height 34
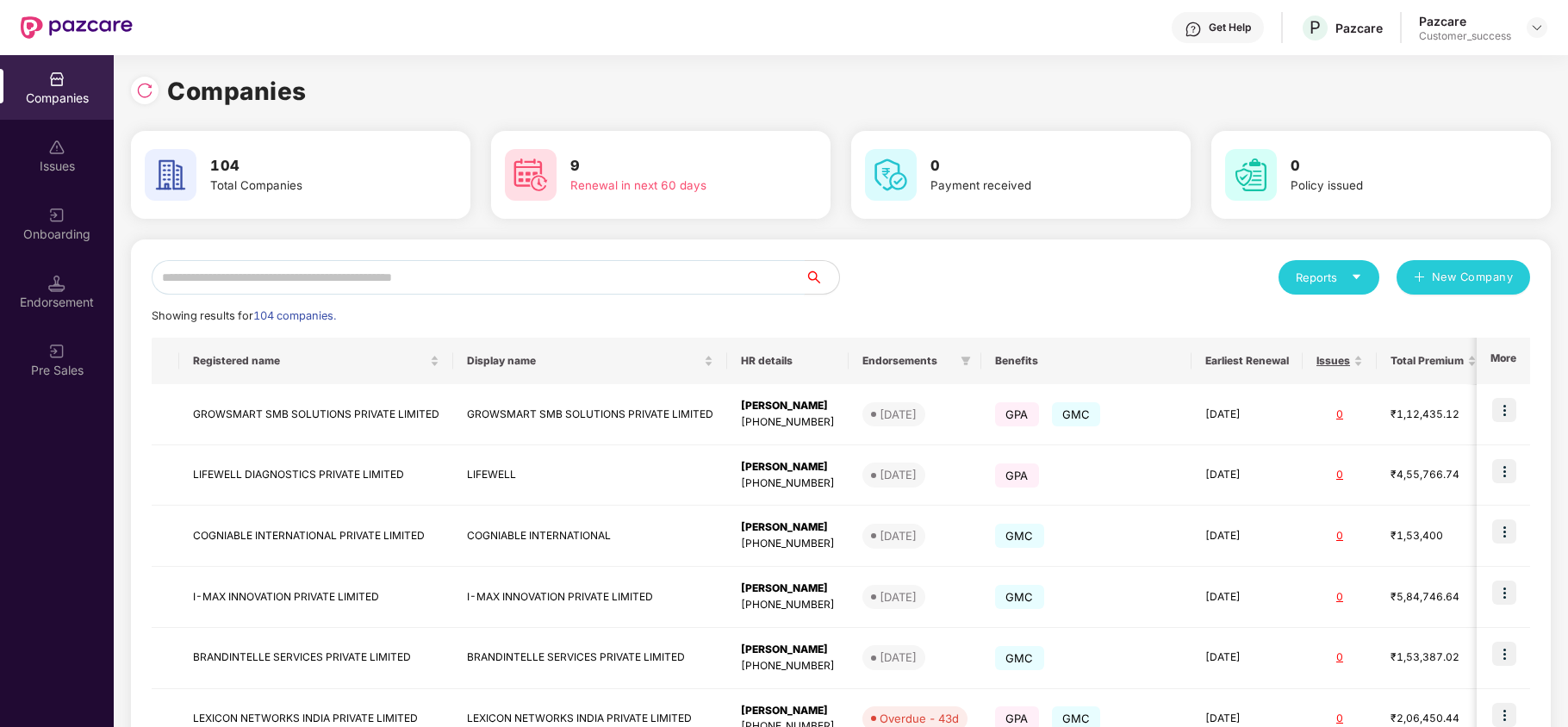
click at [522, 273] on input "text" at bounding box center [478, 277] width 653 height 35
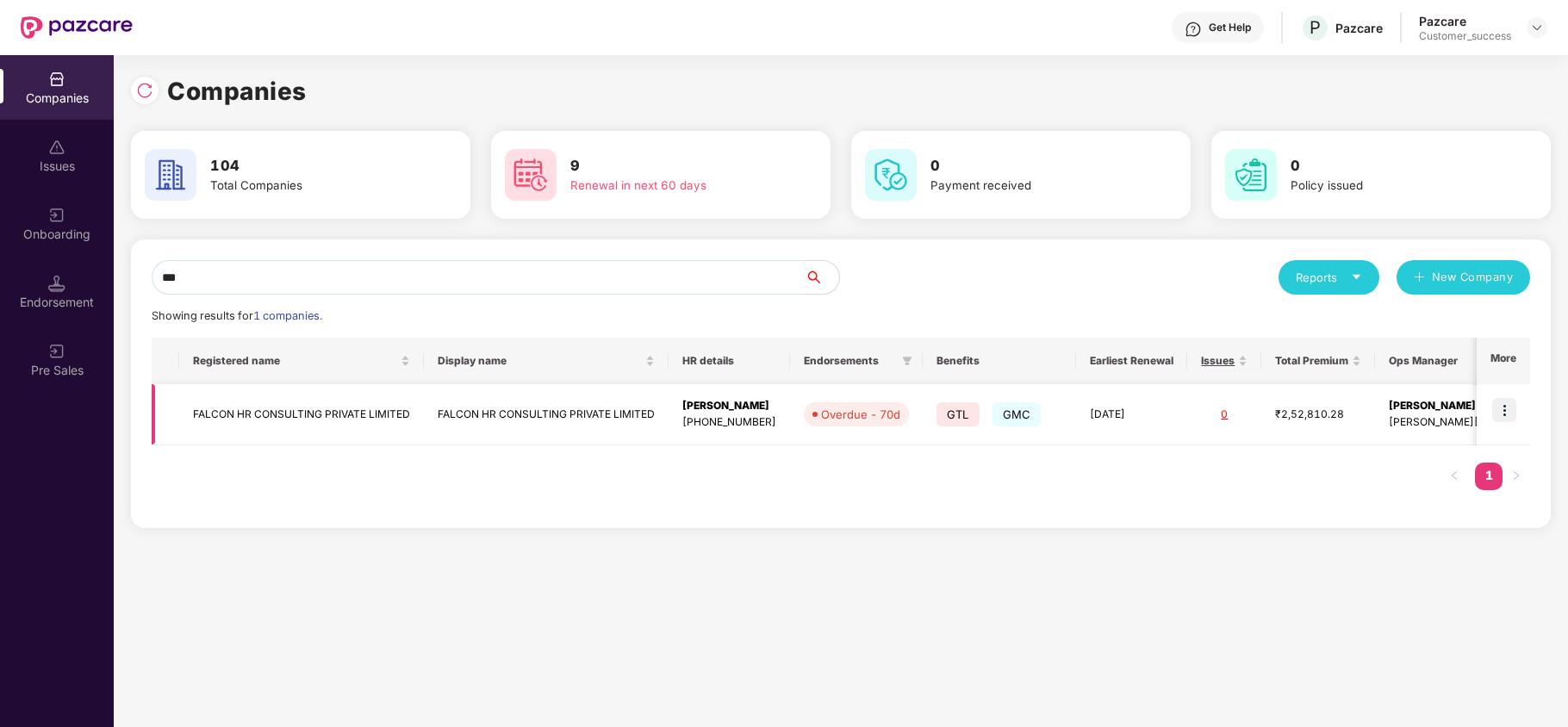
type input "***"
copy td "FALCON HR CONSULTING PRIVATE LIMITED"
drag, startPoint x: 189, startPoint y: 413, endPoint x: 411, endPoint y: 425, distance: 222.3
click at [411, 425] on td "FALCON HR CONSULTING PRIVATE LIMITED" at bounding box center [302, 415] width 245 height 61
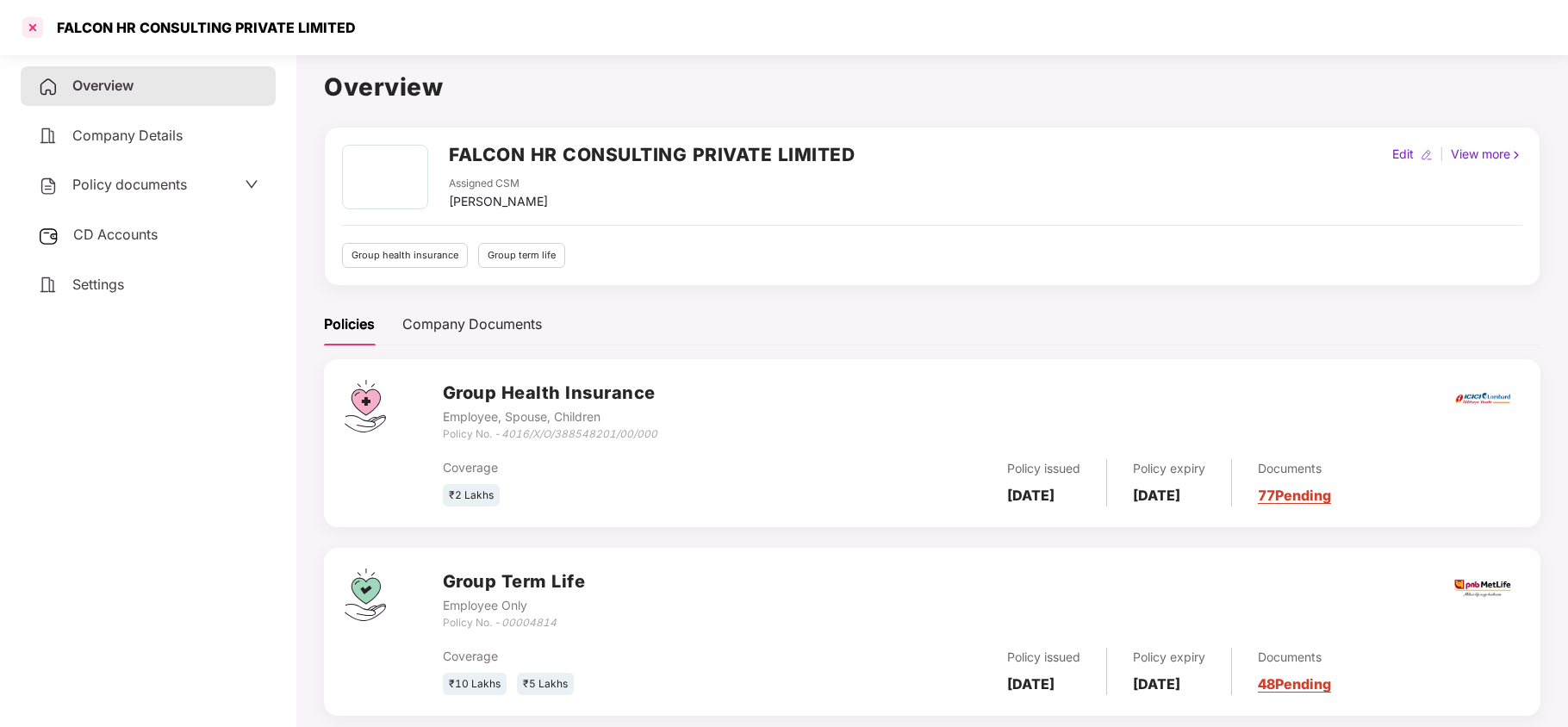
click at [42, 33] on div at bounding box center [33, 28] width 28 height 28
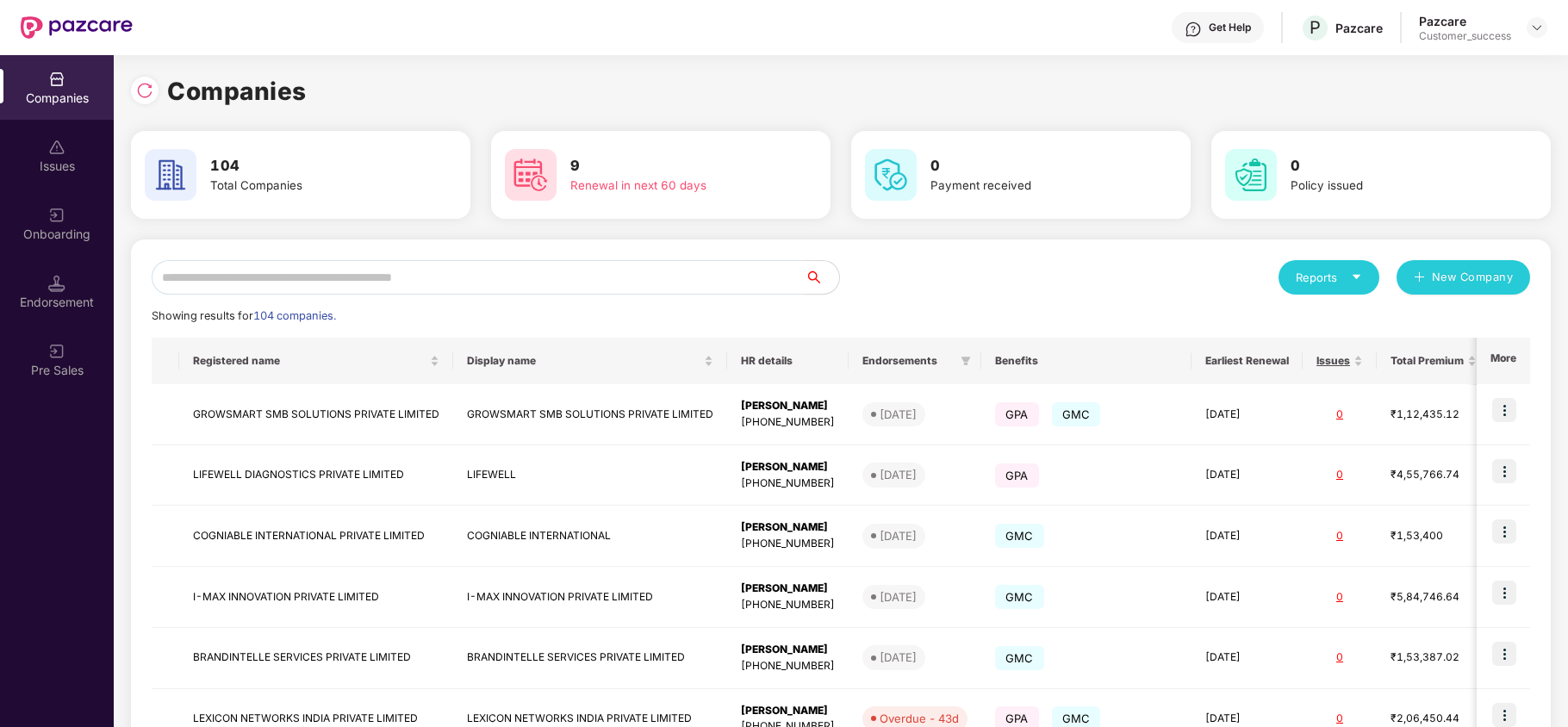
click at [366, 277] on input "text" at bounding box center [478, 277] width 653 height 35
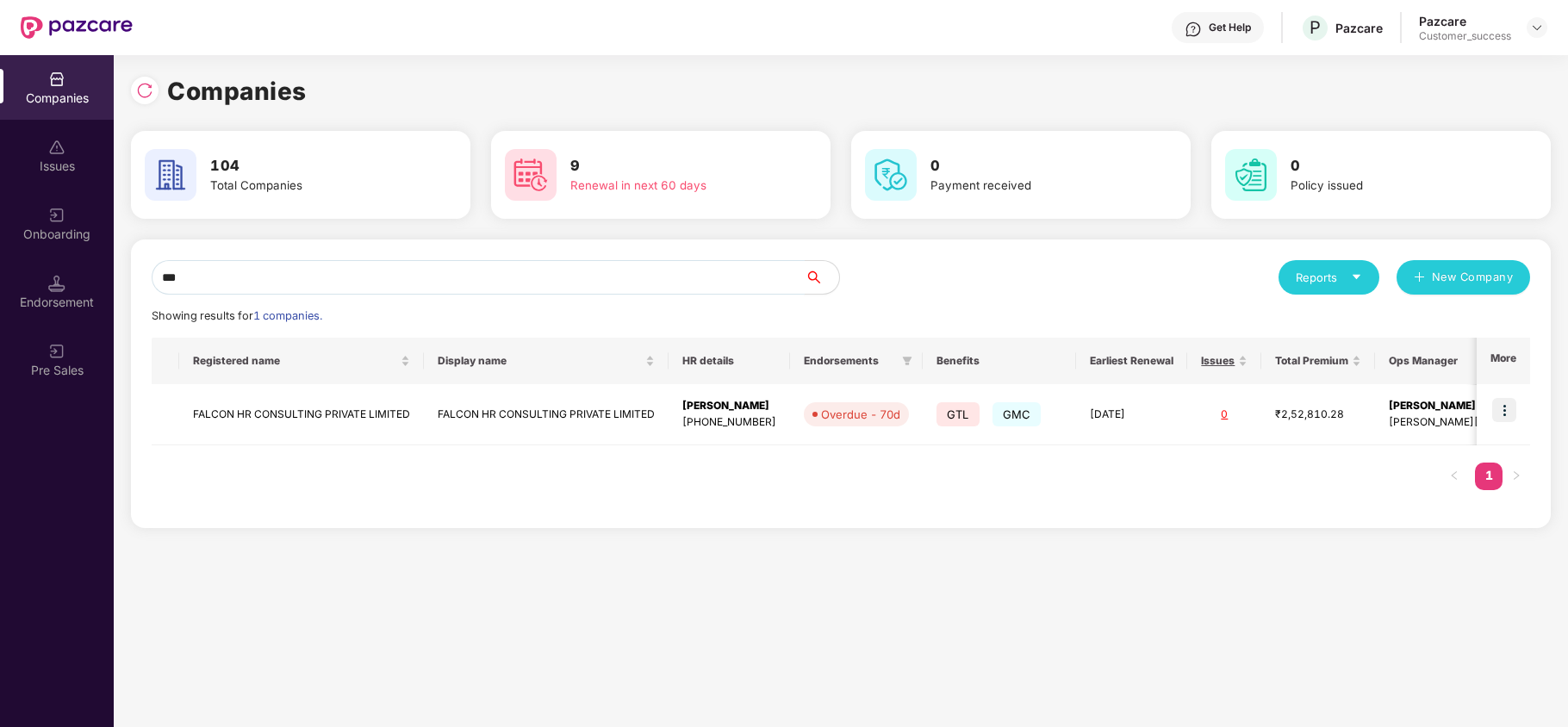
click at [363, 279] on input "***" at bounding box center [478, 277] width 653 height 35
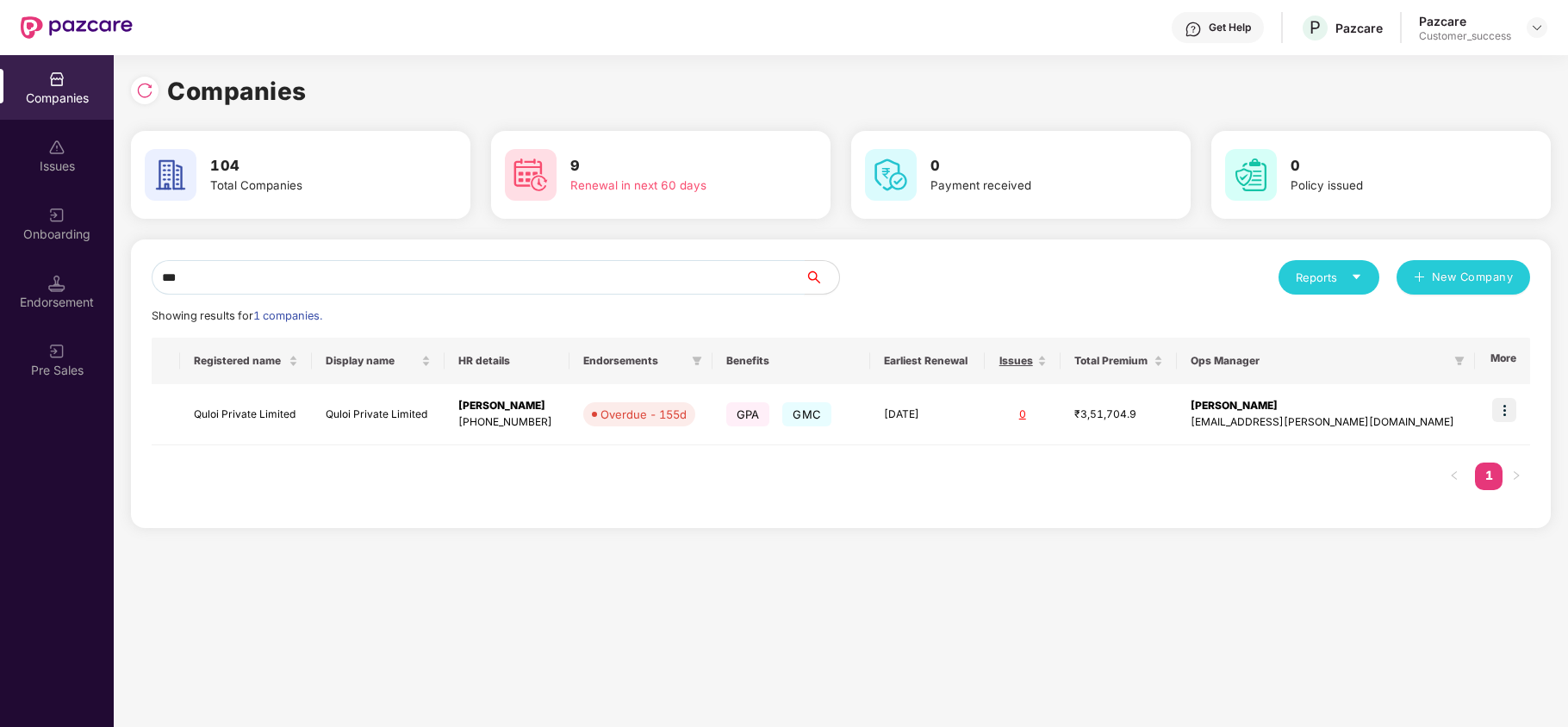
type input "***"
click at [249, 275] on input "***" at bounding box center [478, 277] width 653 height 35
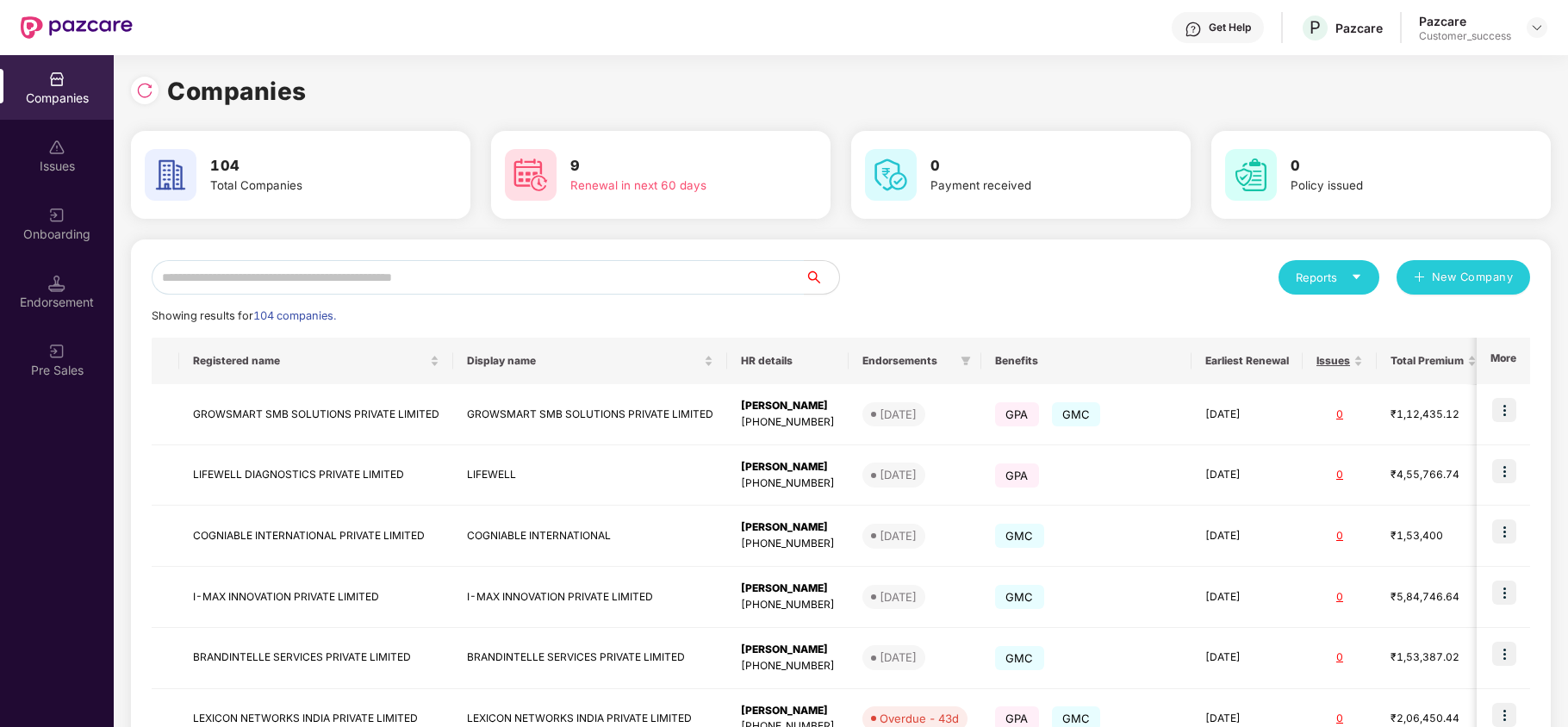
click at [37, 234] on div "Onboarding" at bounding box center [57, 234] width 113 height 17
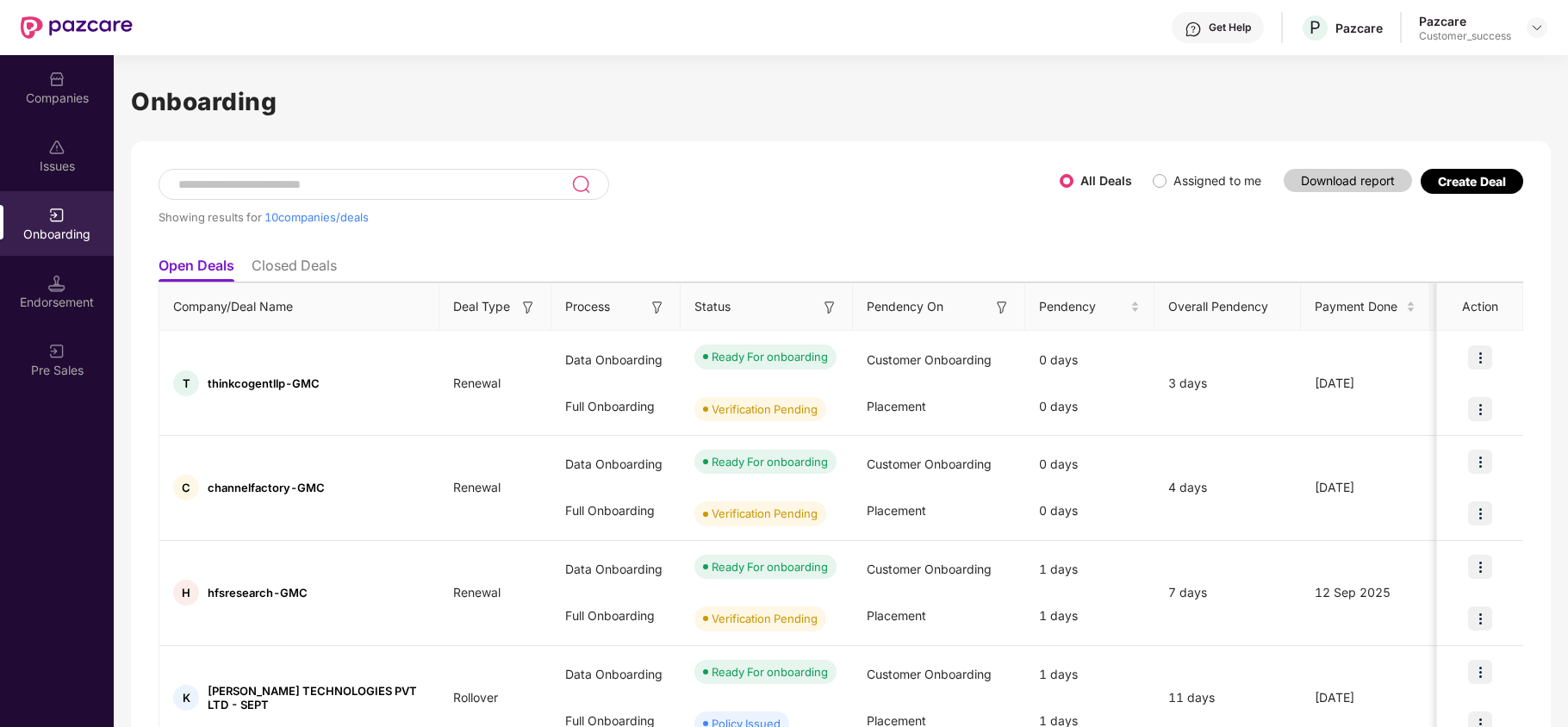
click at [348, 184] on input at bounding box center [374, 185] width 395 height 15
click at [57, 92] on div "Companies" at bounding box center [57, 99] width 113 height 17
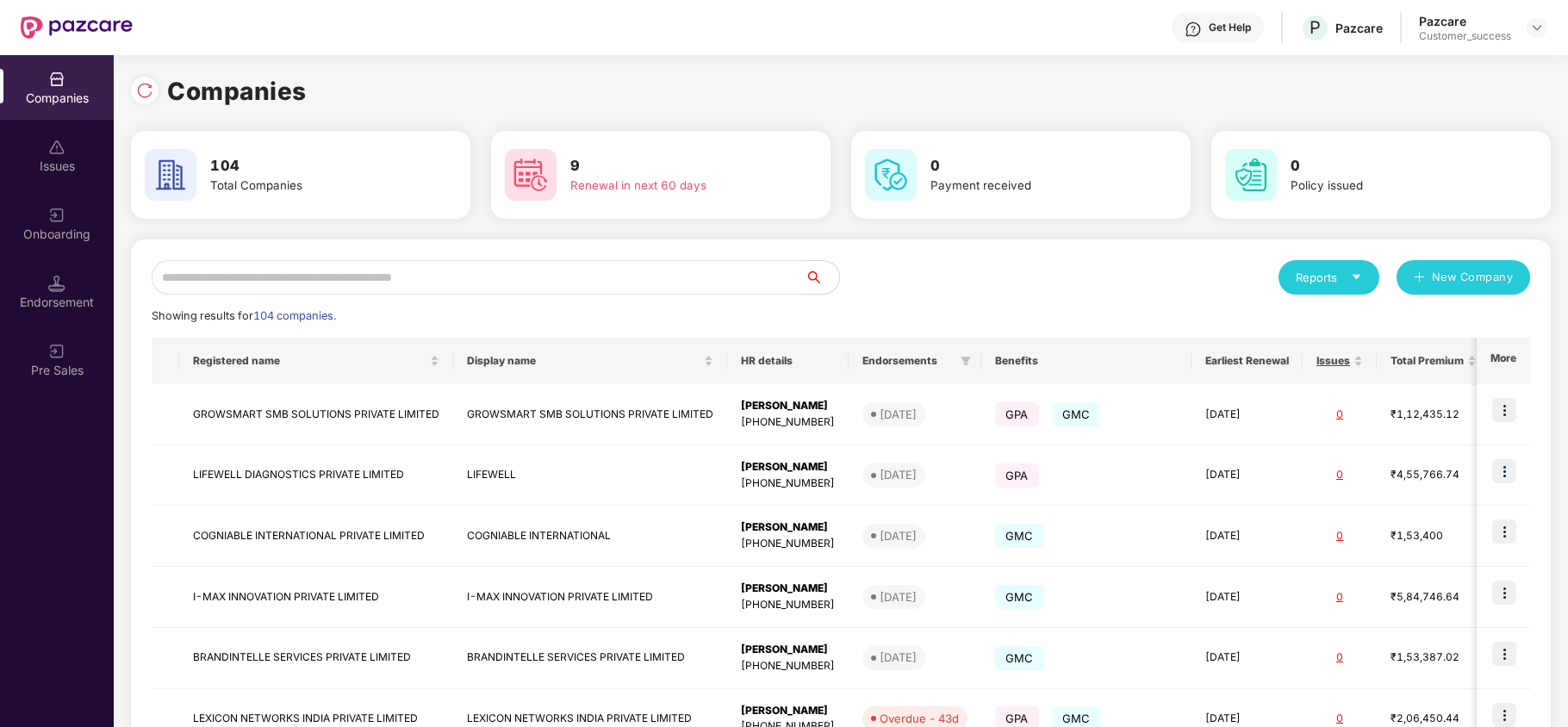
click at [242, 280] on input "text" at bounding box center [478, 277] width 653 height 35
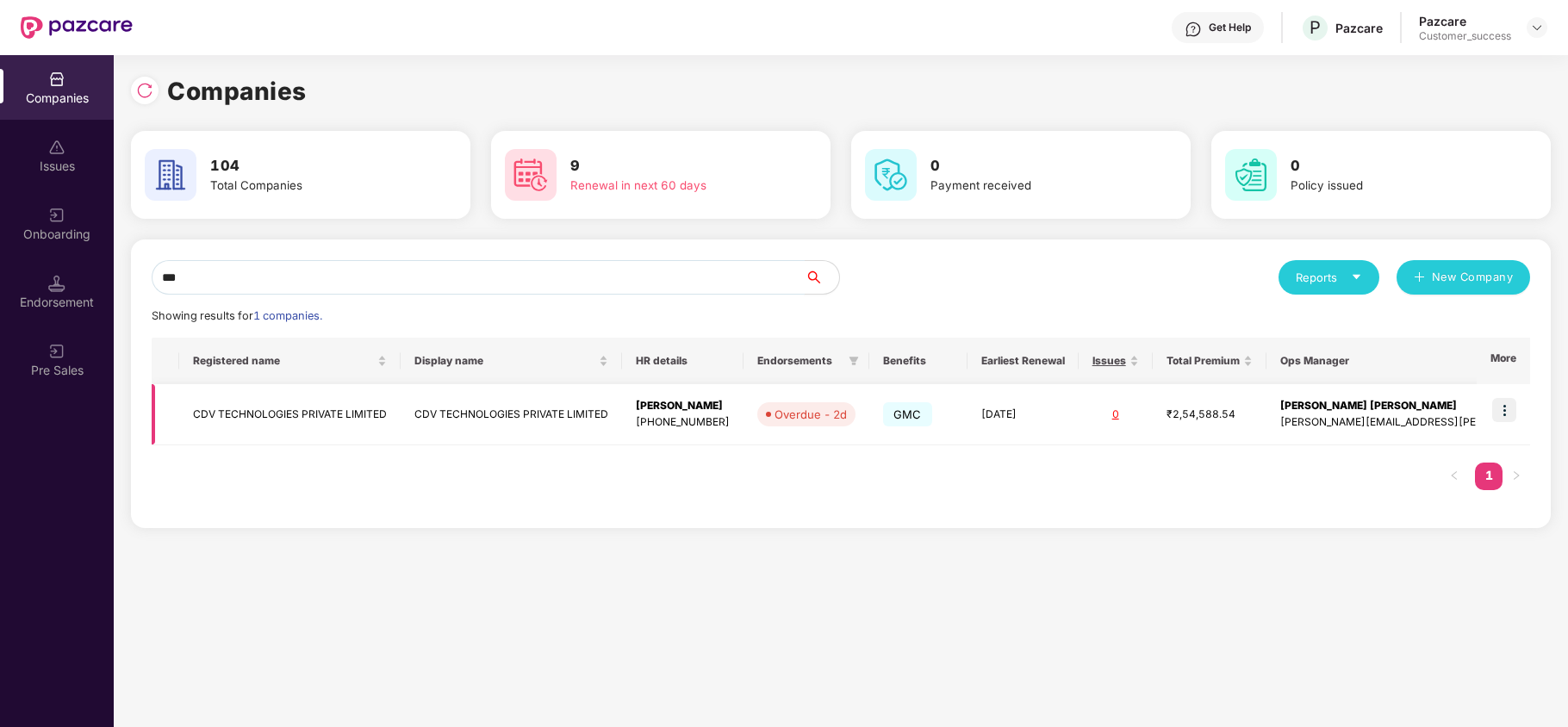
type input "***"
click at [293, 404] on td "CDV TECHNOLOGIES PRIVATE LIMITED" at bounding box center [290, 415] width 221 height 61
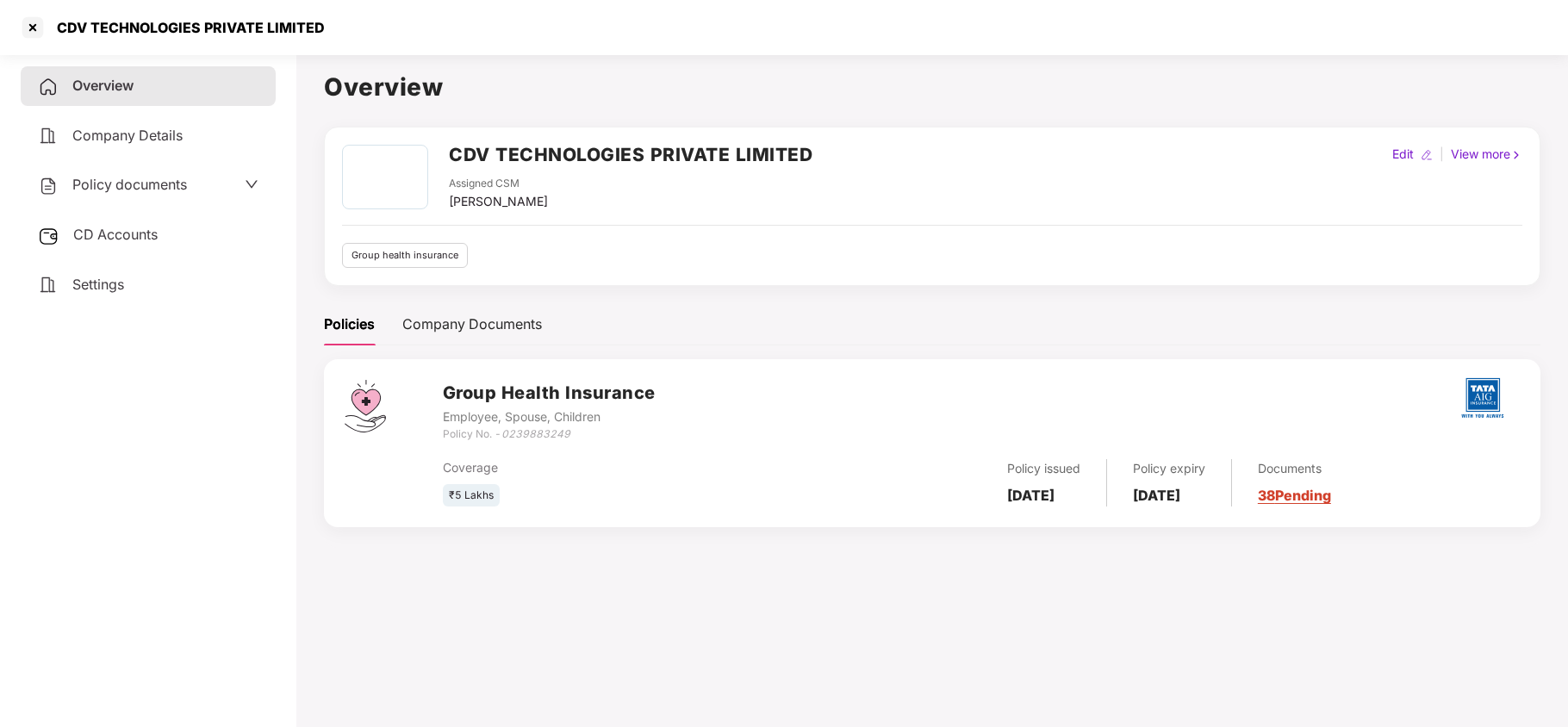
click at [146, 228] on span "CD Accounts" at bounding box center [115, 234] width 85 height 17
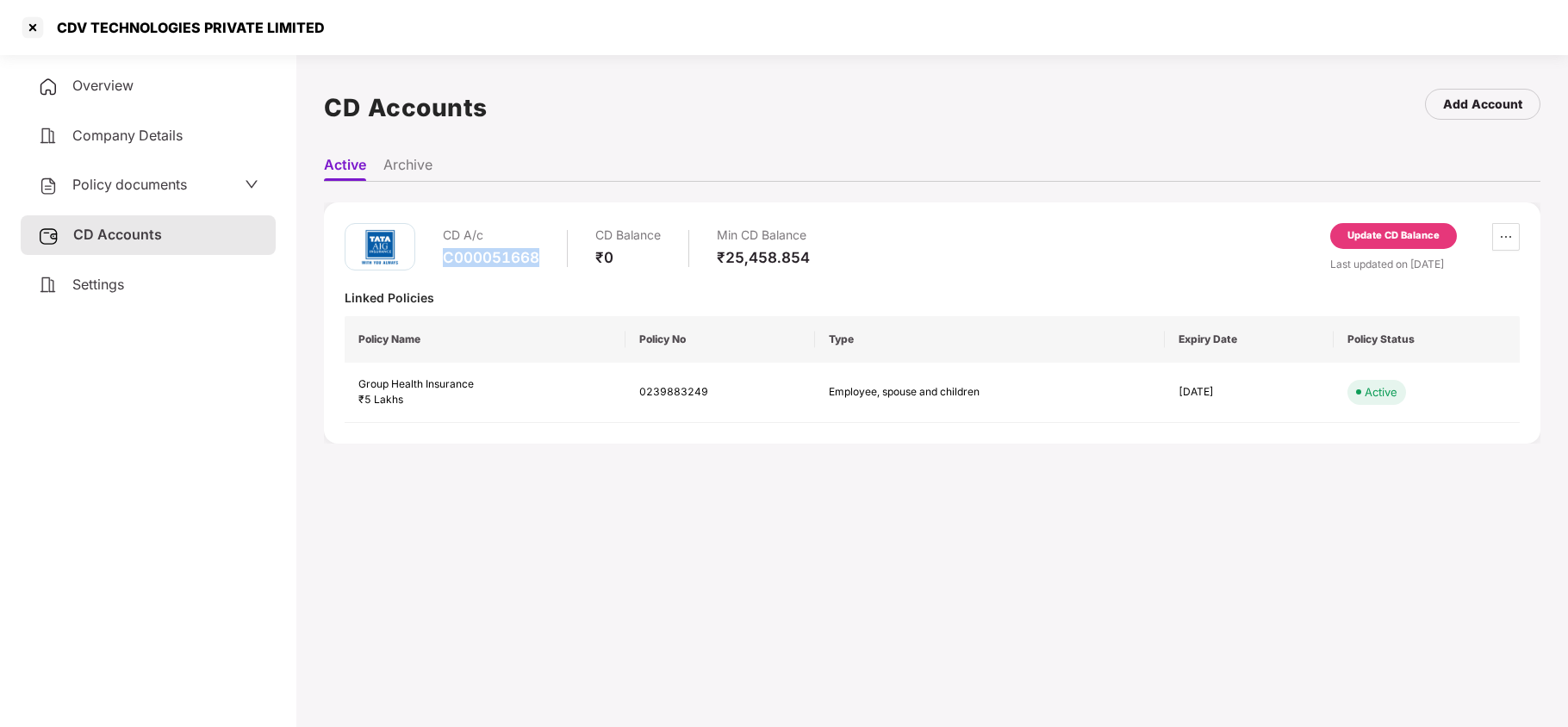
drag, startPoint x: 546, startPoint y: 255, endPoint x: 442, endPoint y: 266, distance: 104.6
click at [443, 266] on div "CD A/c C000051668 CD Balance ₹0 Min CD Balance ₹25,458.854" at bounding box center [626, 248] width 367 height 49
copy div "C000051668"
click at [37, 31] on div at bounding box center [33, 28] width 28 height 28
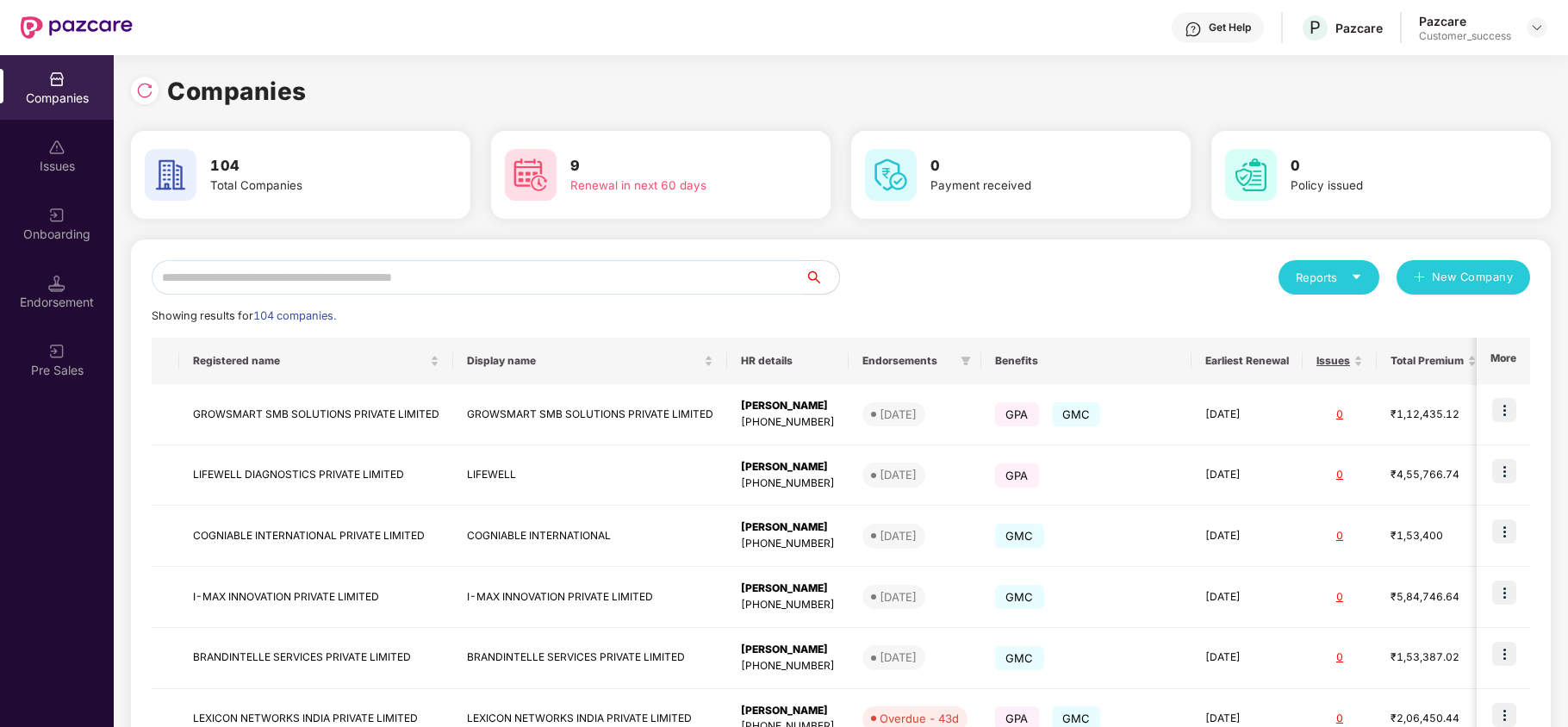
click at [356, 274] on input "text" at bounding box center [478, 277] width 653 height 35
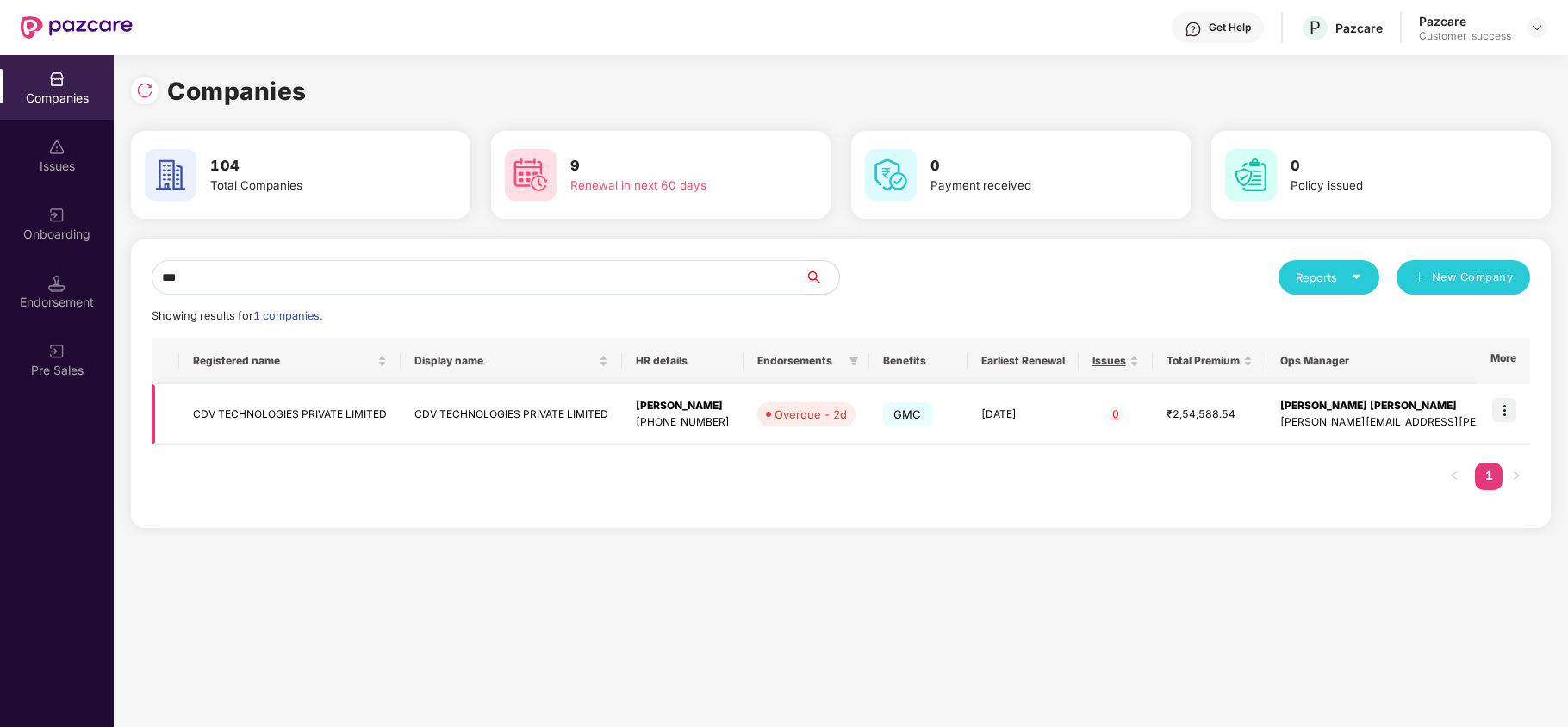
scroll to position [0, 1]
type input "***"
click at [1503, 410] on img at bounding box center [1504, 411] width 24 height 24
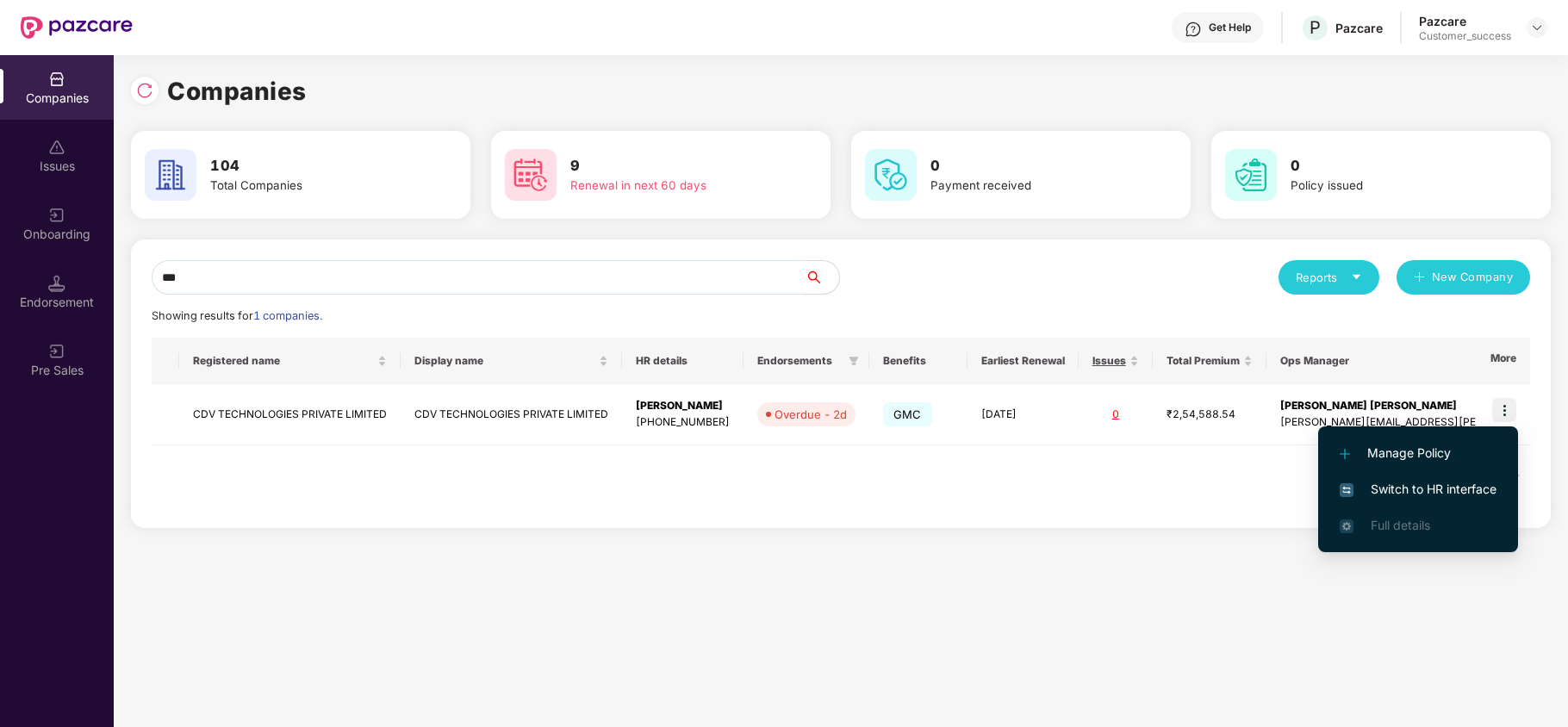
click at [1423, 483] on span "Switch to HR interface" at bounding box center [1418, 489] width 157 height 19
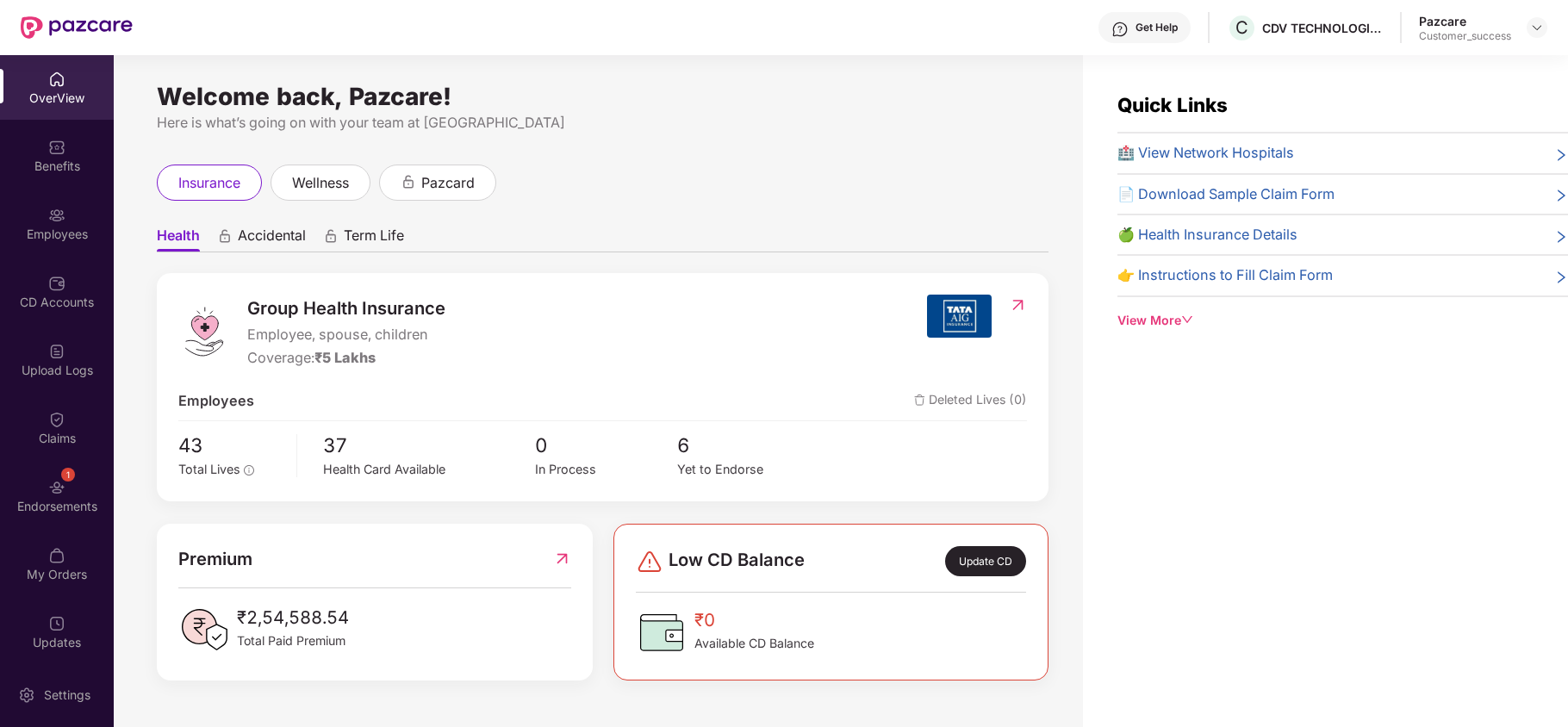
click at [59, 295] on div "CD Accounts" at bounding box center [57, 302] width 113 height 17
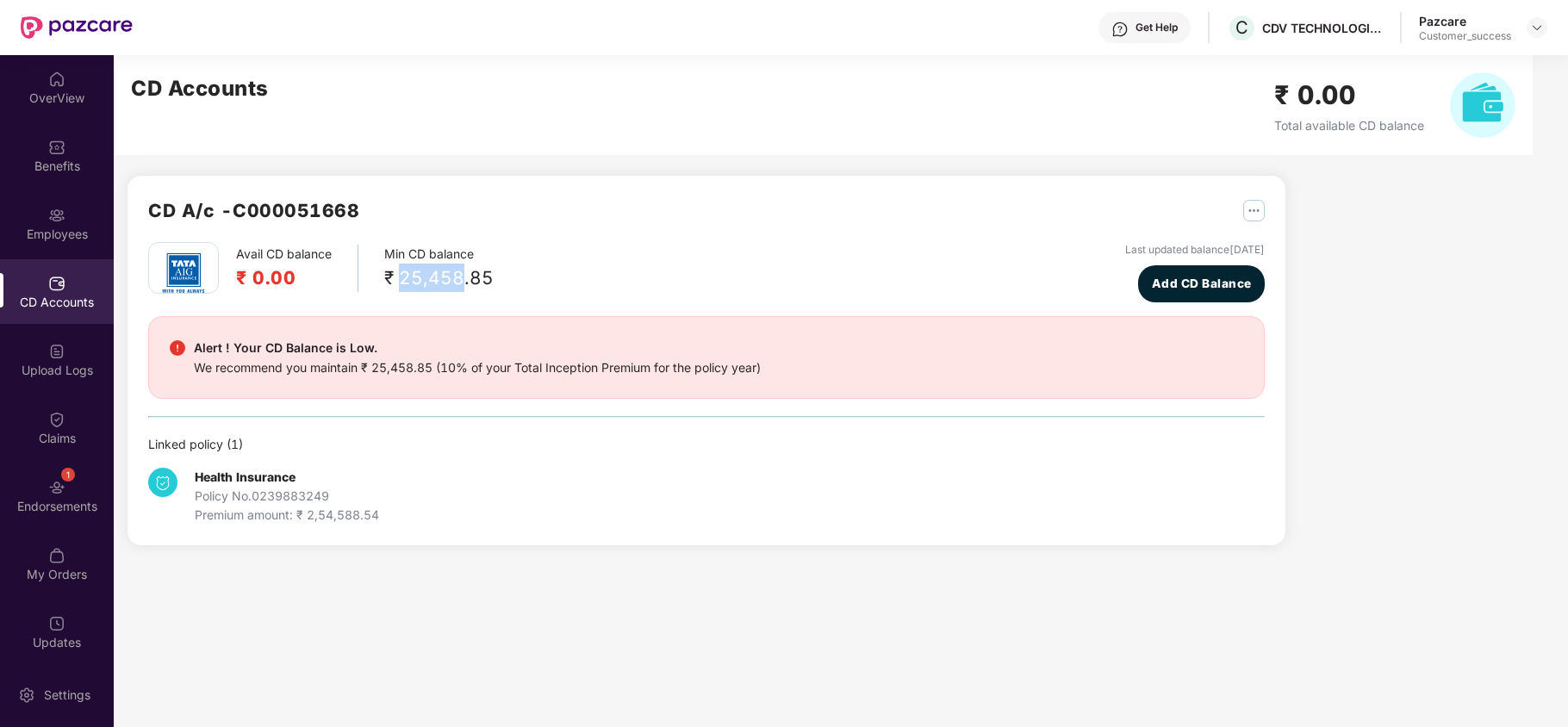
drag, startPoint x: 400, startPoint y: 275, endPoint x: 459, endPoint y: 282, distance: 59.4
click at [459, 282] on div "₹ 25,458.85" at bounding box center [439, 277] width 110 height 29
copy div "25,458"
click at [55, 500] on div "Endorsements" at bounding box center [57, 506] width 113 height 17
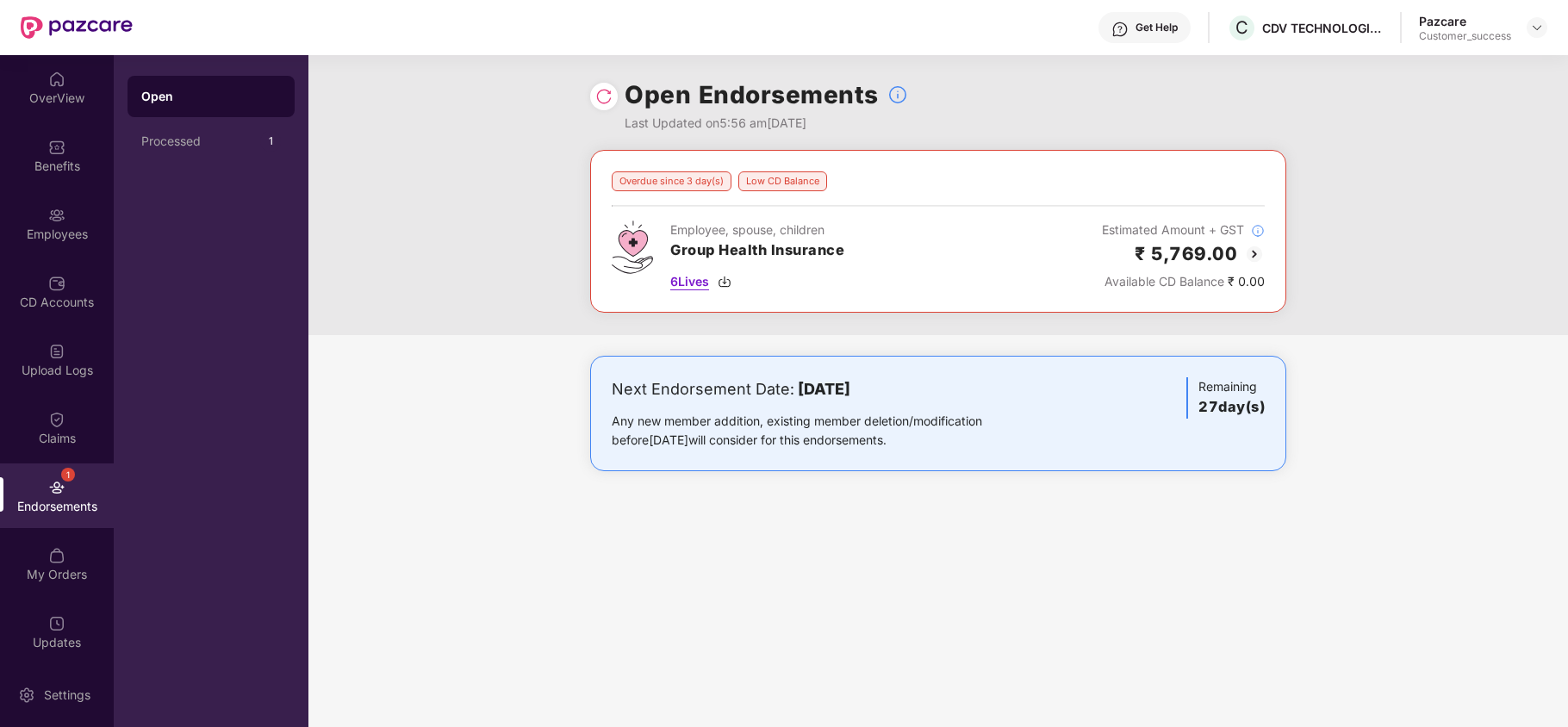
click at [725, 284] on img at bounding box center [724, 282] width 14 height 14
click at [1531, 32] on img at bounding box center [1537, 28] width 14 height 14
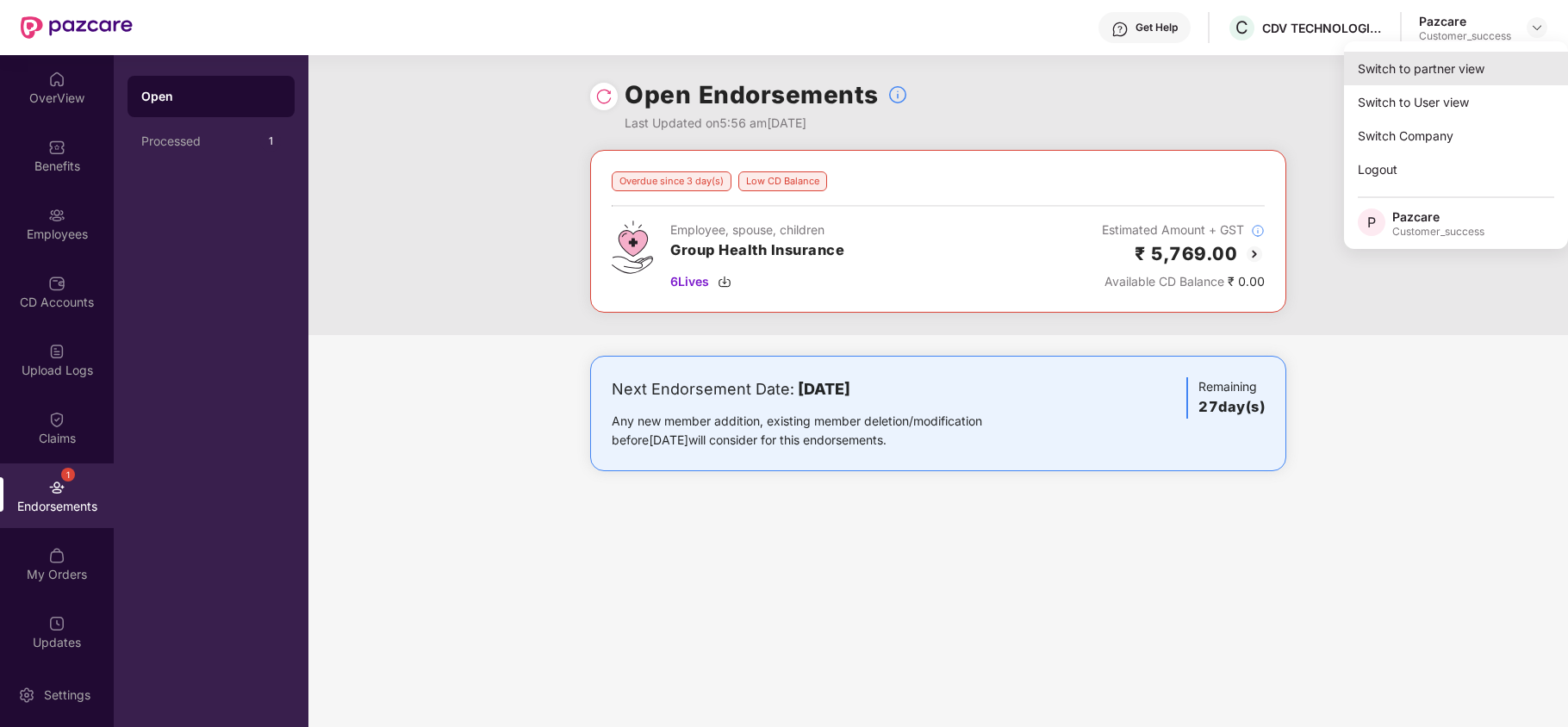
click at [1476, 76] on div "Switch to partner view" at bounding box center [1456, 68] width 224 height 34
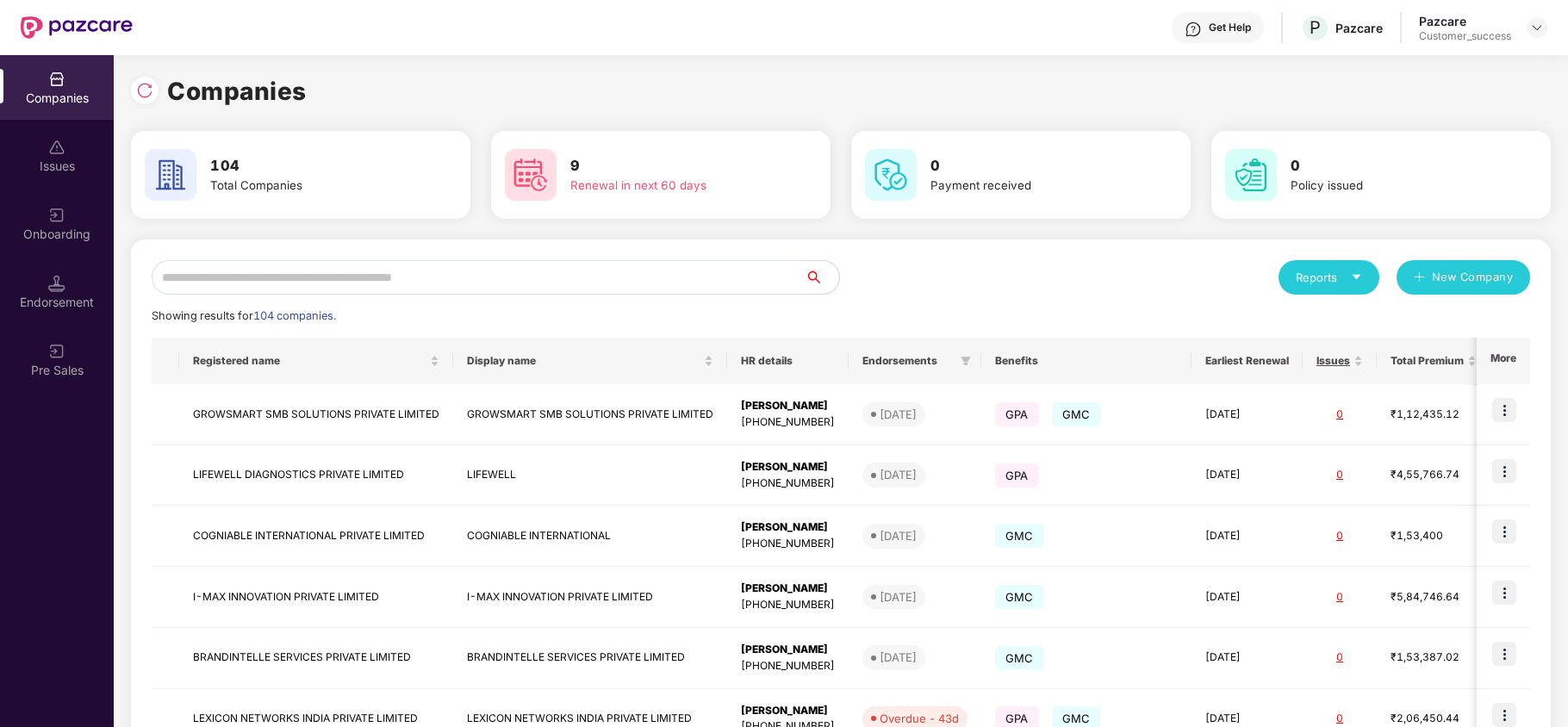
click at [615, 288] on input "text" at bounding box center [478, 277] width 653 height 35
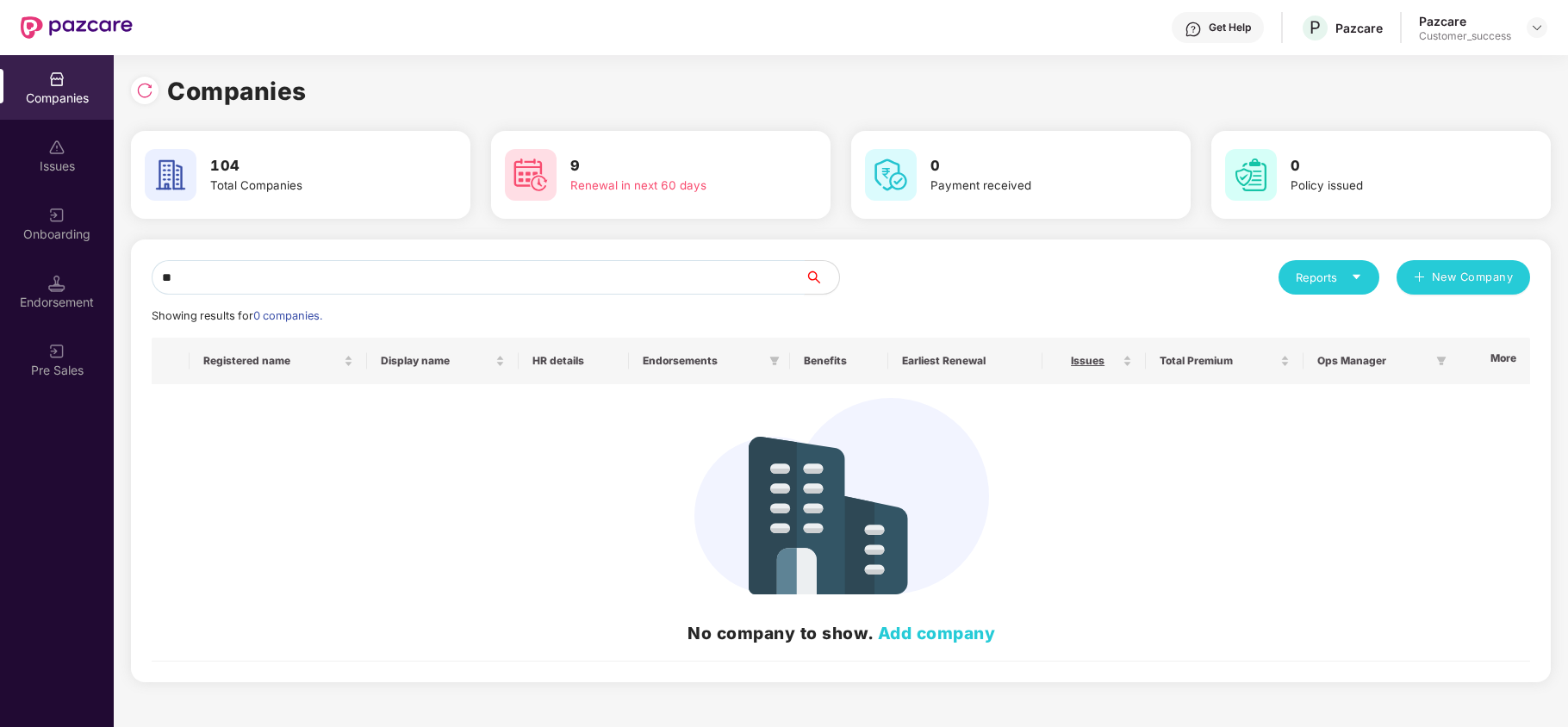
type input "*"
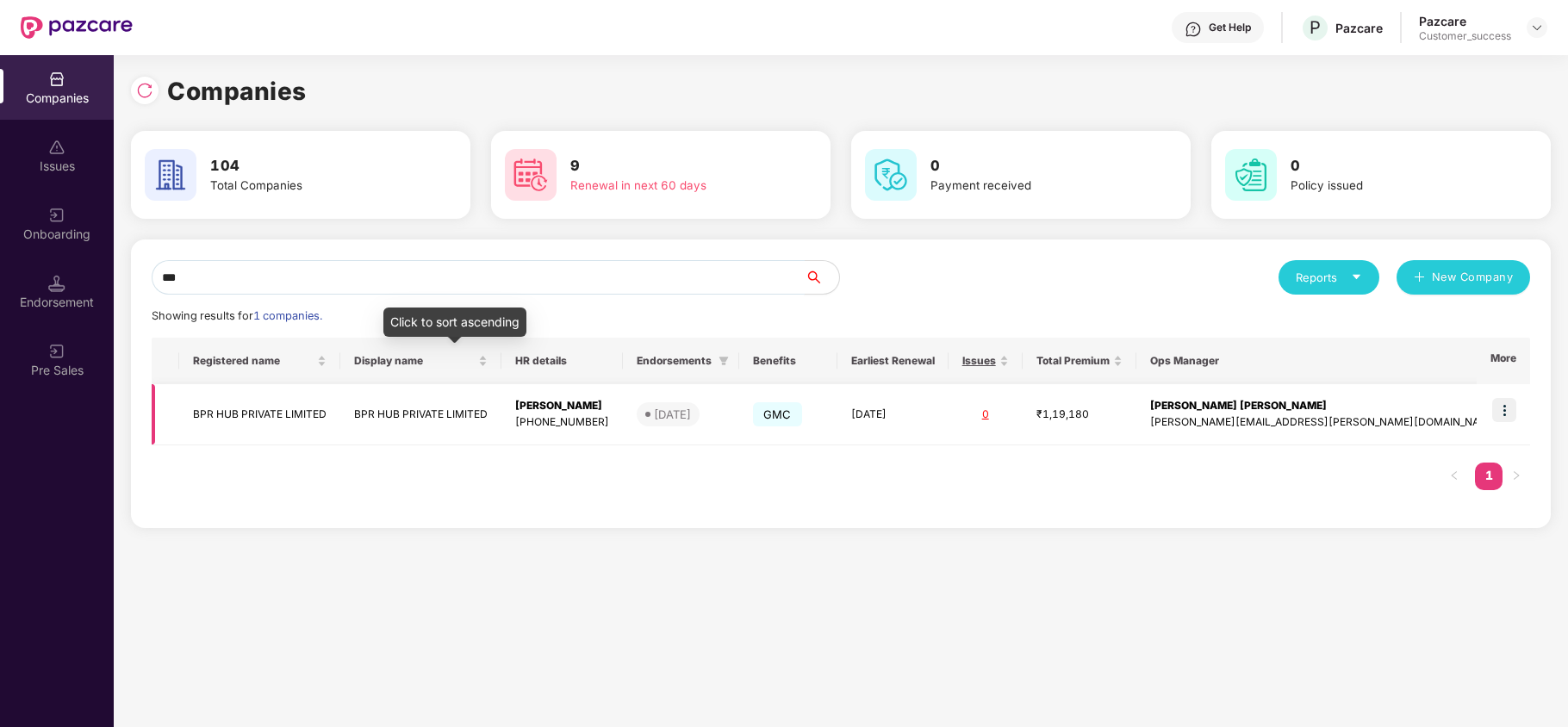
type input "***"
click at [302, 432] on td "BPR HUB PRIVATE LIMITED" at bounding box center [260, 415] width 161 height 61
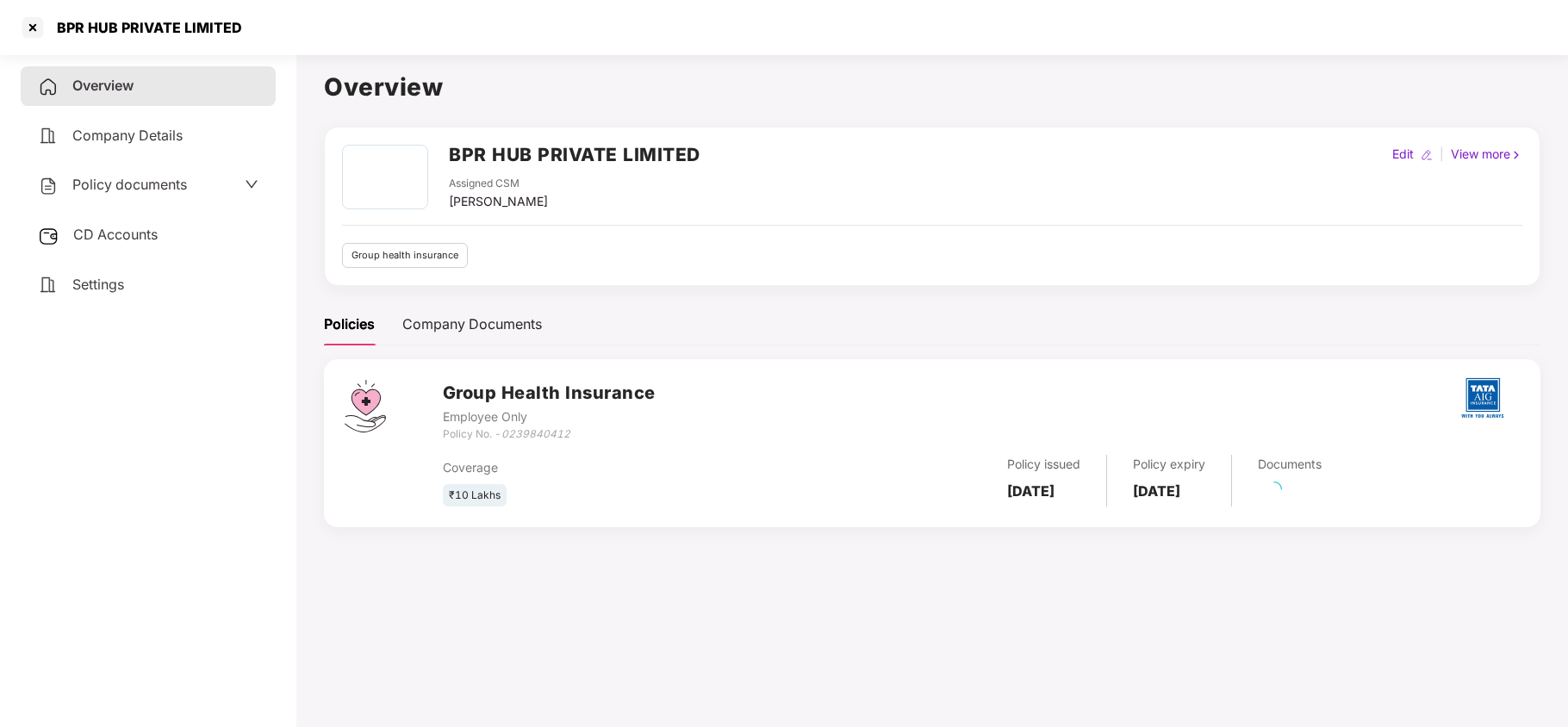
click at [128, 194] on div "Policy documents" at bounding box center [148, 185] width 255 height 39
click at [128, 194] on div "Policy documents" at bounding box center [112, 186] width 149 height 23
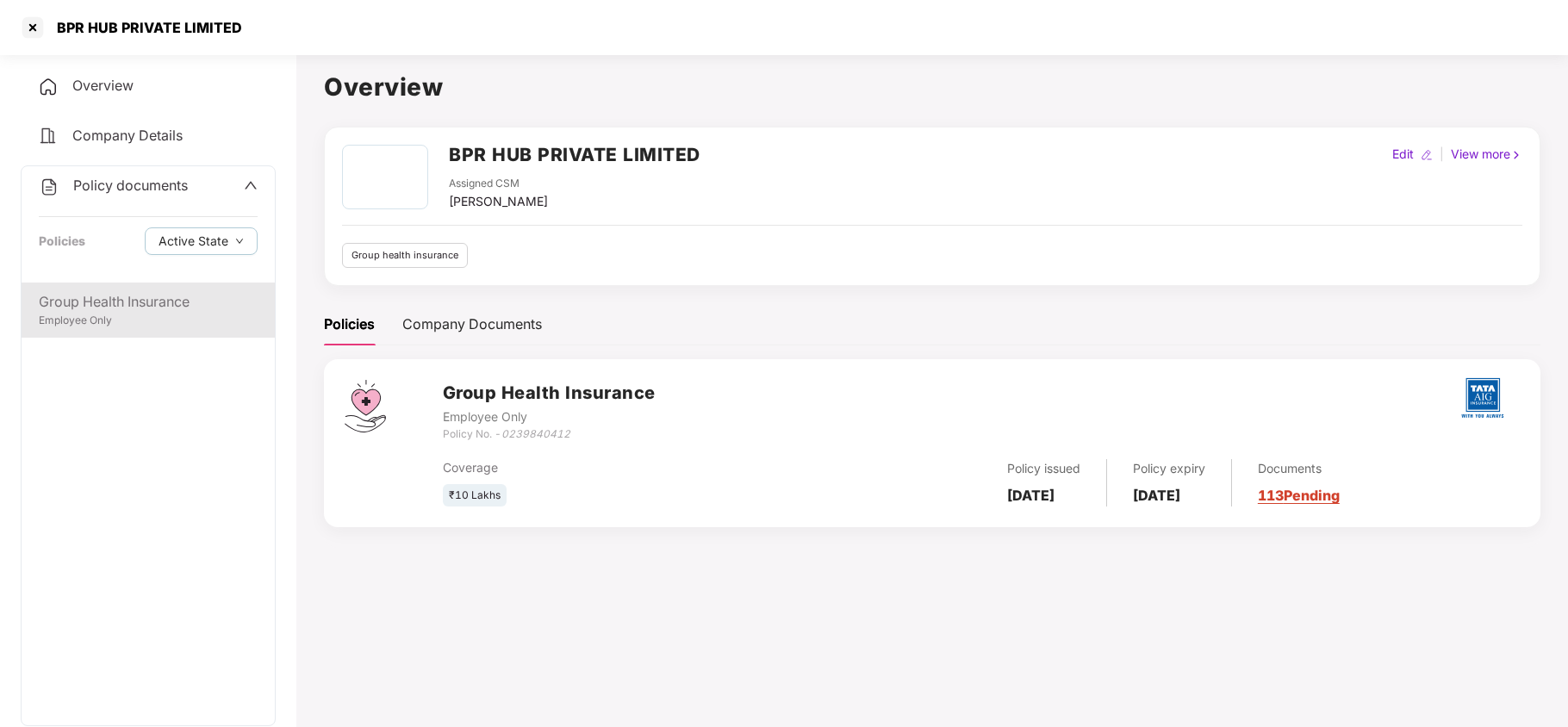
click at [121, 287] on div "Group Health Insurance Employee Only" at bounding box center [148, 309] width 254 height 55
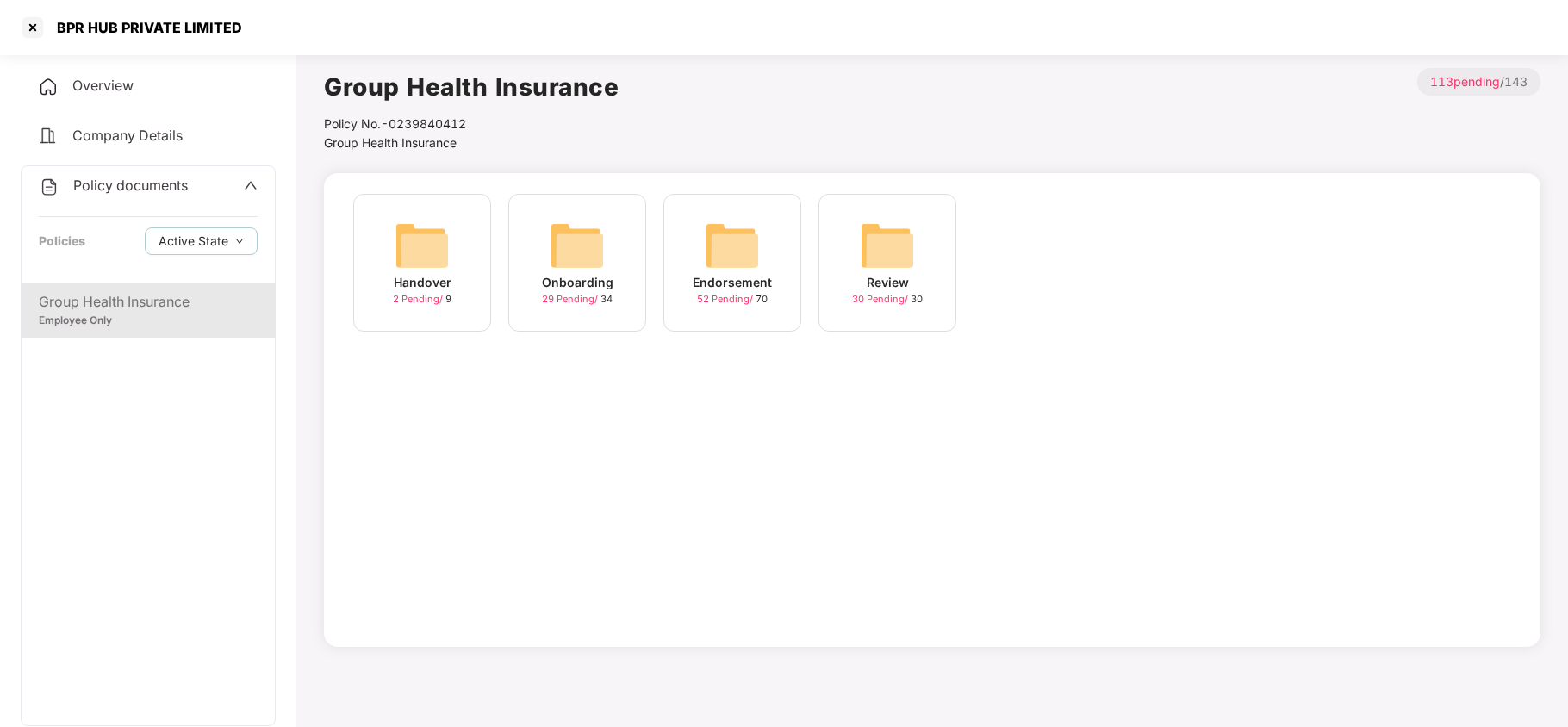
click at [583, 241] on img at bounding box center [576, 245] width 55 height 55
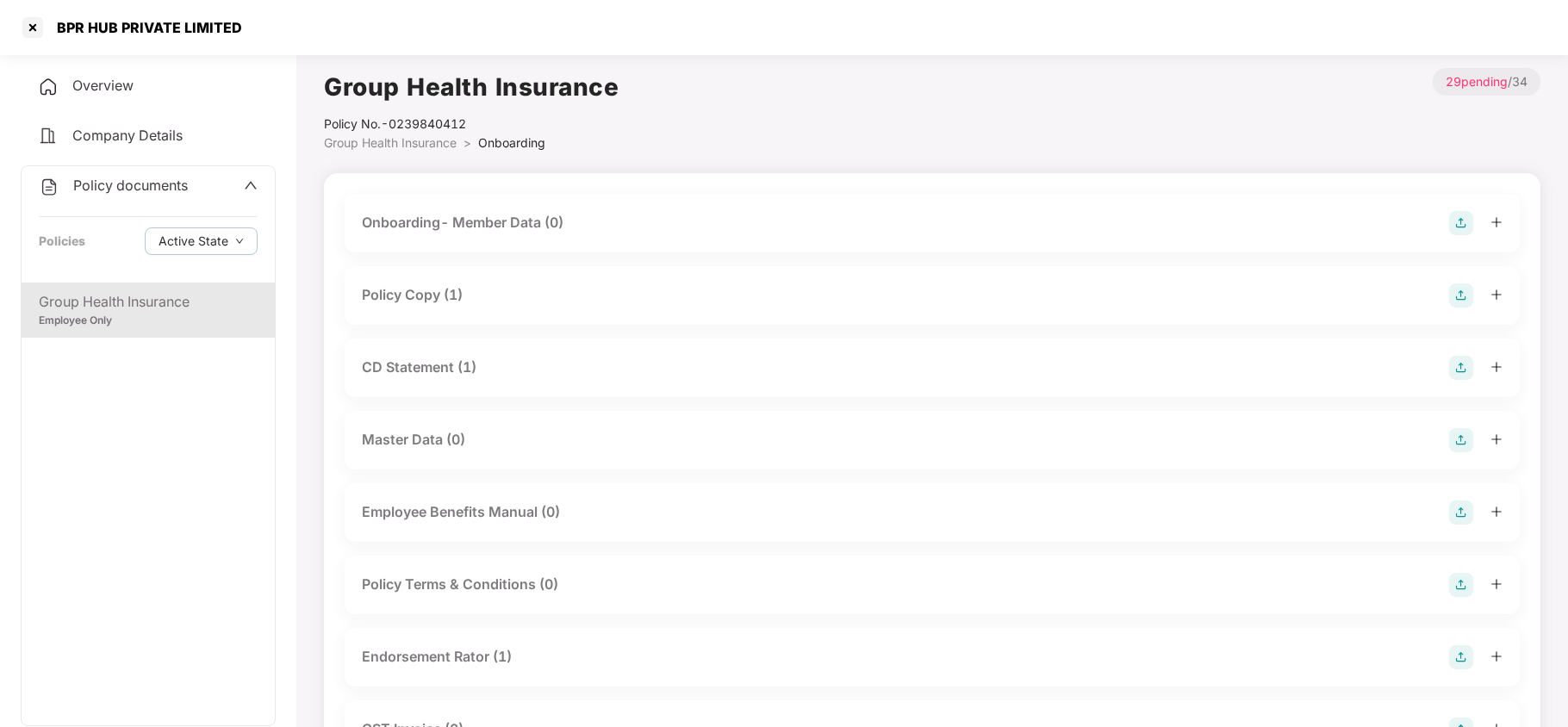
click at [494, 302] on div "Policy Copy (1)" at bounding box center [932, 296] width 1140 height 24
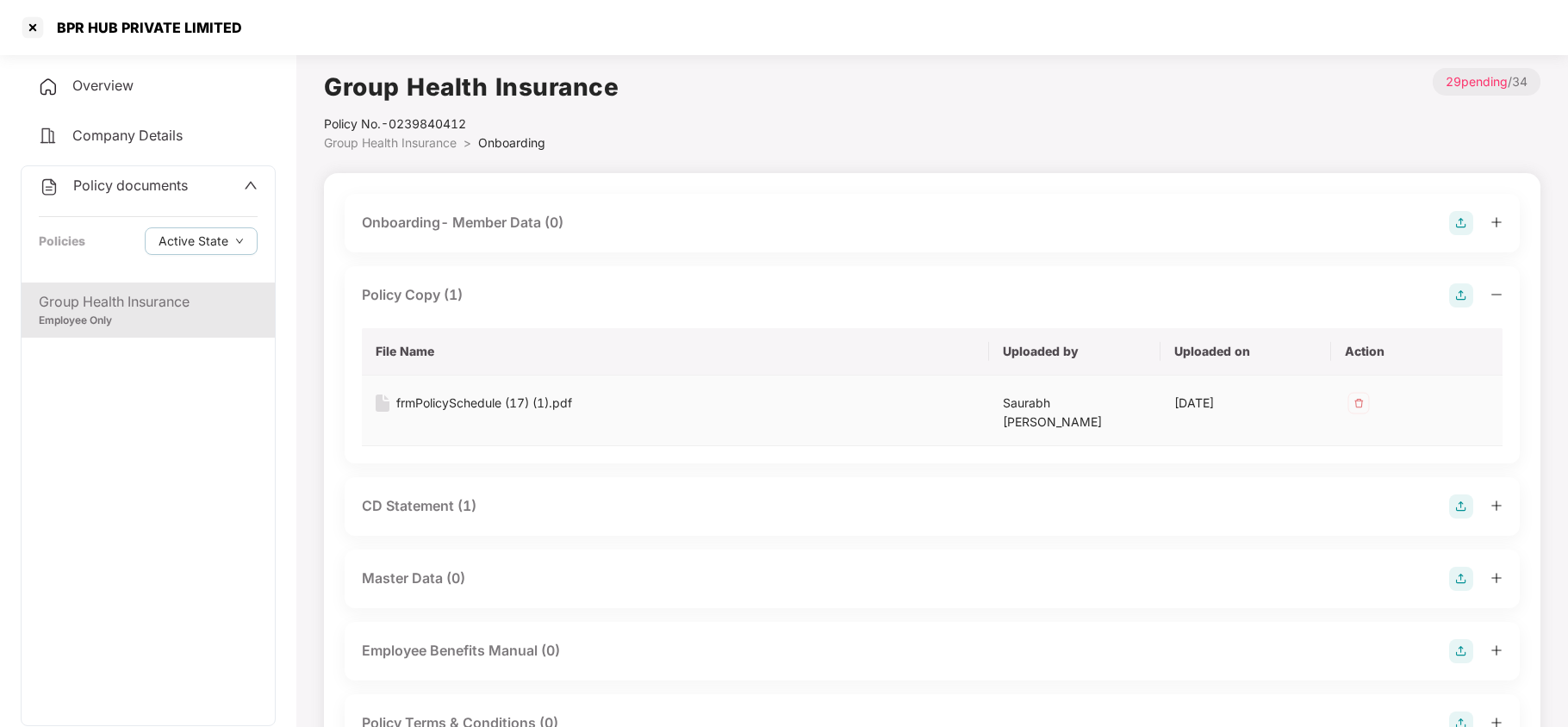
click at [556, 402] on div "frmPolicySchedule (17) (1).pdf" at bounding box center [485, 404] width 176 height 19
click at [37, 29] on div at bounding box center [33, 28] width 28 height 28
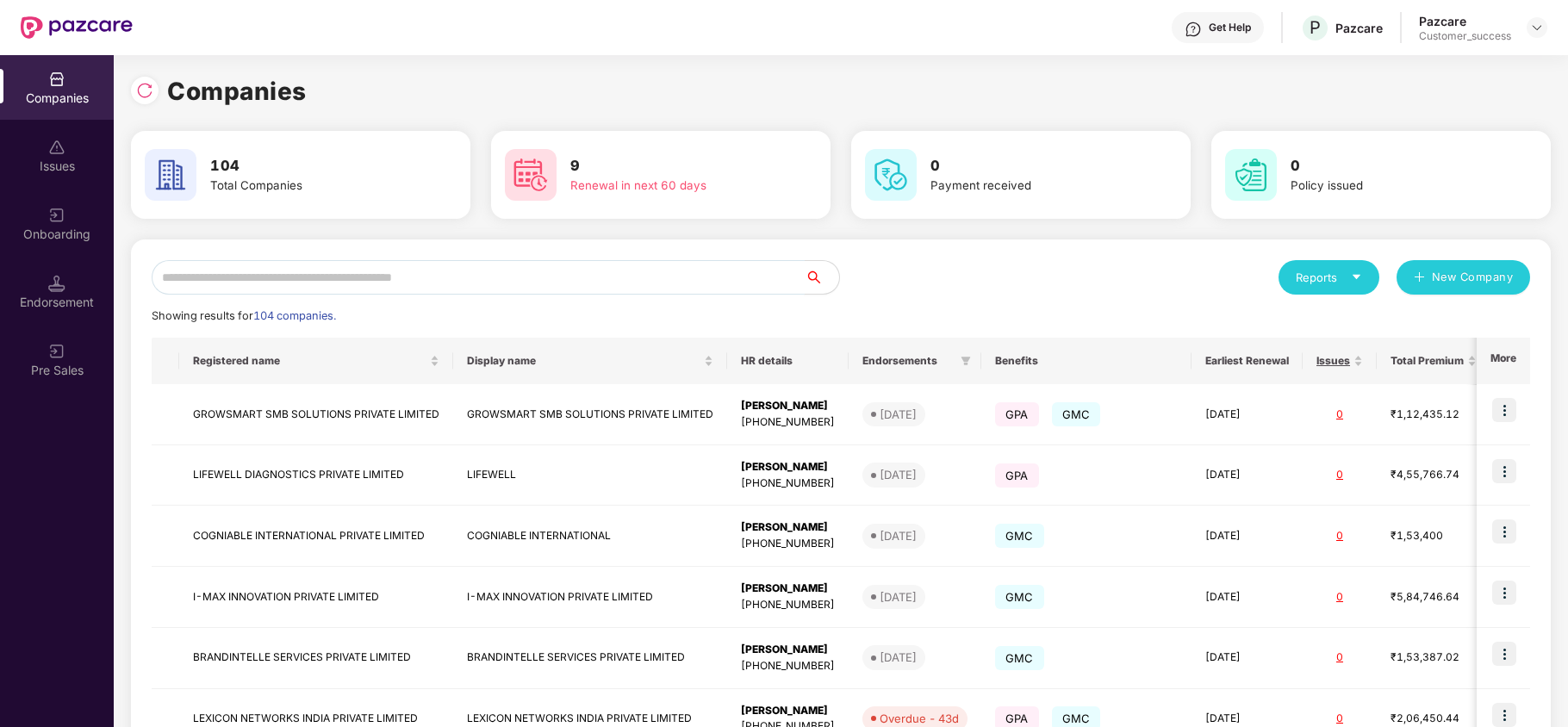
click at [402, 282] on input "text" at bounding box center [478, 277] width 653 height 35
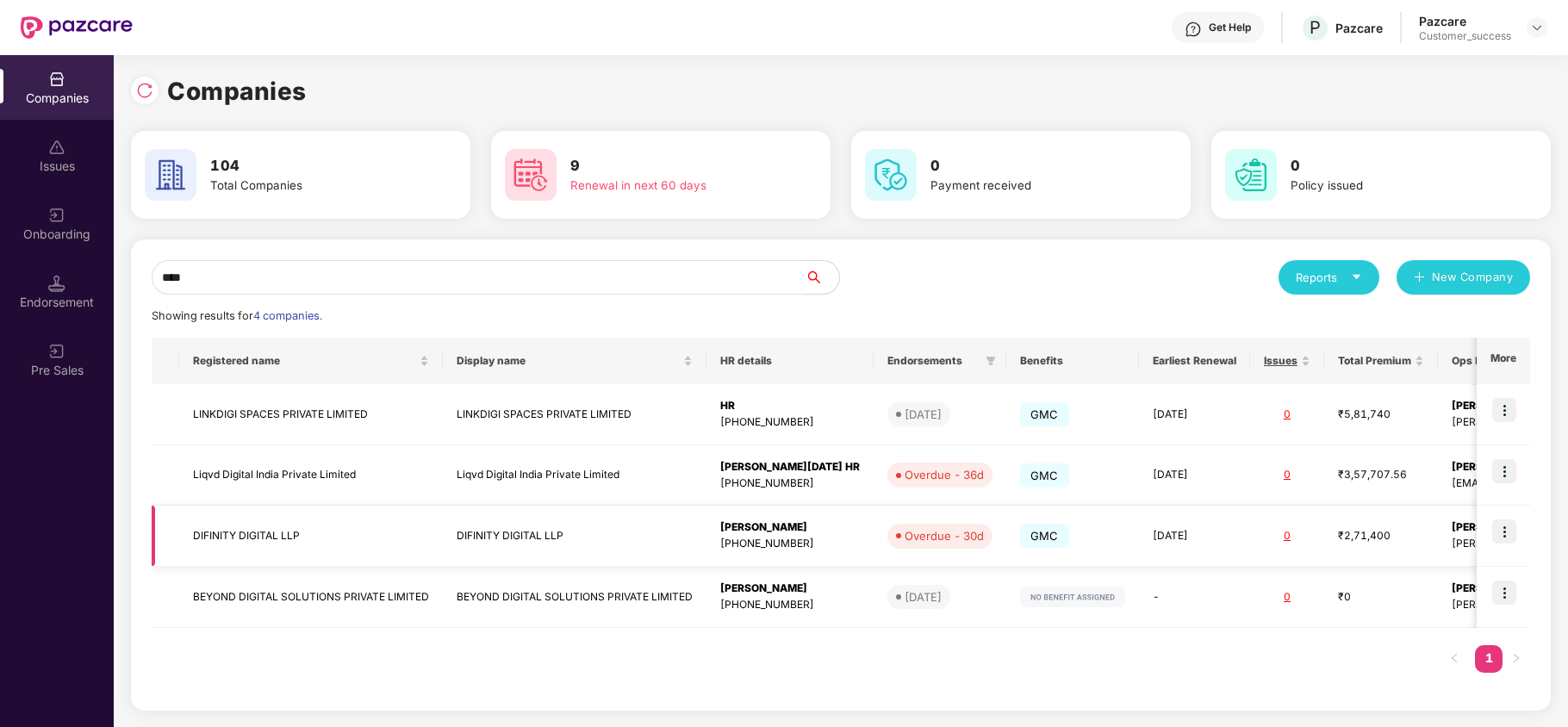
type input "****"
click at [1504, 534] on img at bounding box center [1504, 532] width 24 height 24
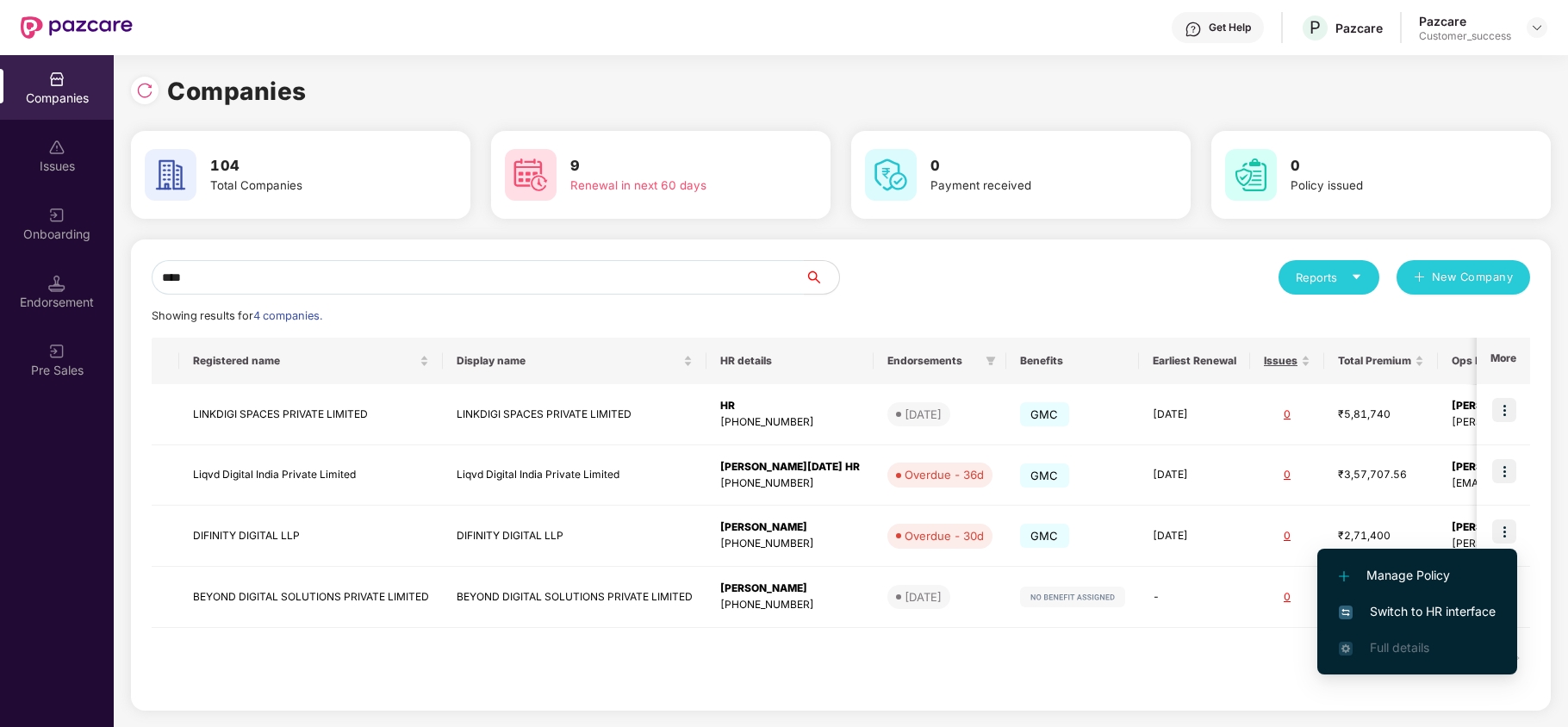
click at [1436, 608] on span "Switch to HR interface" at bounding box center [1417, 612] width 157 height 19
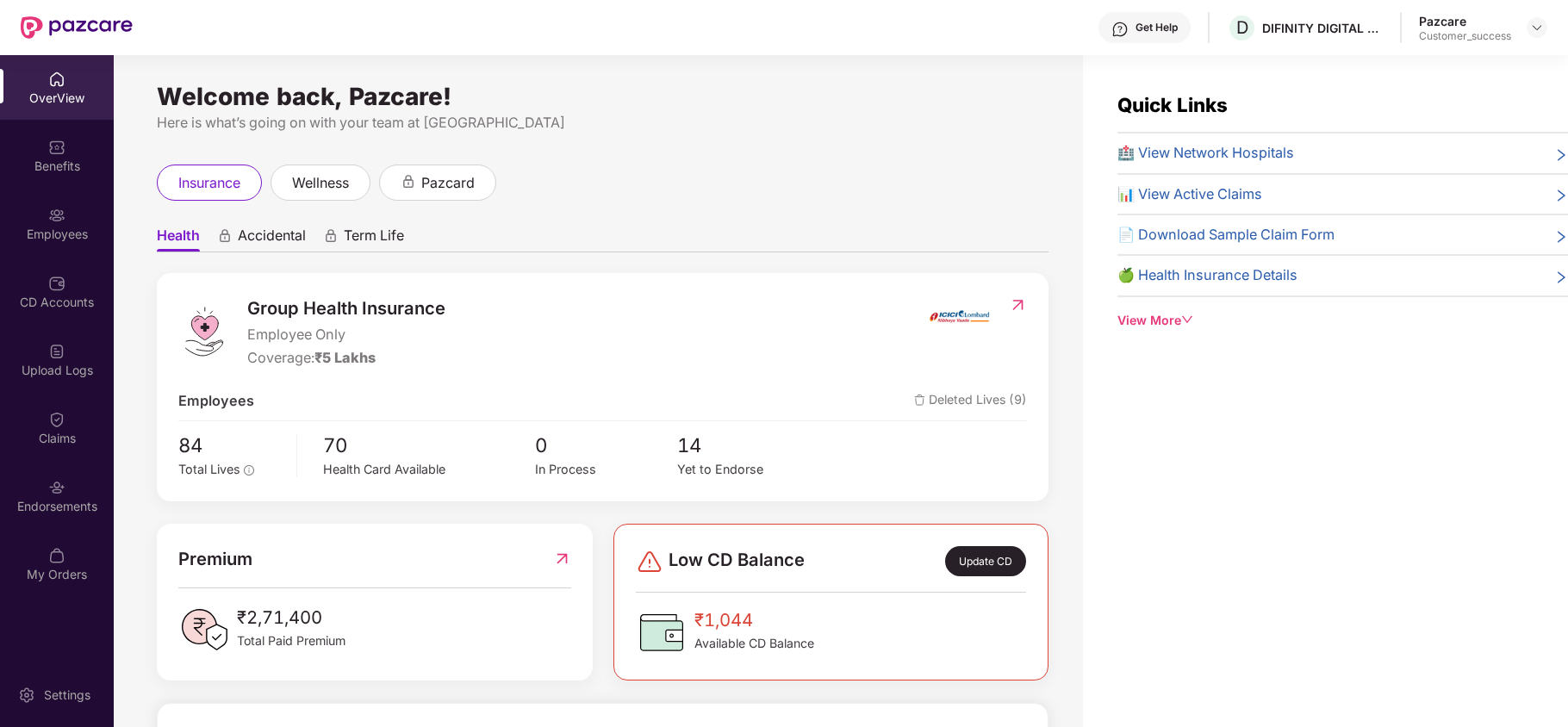
click at [46, 226] on div "Employees" at bounding box center [57, 234] width 113 height 17
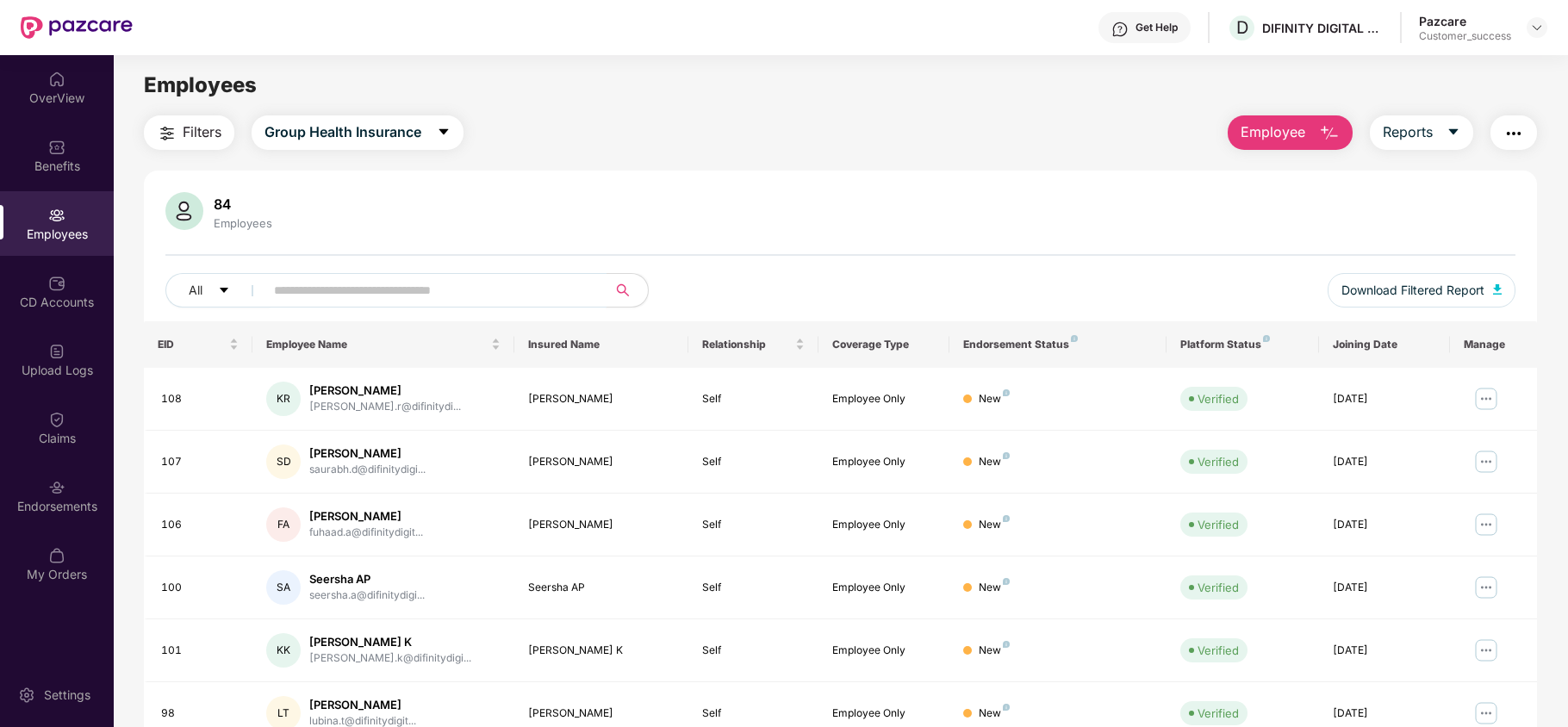
click at [379, 294] on input "text" at bounding box center [428, 290] width 309 height 26
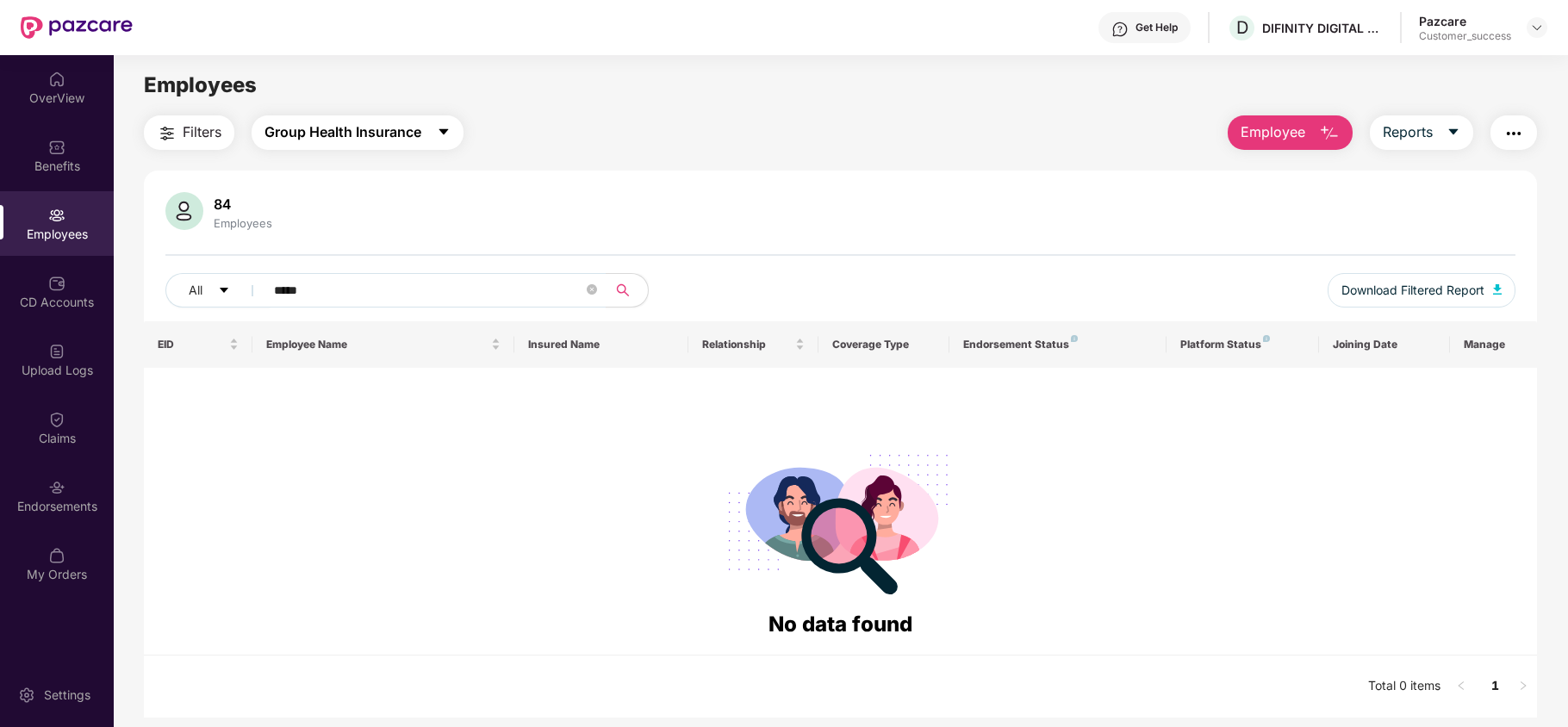
drag, startPoint x: 377, startPoint y: 121, endPoint x: 362, endPoint y: 139, distance: 23.4
click at [362, 139] on span "Group Health Insurance" at bounding box center [343, 132] width 157 height 22
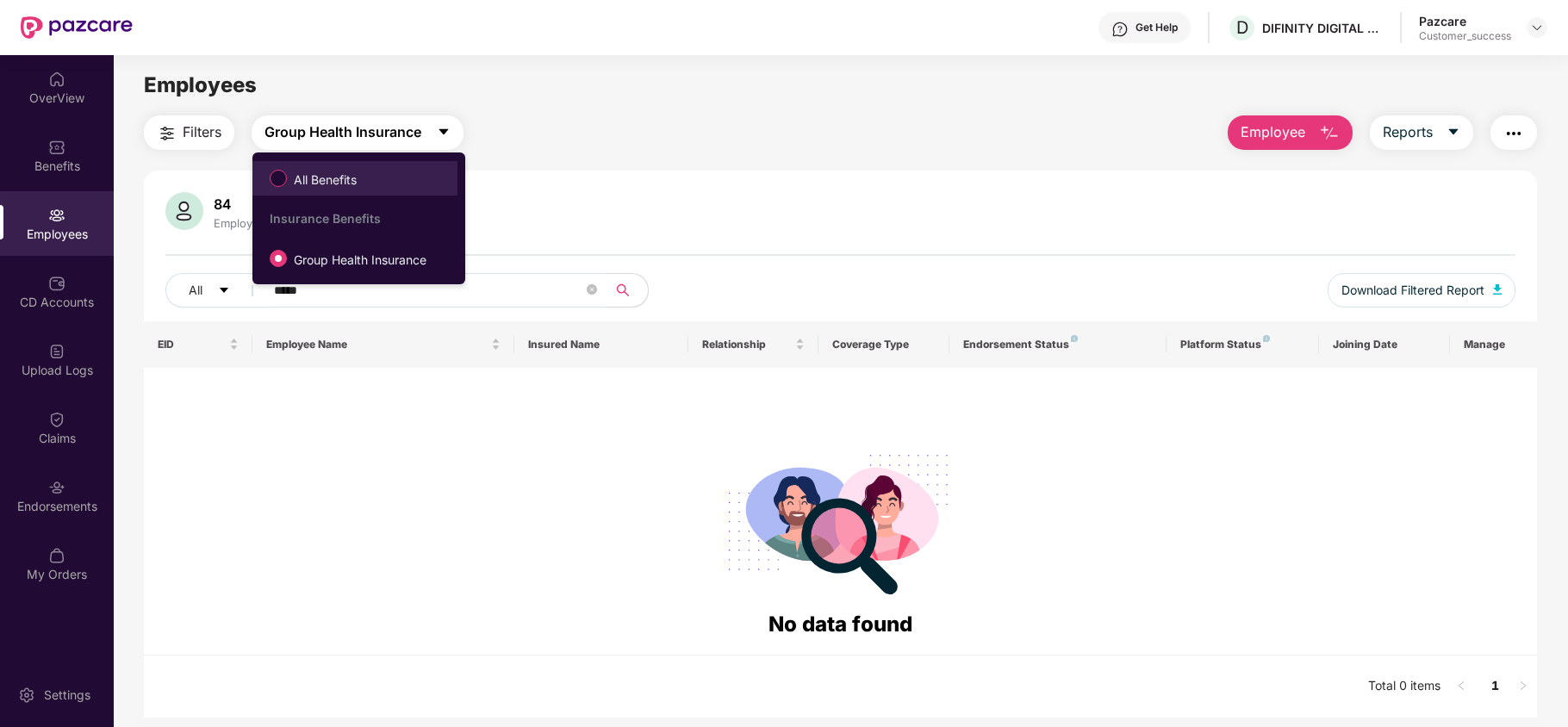
drag, startPoint x: 362, startPoint y: 139, endPoint x: 345, endPoint y: 174, distance: 38.9
click at [345, 174] on body "Get Help D DIFINITY DIGITAL LLP Pazcare Customer_success OverView Benefits Empl…" at bounding box center [784, 364] width 1568 height 727
click at [345, 174] on span "All Benefits" at bounding box center [325, 180] width 77 height 19
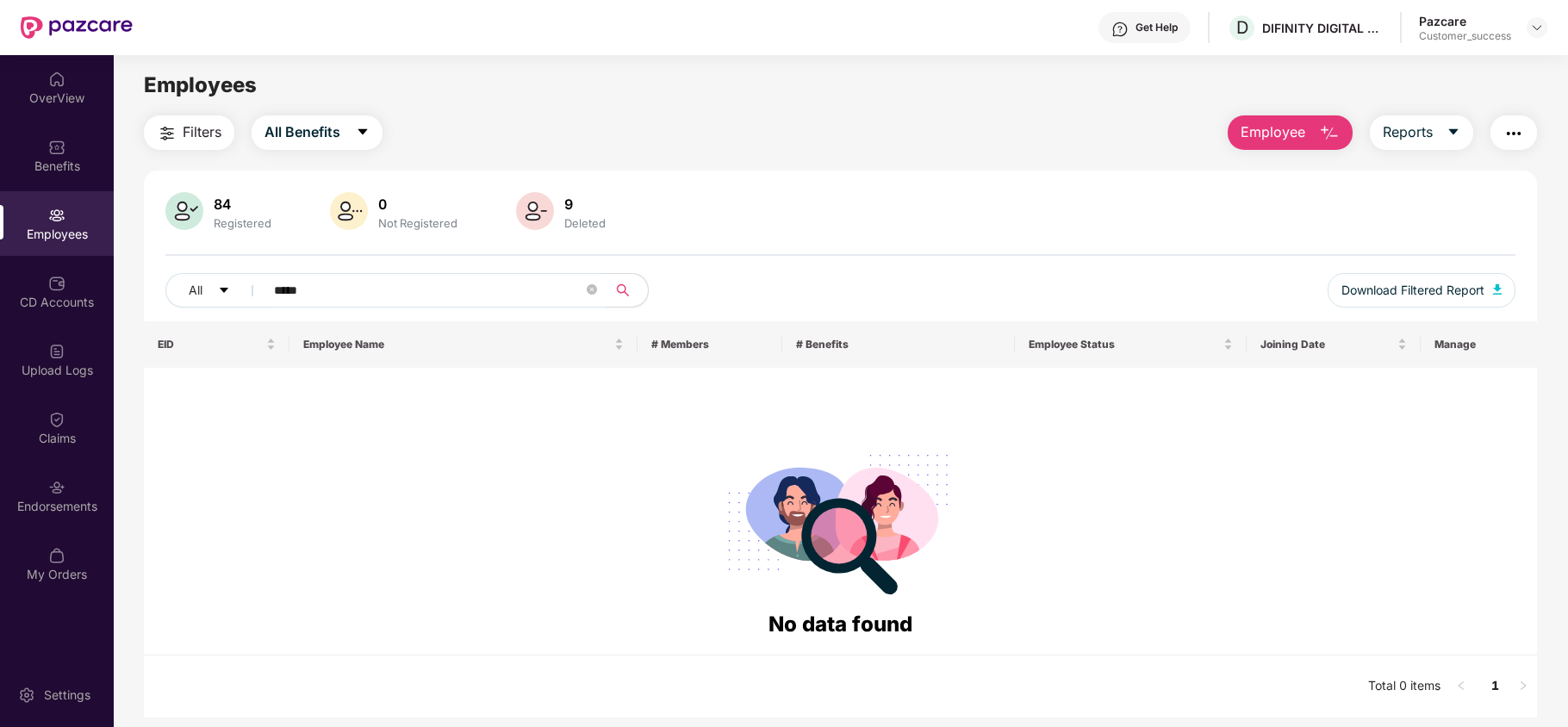
click at [337, 294] on input "*****" at bounding box center [428, 290] width 309 height 26
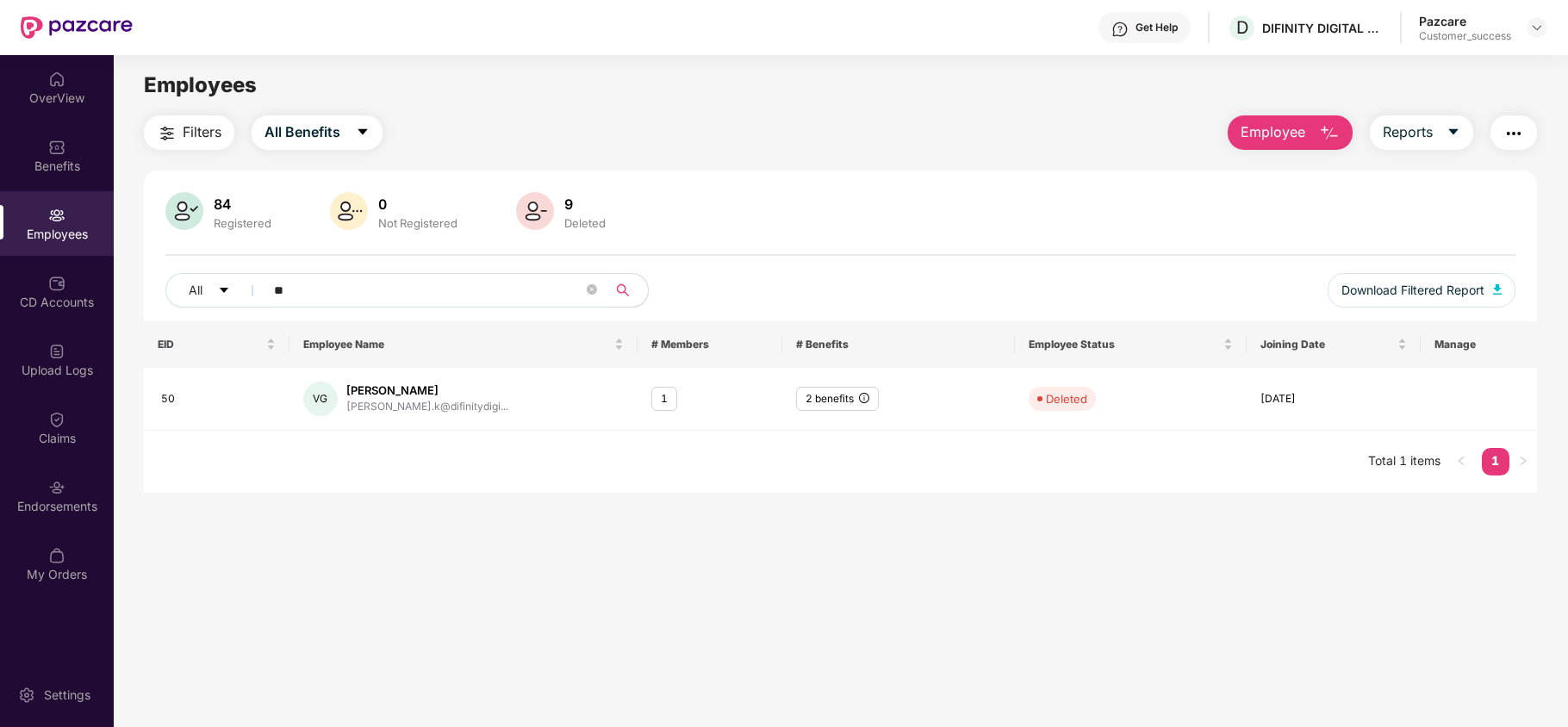
type input "*"
type input "*****"
click at [1537, 31] on img at bounding box center [1537, 28] width 14 height 14
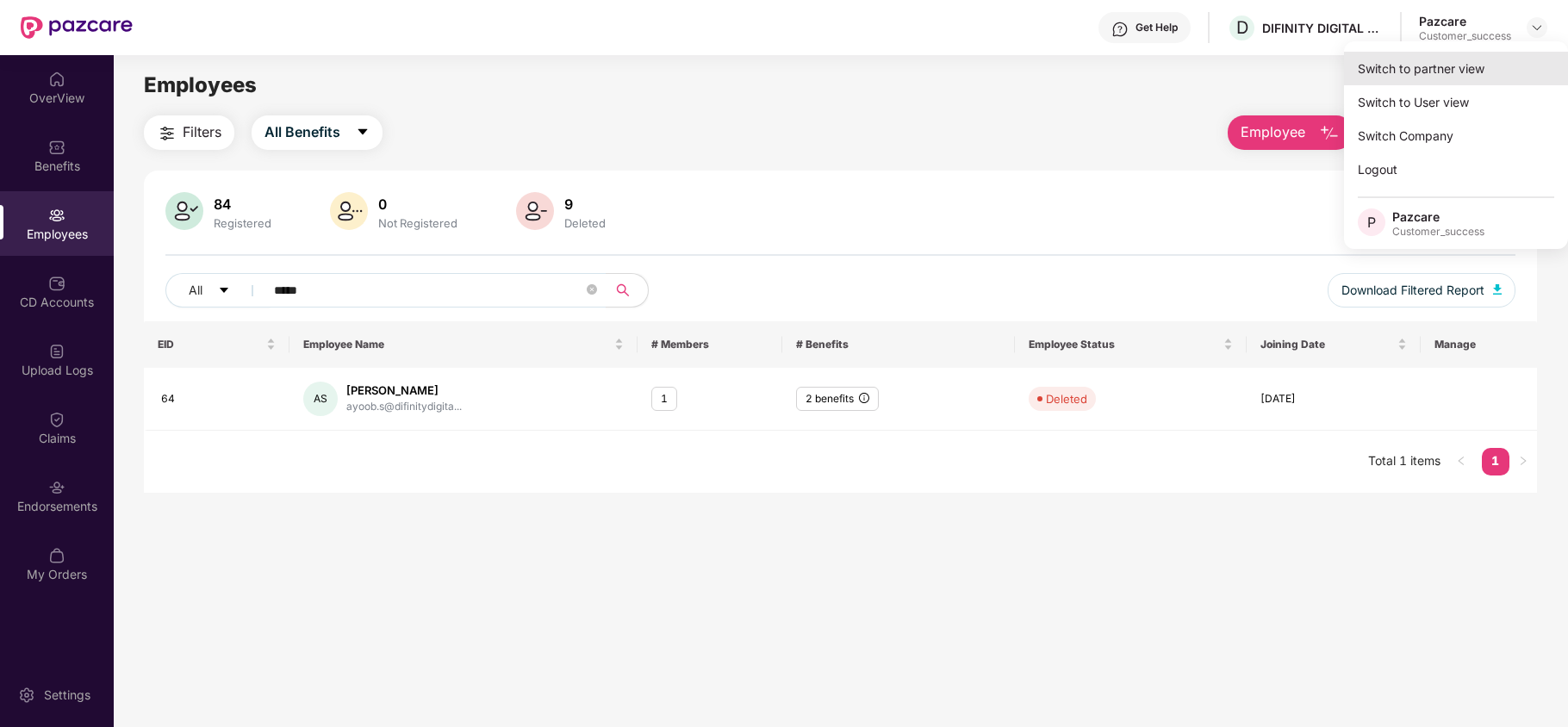
click at [1480, 77] on div "Switch to partner view" at bounding box center [1456, 68] width 224 height 34
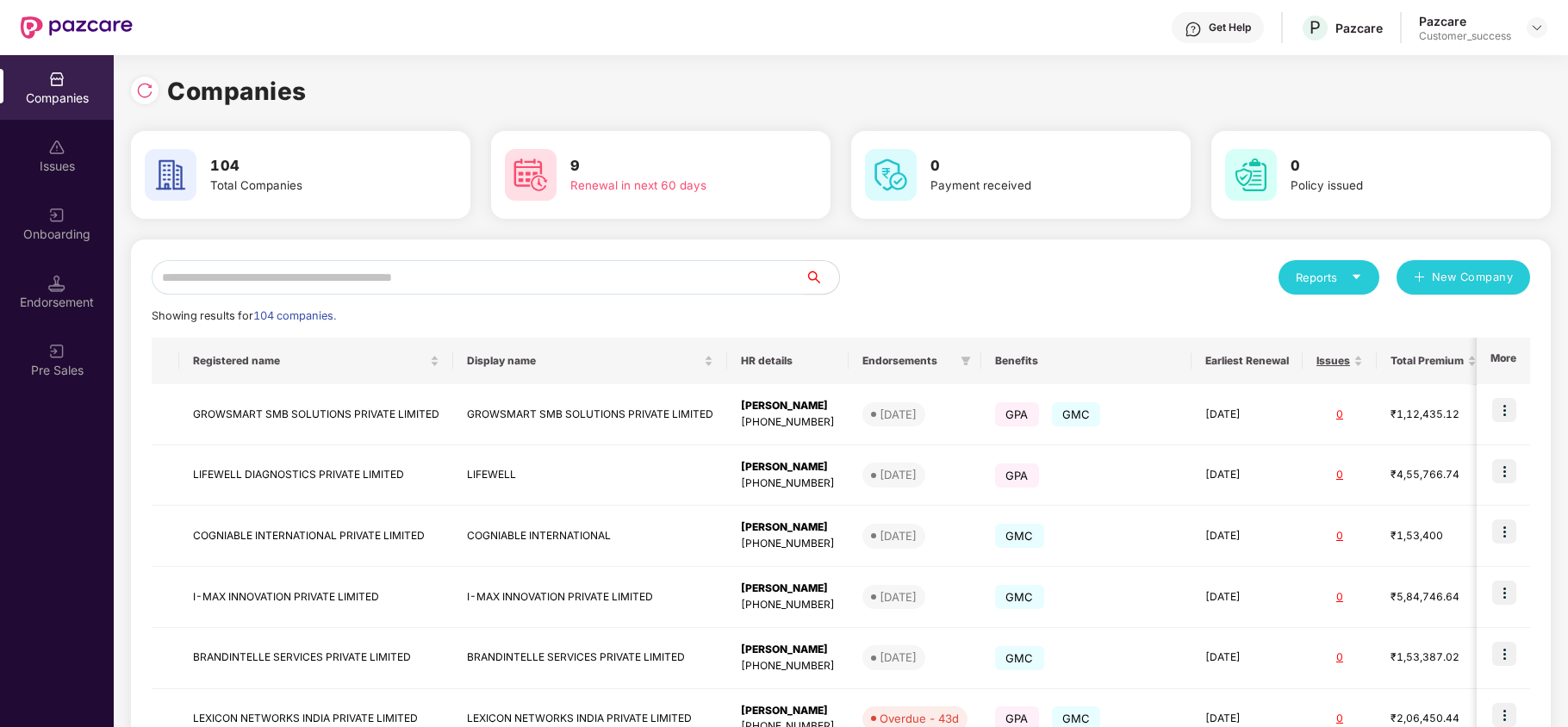
click at [431, 277] on input "text" at bounding box center [478, 277] width 653 height 35
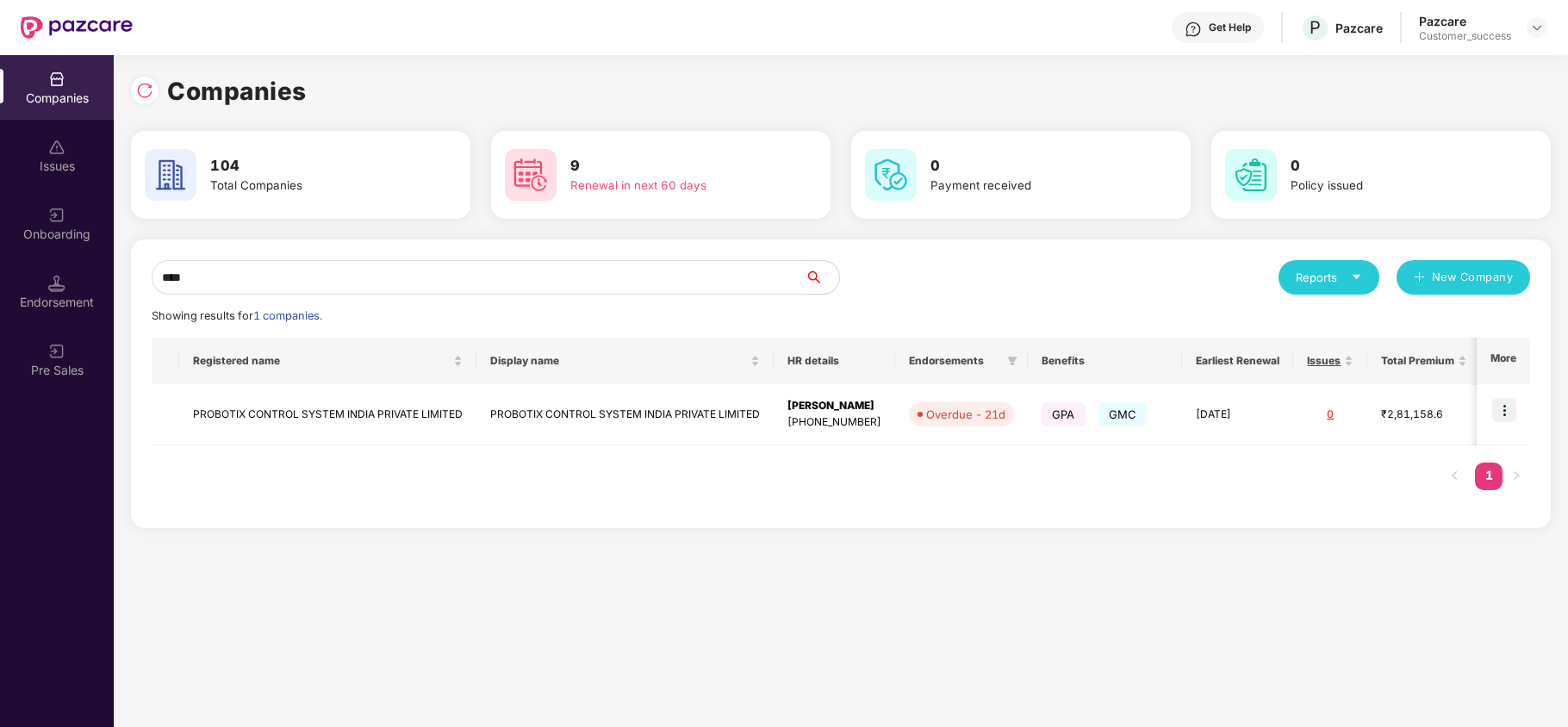
type input "****"
click at [1503, 415] on img at bounding box center [1504, 411] width 24 height 24
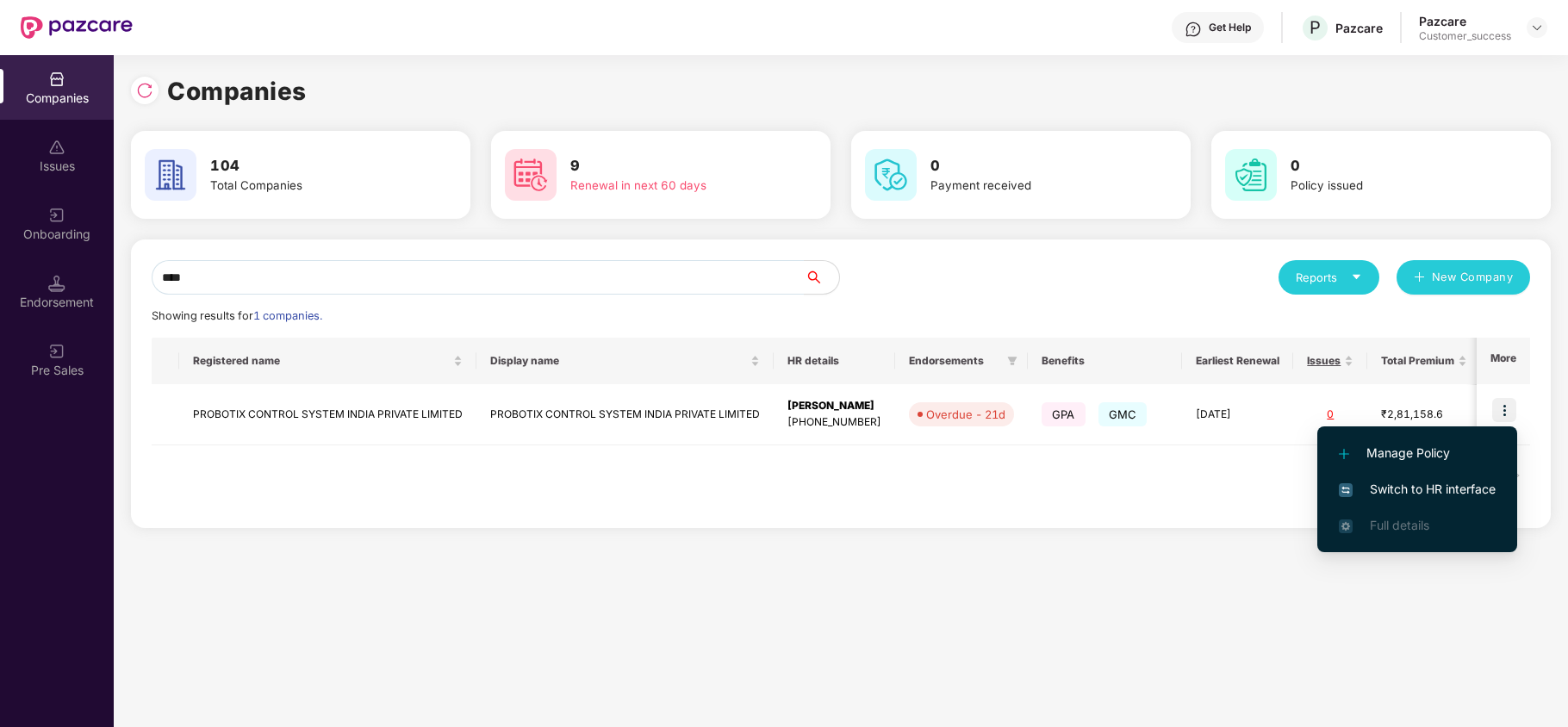
click at [1428, 484] on span "Switch to HR interface" at bounding box center [1417, 489] width 157 height 19
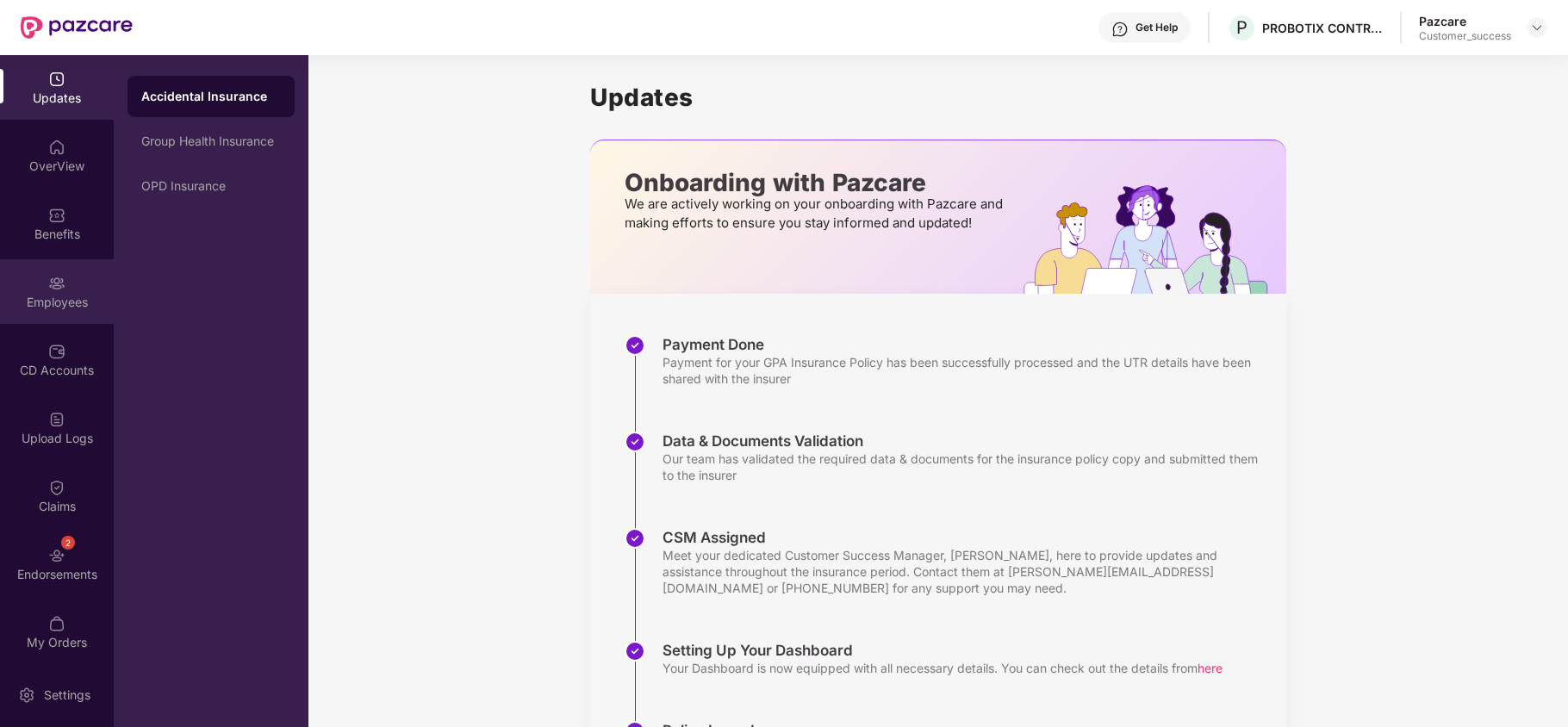
click at [48, 287] on img at bounding box center [57, 283] width 17 height 17
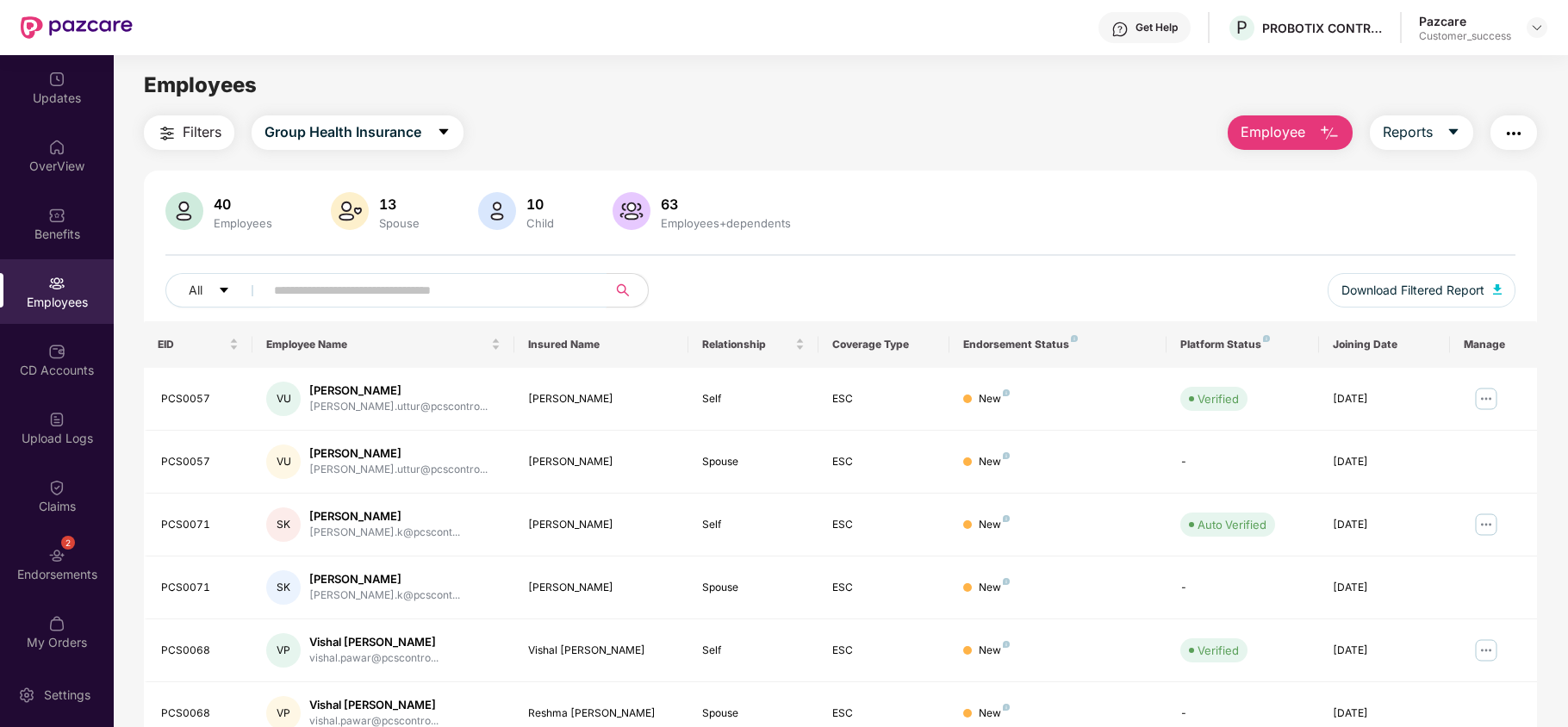
click at [353, 288] on input "text" at bounding box center [428, 290] width 309 height 26
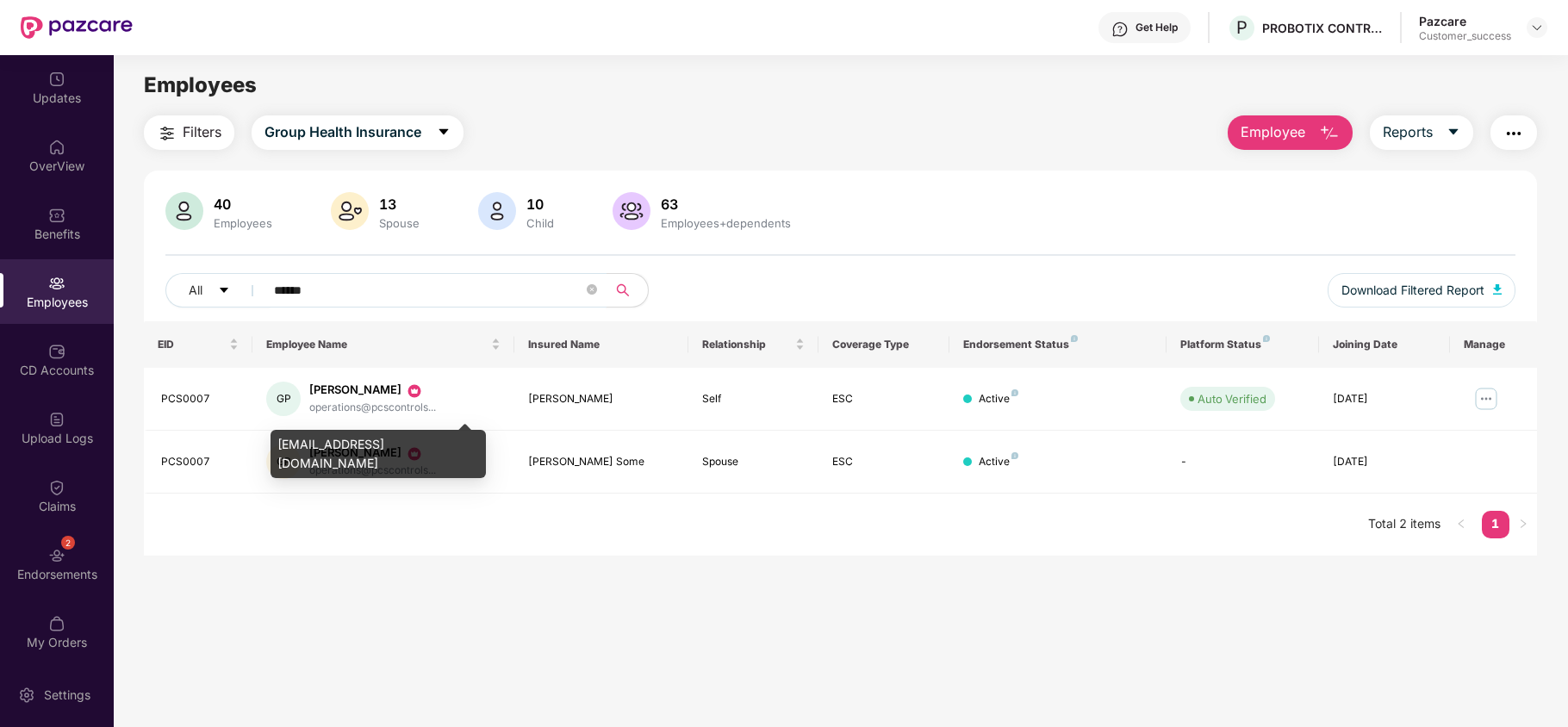
type input "******"
click at [363, 442] on div "operations@pcscontrols.in" at bounding box center [377, 453] width 215 height 48
copy div "operations@pcscontrols.in"
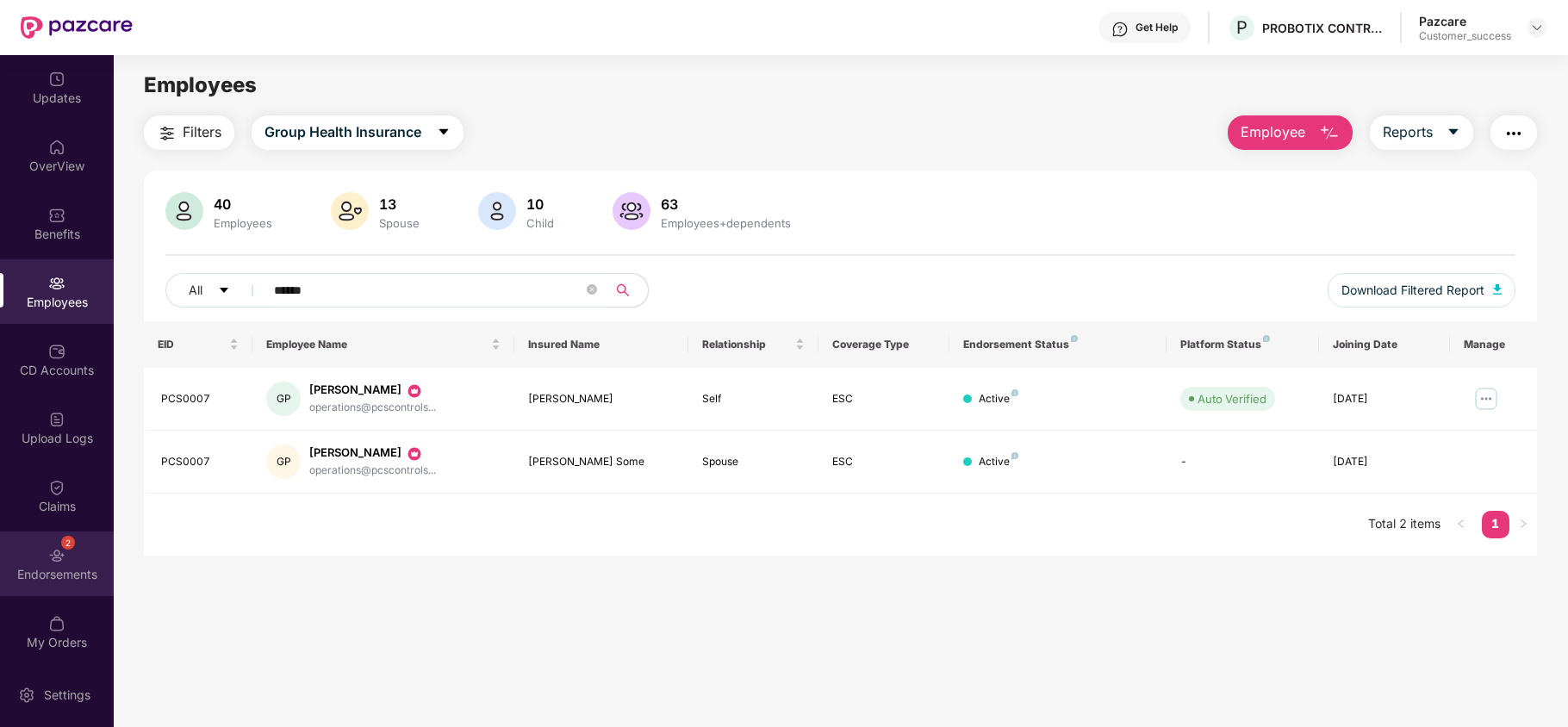
click at [52, 572] on div "Endorsements" at bounding box center [57, 574] width 113 height 17
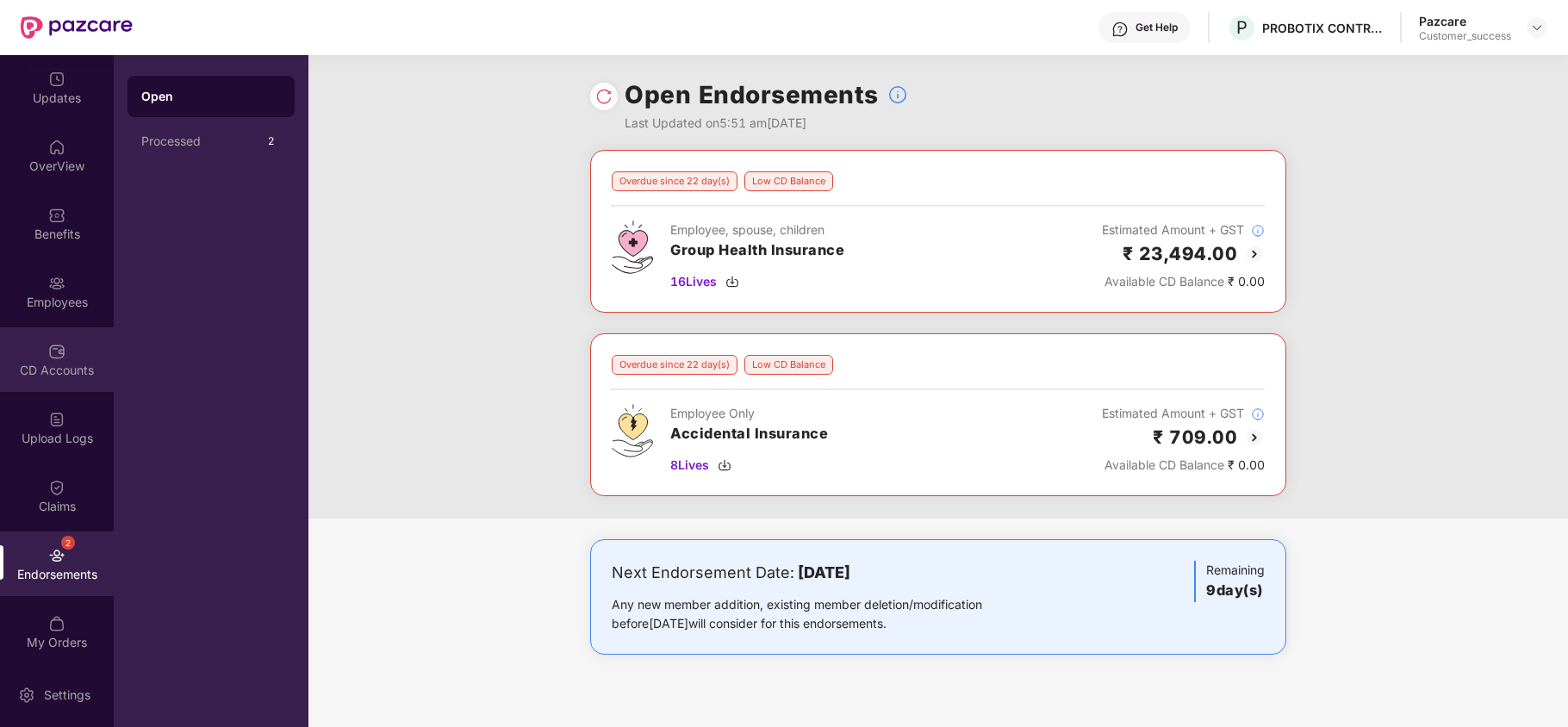
click at [52, 366] on div "CD Accounts" at bounding box center [57, 370] width 113 height 17
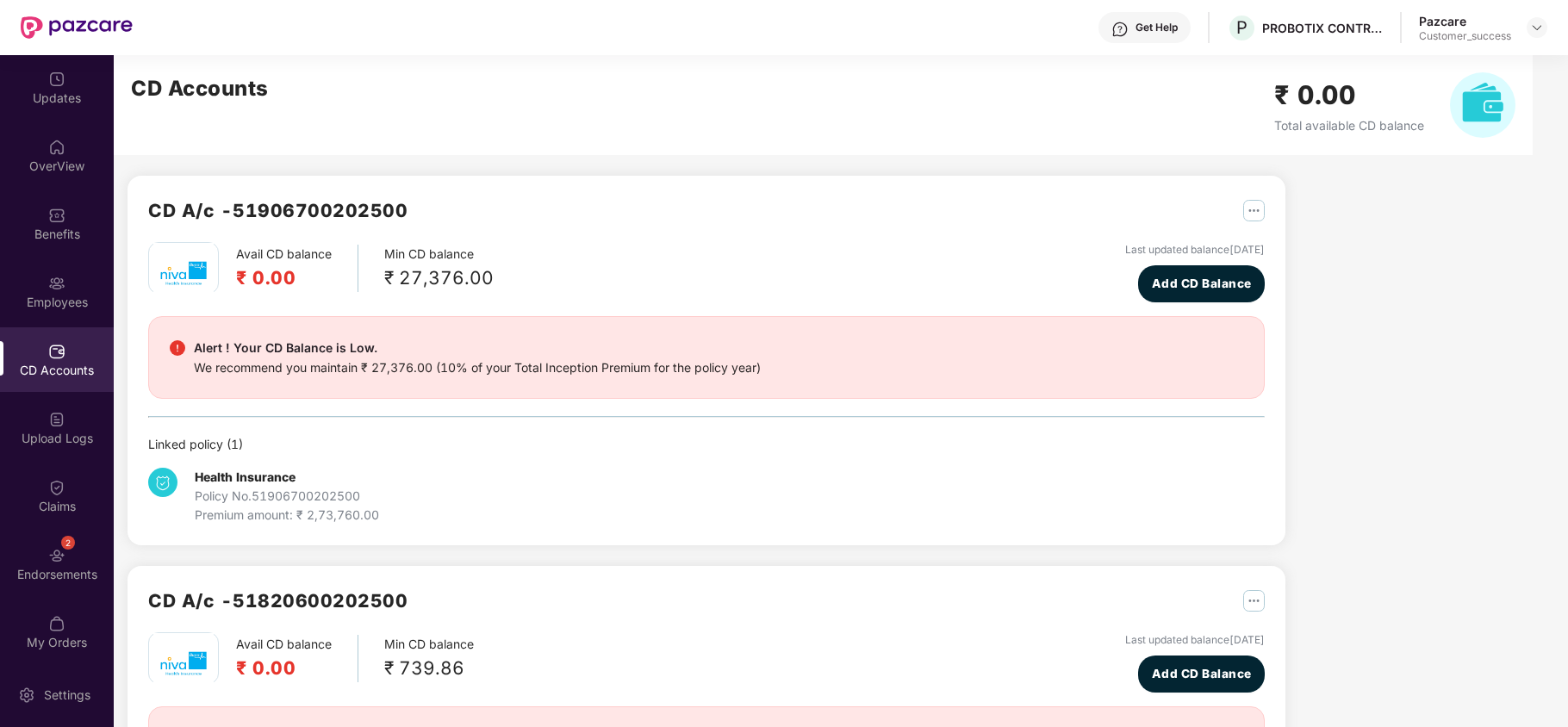
click at [57, 529] on div "Updates OverView Benefits Employees CD Accounts Upload Logs Claims 2 Endorsemen…" at bounding box center [57, 358] width 113 height 608
click at [57, 558] on img at bounding box center [57, 556] width 17 height 17
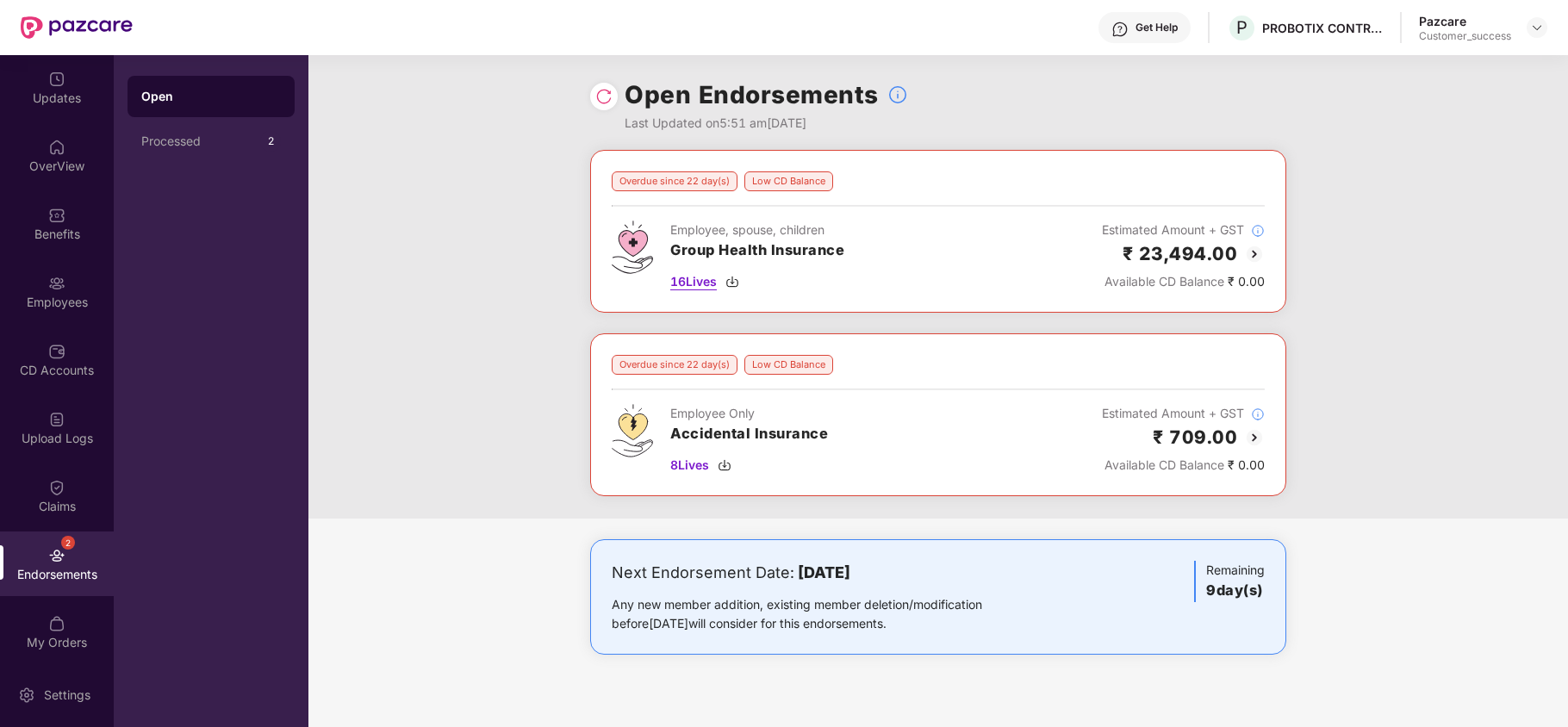
click at [737, 287] on img at bounding box center [732, 282] width 14 height 14
click at [731, 472] on img at bounding box center [724, 465] width 14 height 14
click at [1538, 26] on img at bounding box center [1537, 28] width 14 height 14
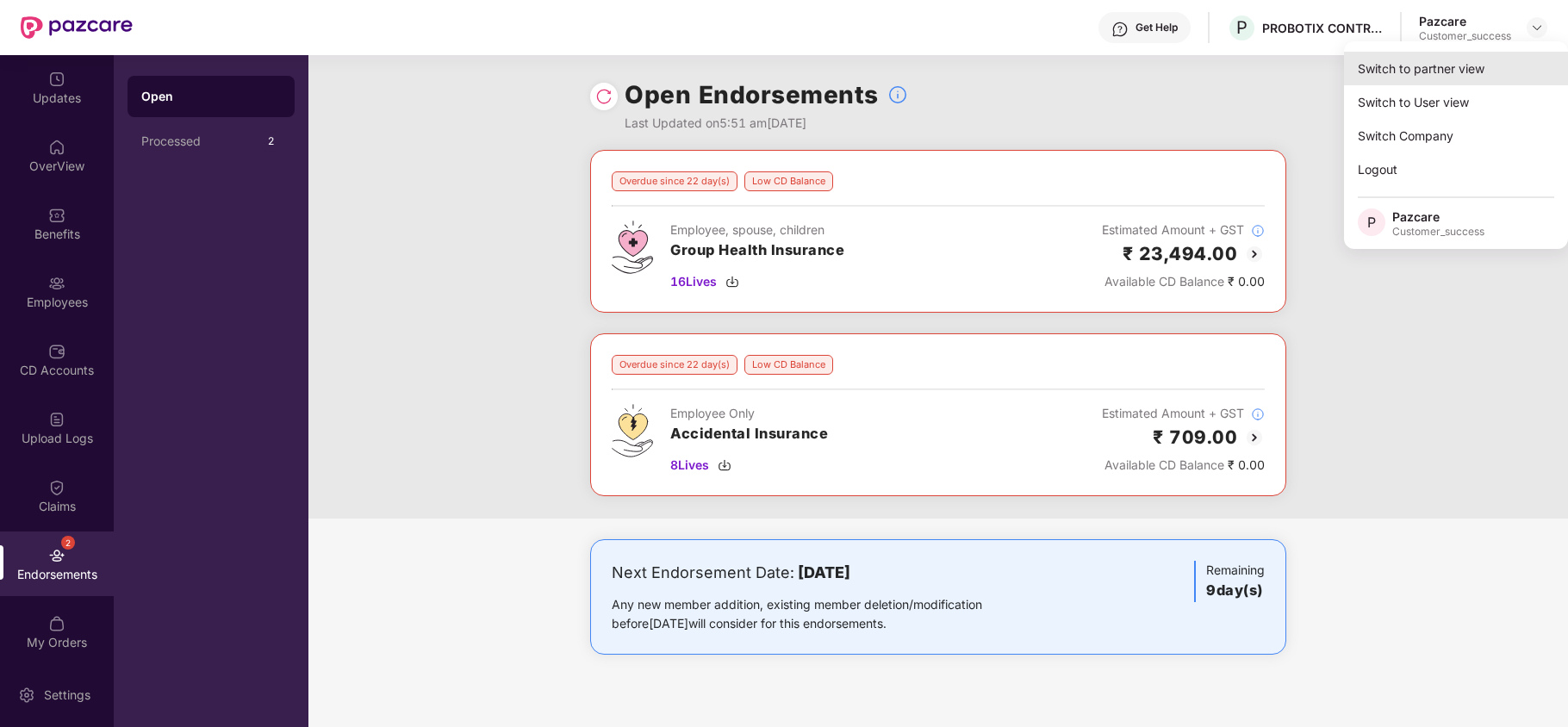
click at [1407, 76] on div "Switch to partner view" at bounding box center [1456, 68] width 224 height 34
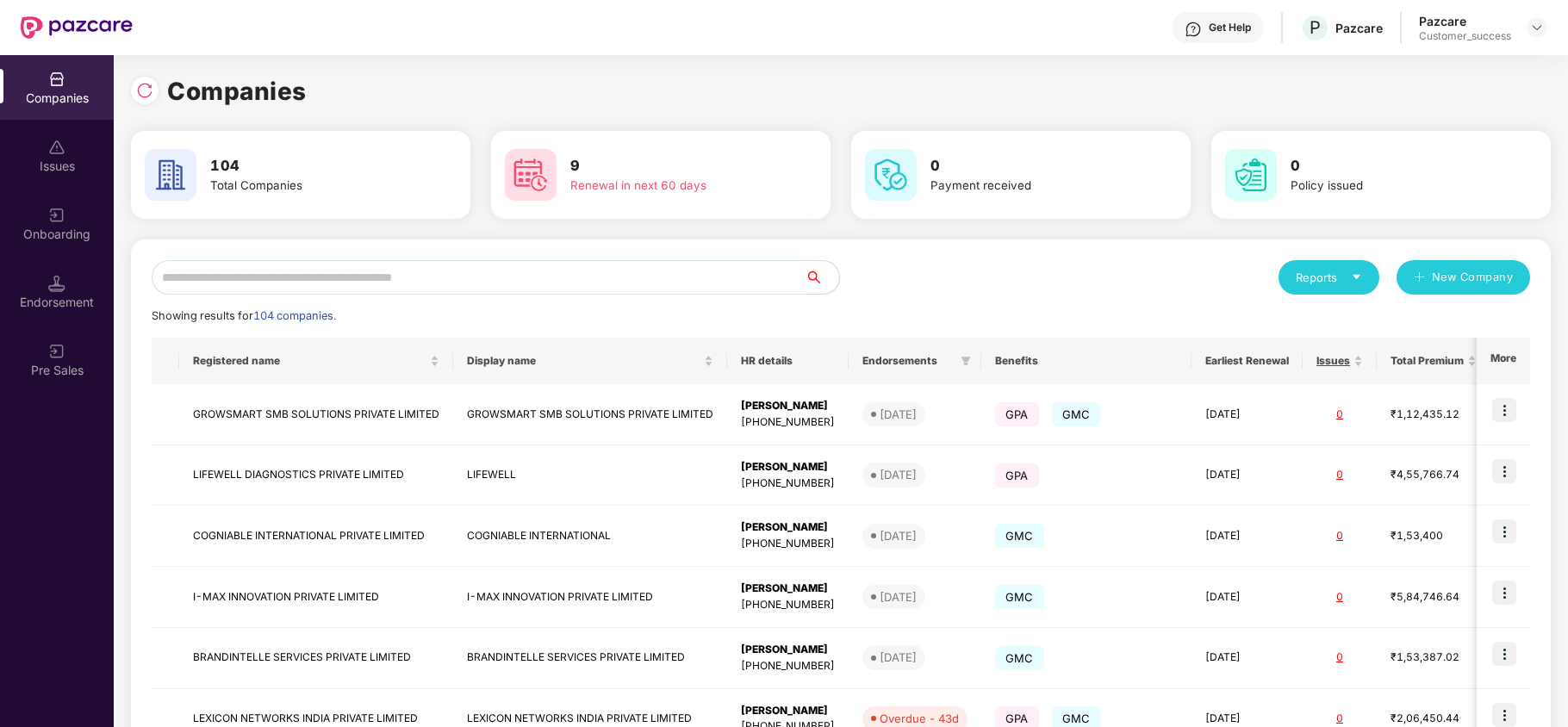
click at [594, 274] on input "text" at bounding box center [478, 277] width 653 height 35
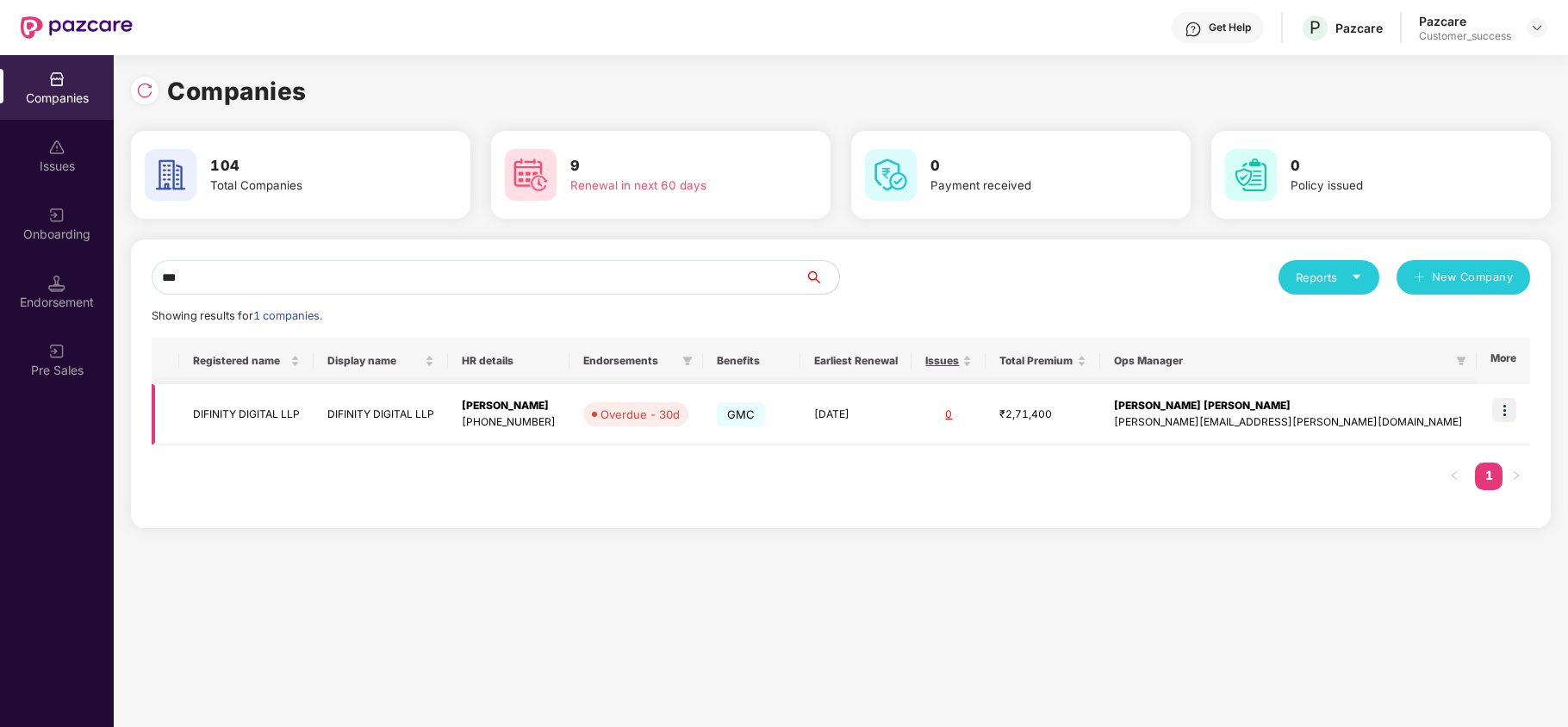
type input "***"
click at [1497, 411] on img at bounding box center [1504, 411] width 24 height 24
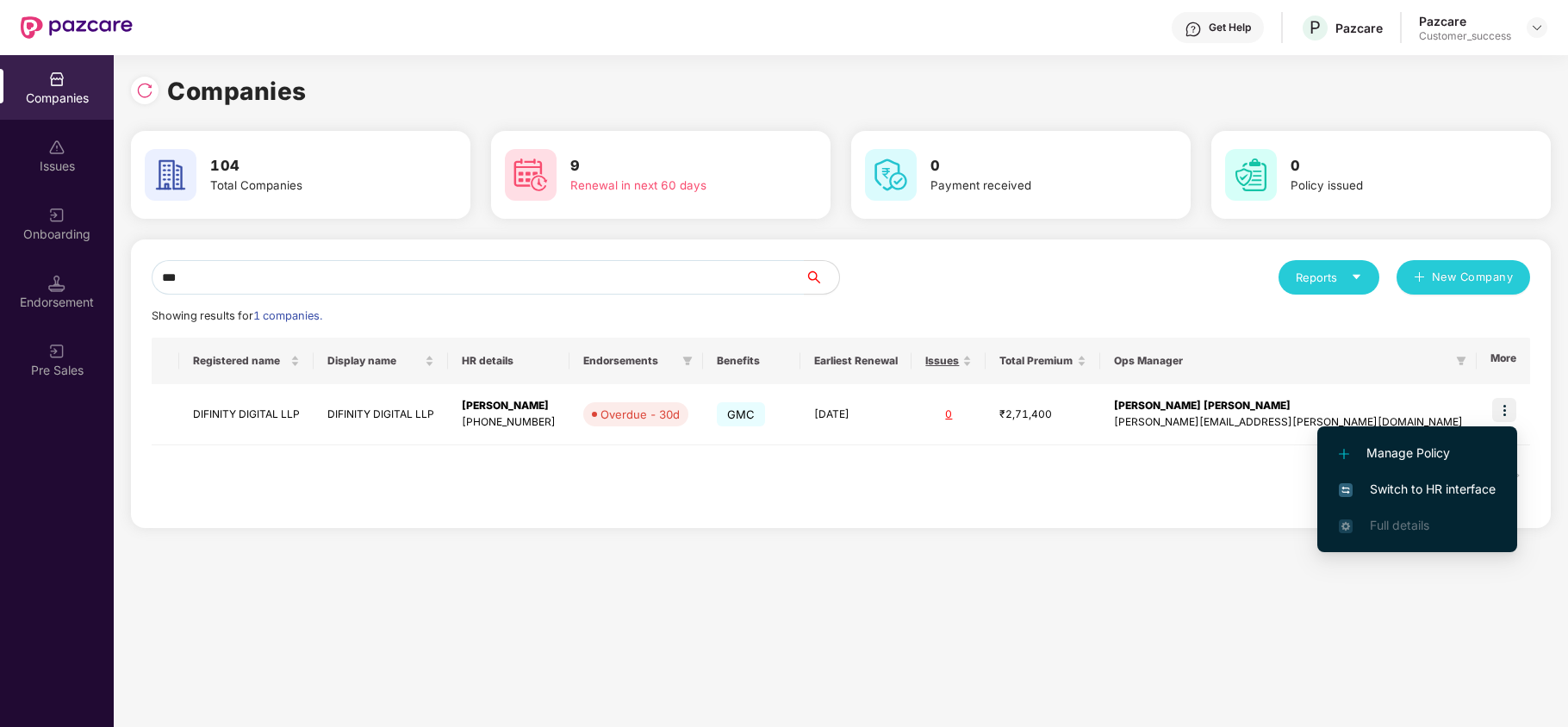
click at [1416, 484] on span "Switch to HR interface" at bounding box center [1417, 489] width 157 height 19
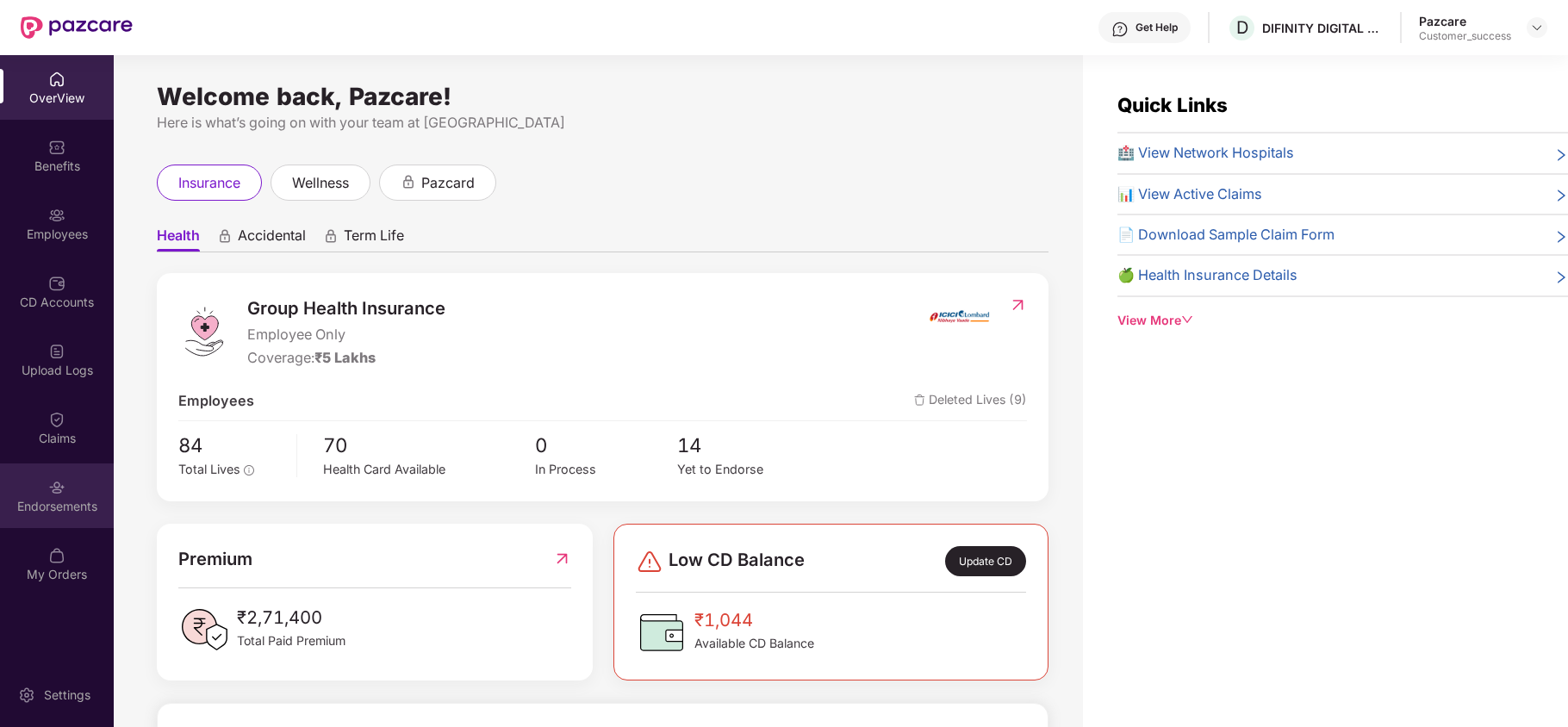
click at [32, 498] on div "Endorsements" at bounding box center [57, 506] width 113 height 17
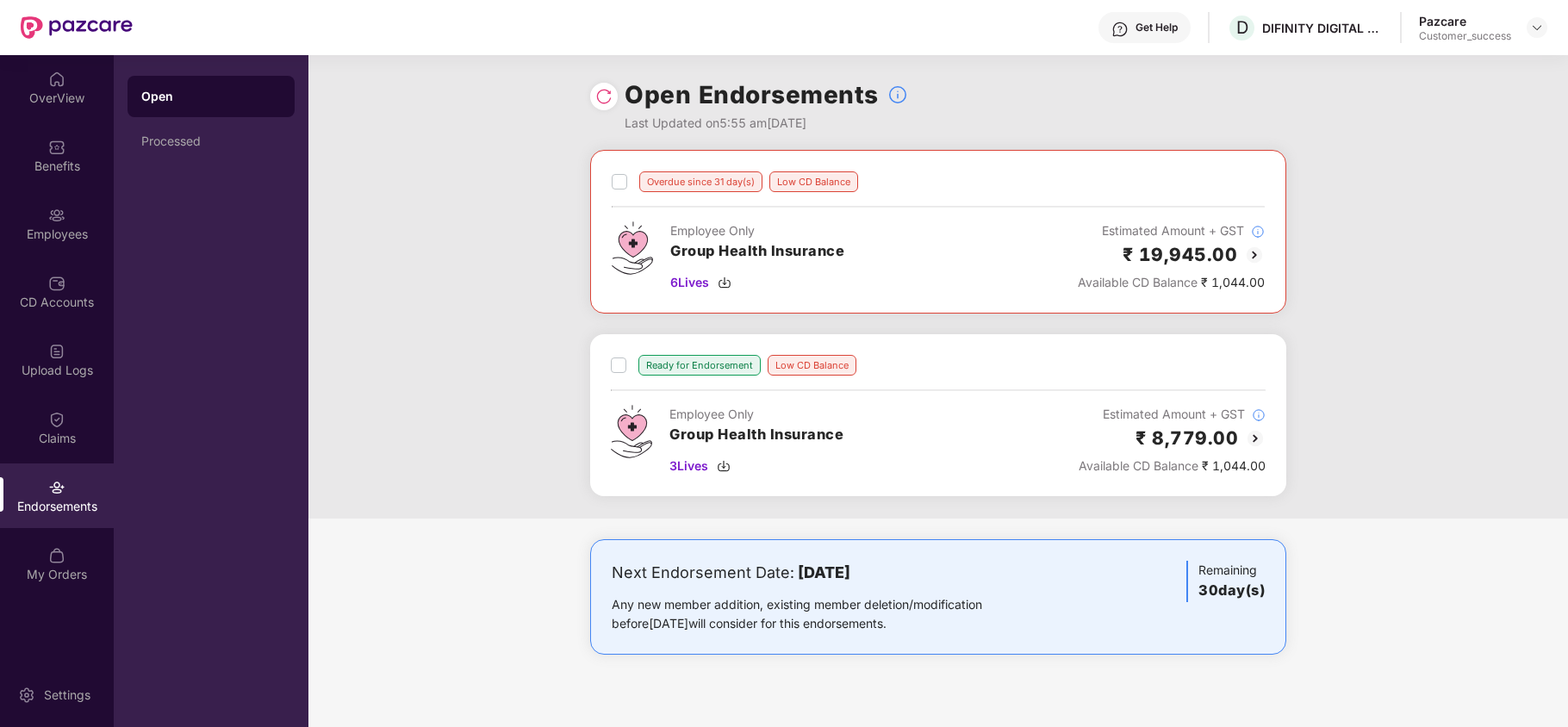
click at [1258, 262] on img at bounding box center [1254, 255] width 21 height 21
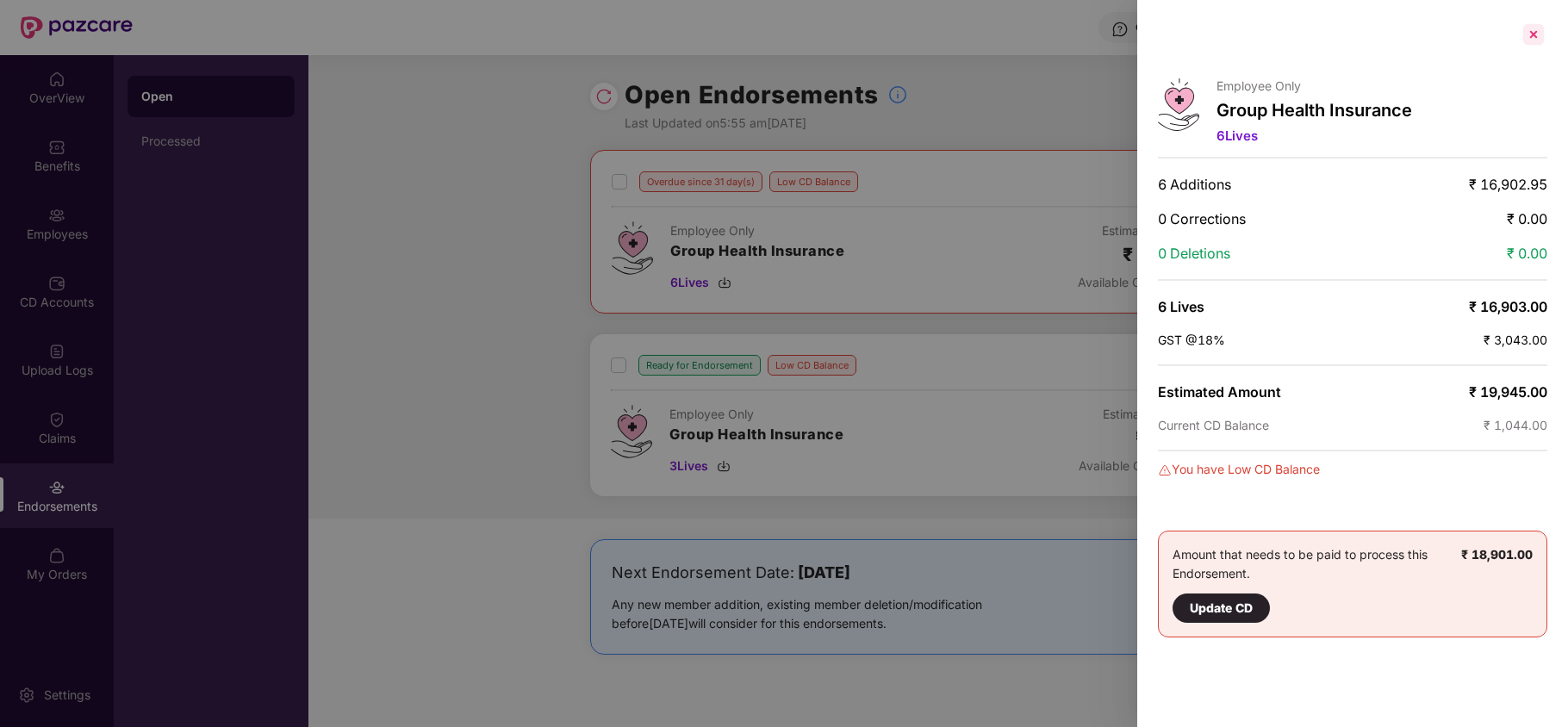
click at [1533, 36] on div at bounding box center [1533, 35] width 28 height 28
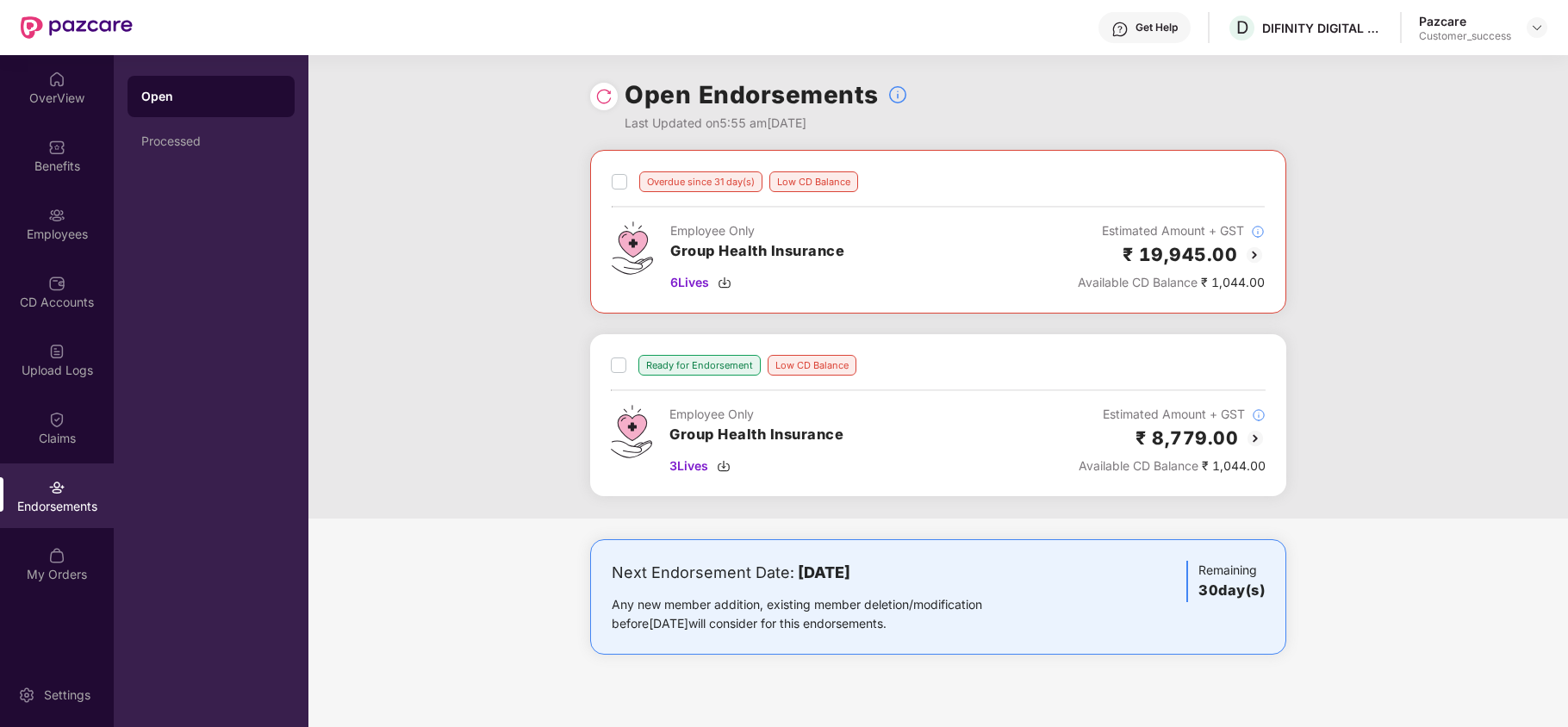
click at [1423, 242] on div "Overdue since 31 day(s) Low CD Balance Employee Only Group Health Insurance 6 L…" at bounding box center [938, 334] width 1259 height 369
